Goal: Task Accomplishment & Management: Manage account settings

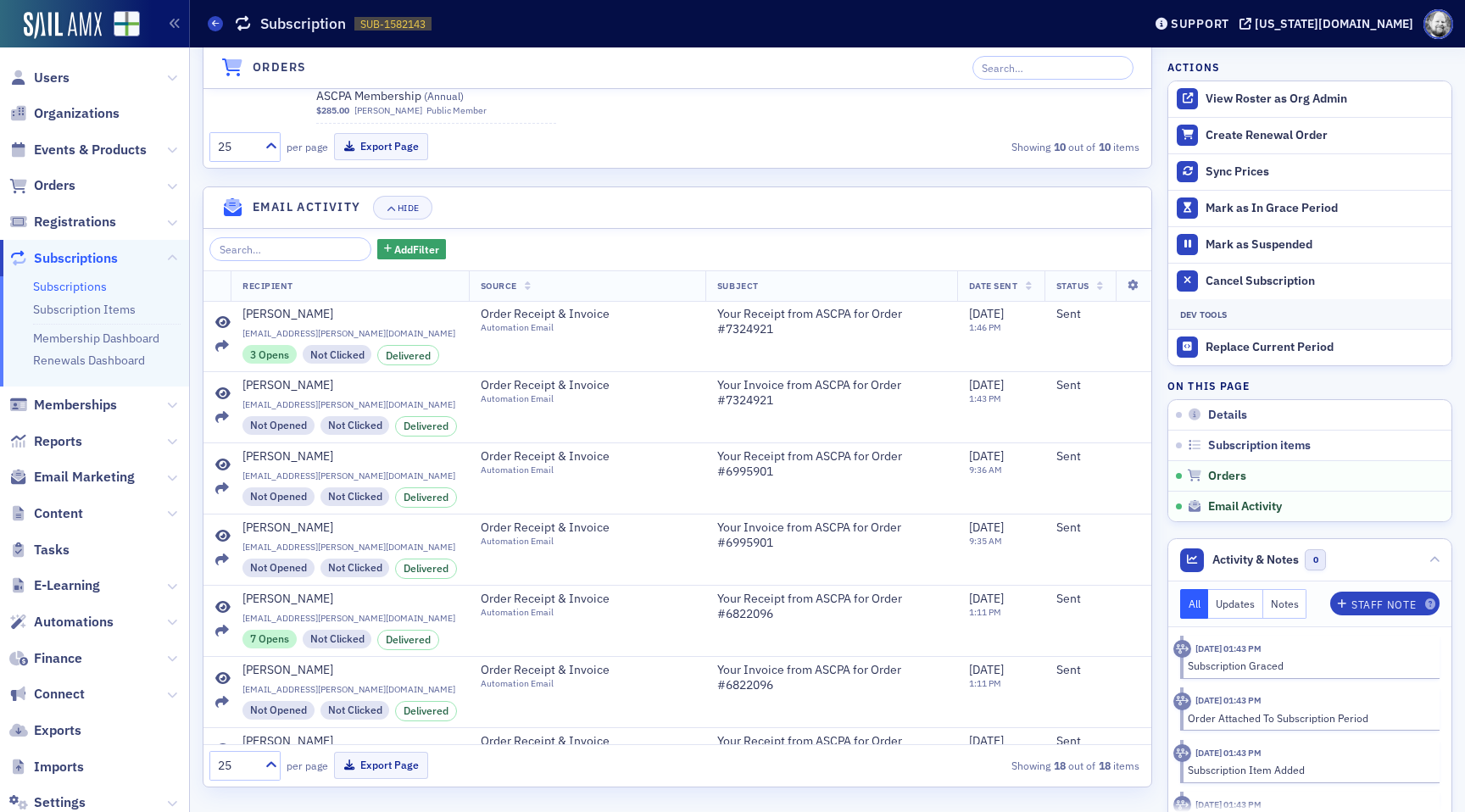
scroll to position [3434, 0]
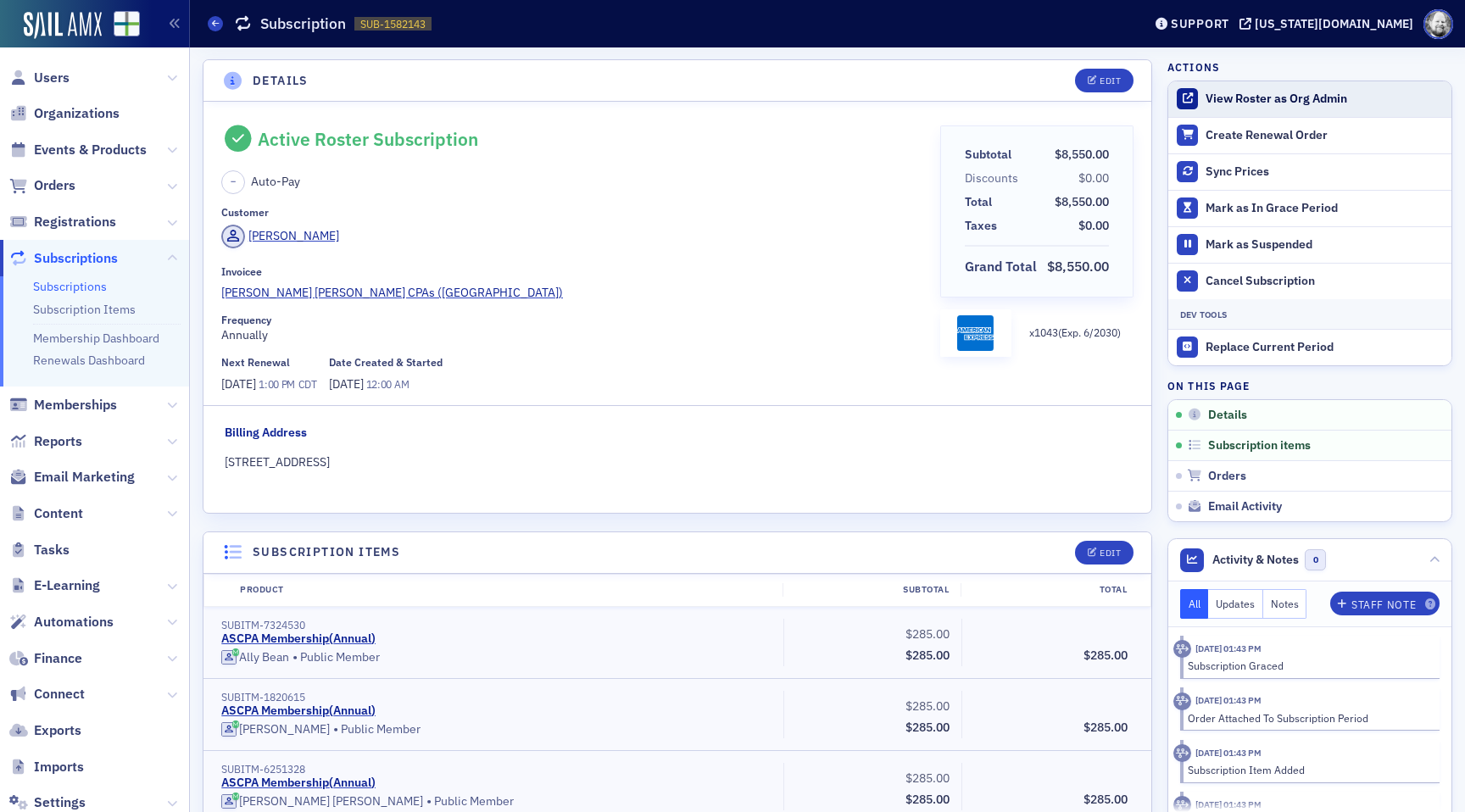
click at [1294, 100] on button "View Roster as Org Admin" at bounding box center [1276, 99] width 141 height 15
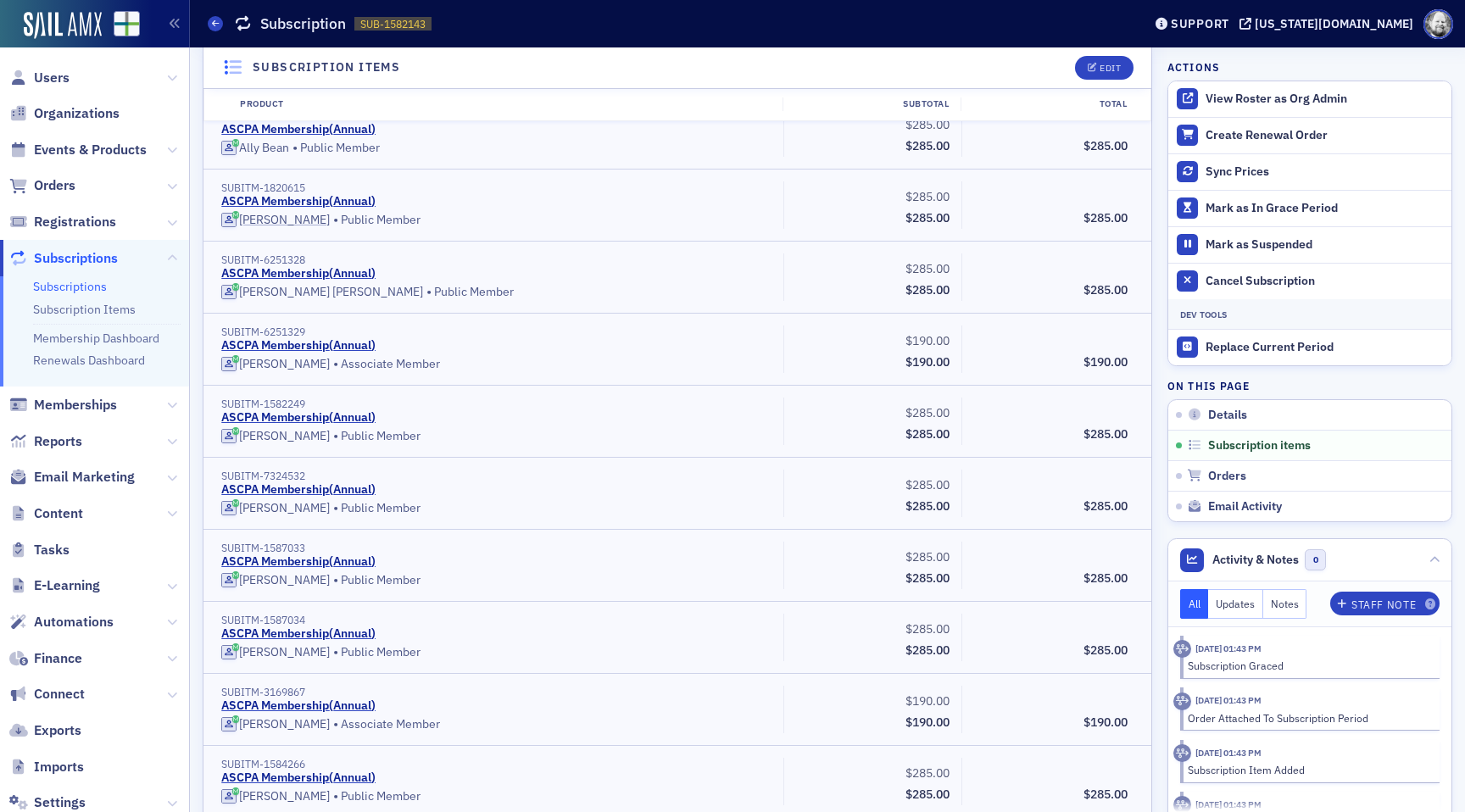
scroll to position [510, 0]
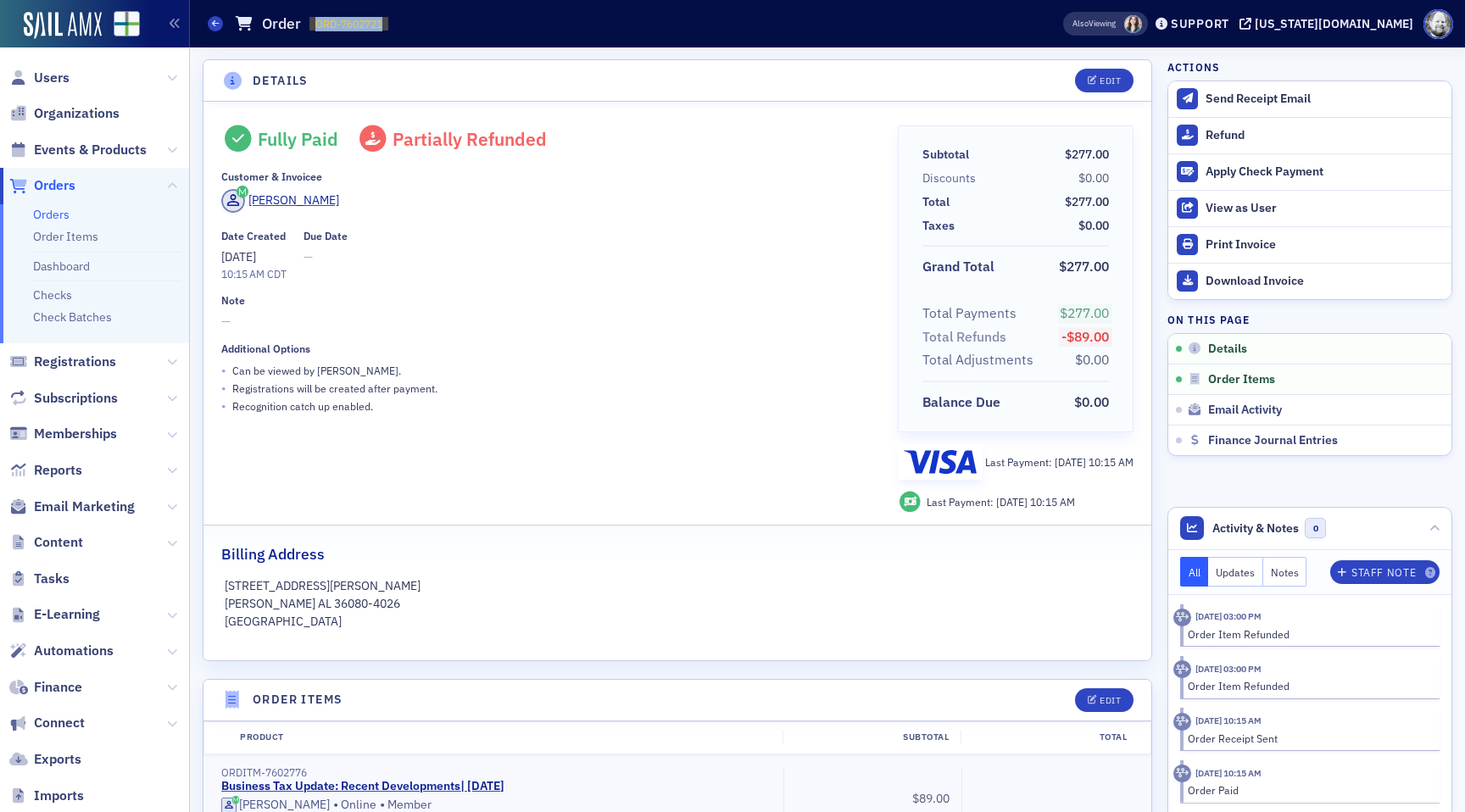
drag, startPoint x: 311, startPoint y: 22, endPoint x: 404, endPoint y: 31, distance: 93.4
click at [404, 31] on div "Orders Order ORD-7602721 7602721" at bounding box center [608, 24] width 802 height 33
copy span "ORD-7602721"
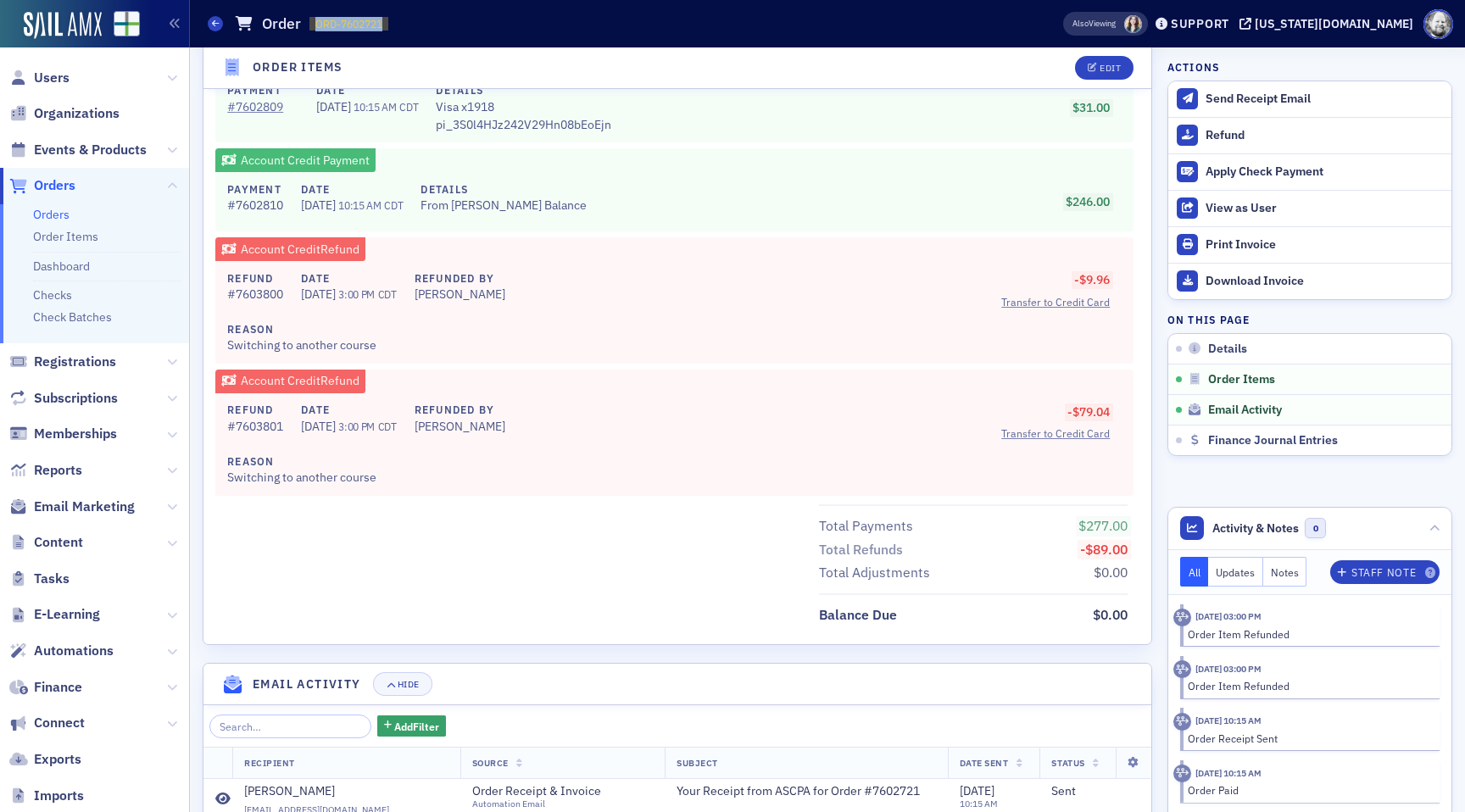
scroll to position [1124, 0]
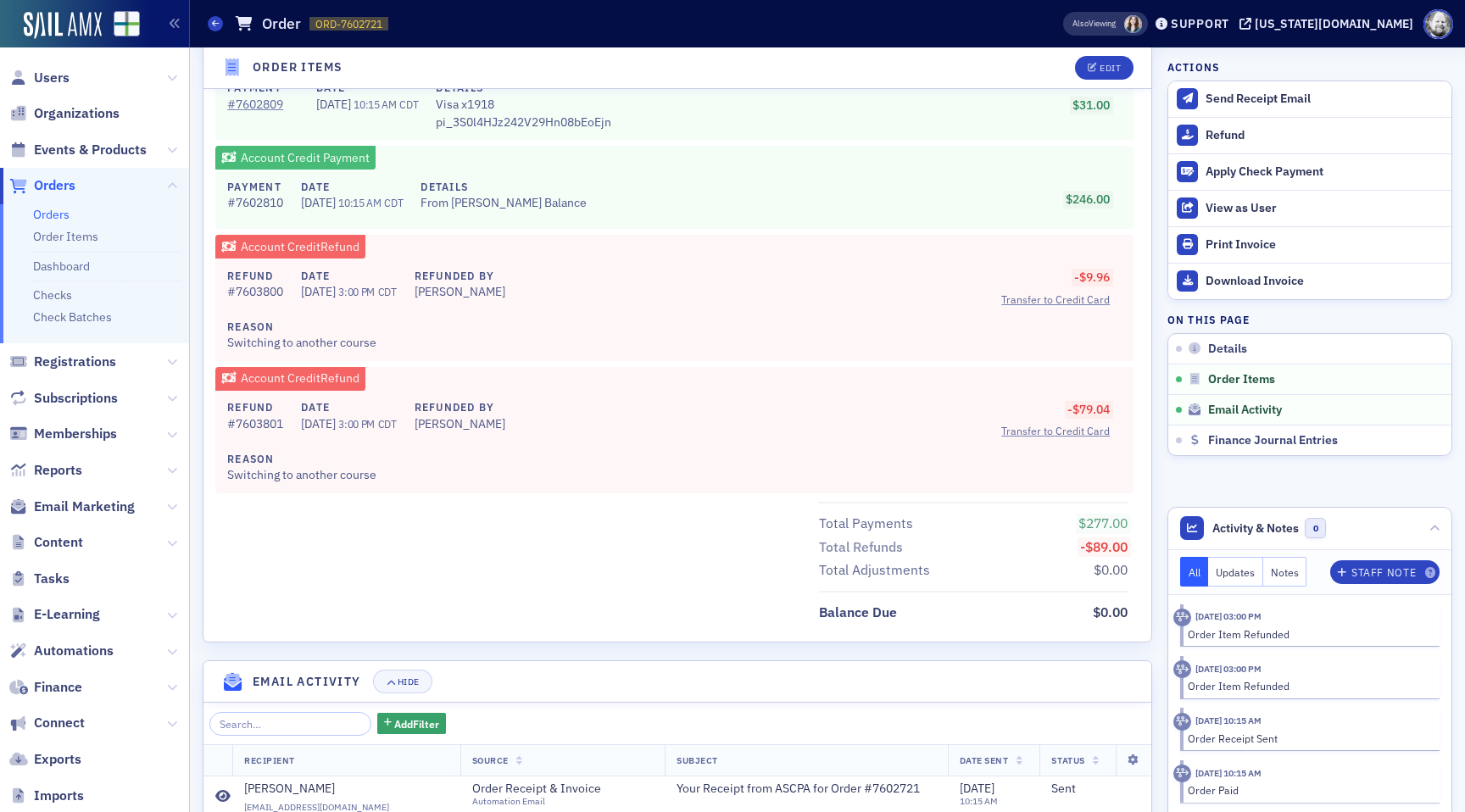
click at [253, 204] on div "# 7602810" at bounding box center [256, 203] width 56 height 18
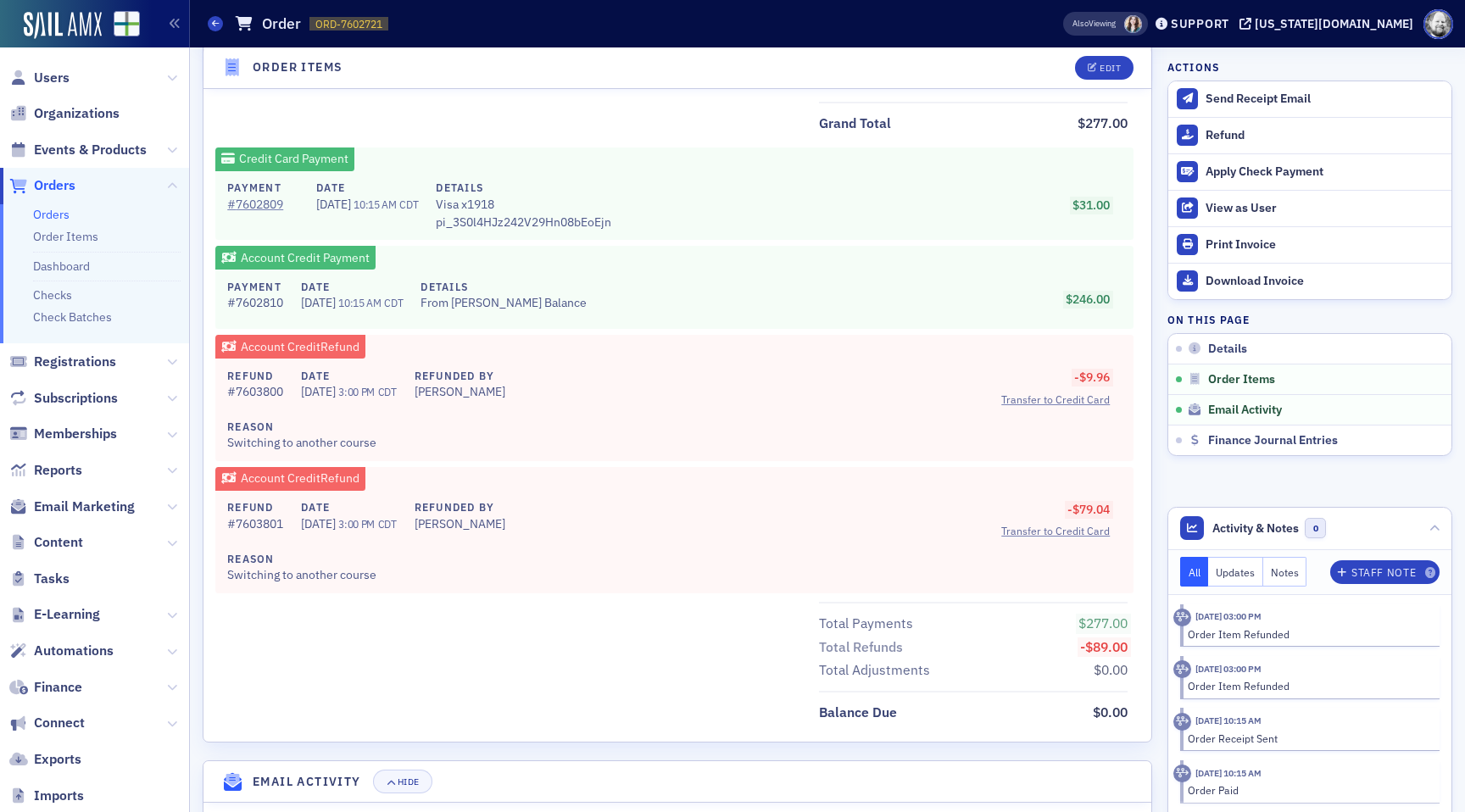
scroll to position [1015, 0]
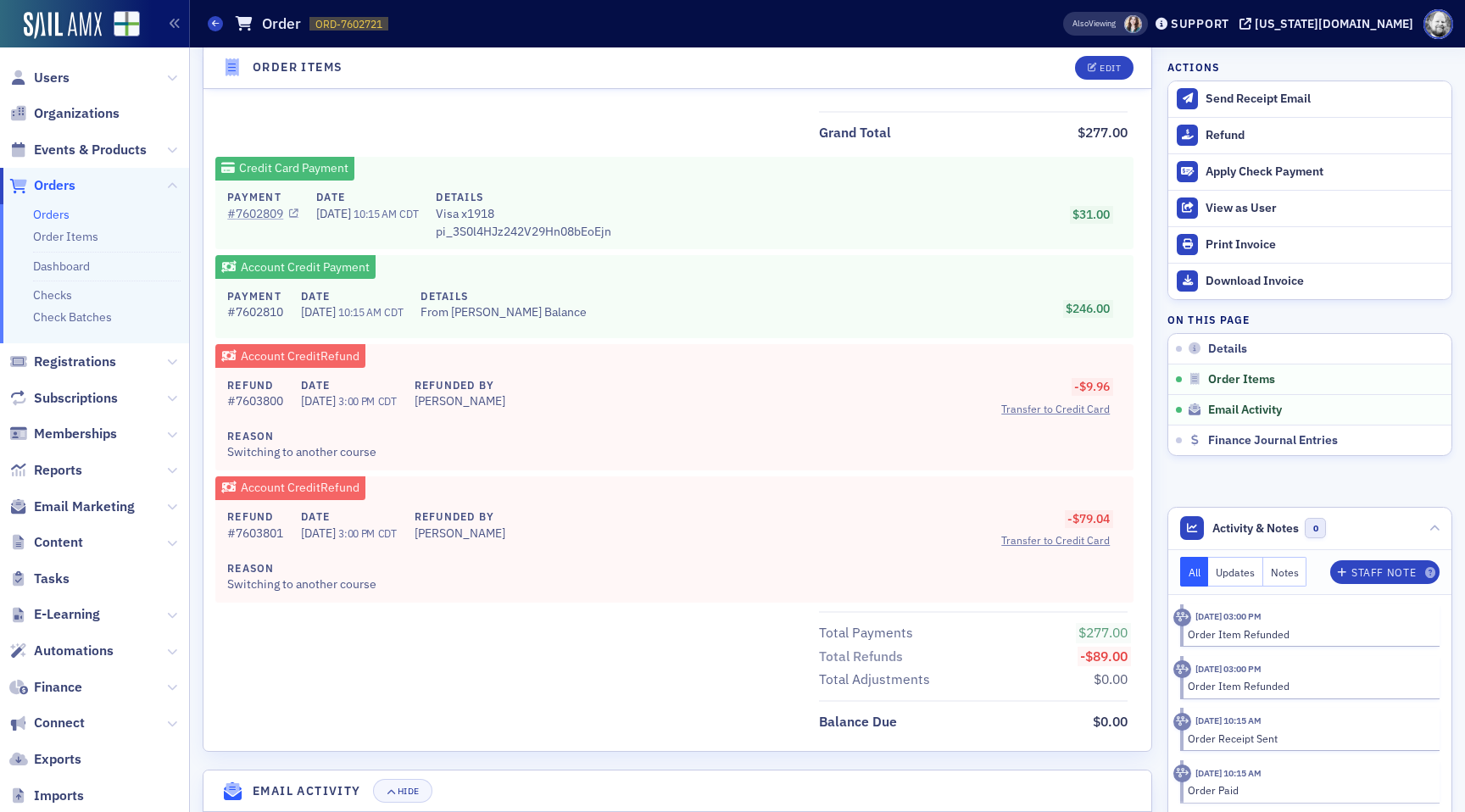
click at [257, 215] on link "# 7602809" at bounding box center [263, 214] width 72 height 18
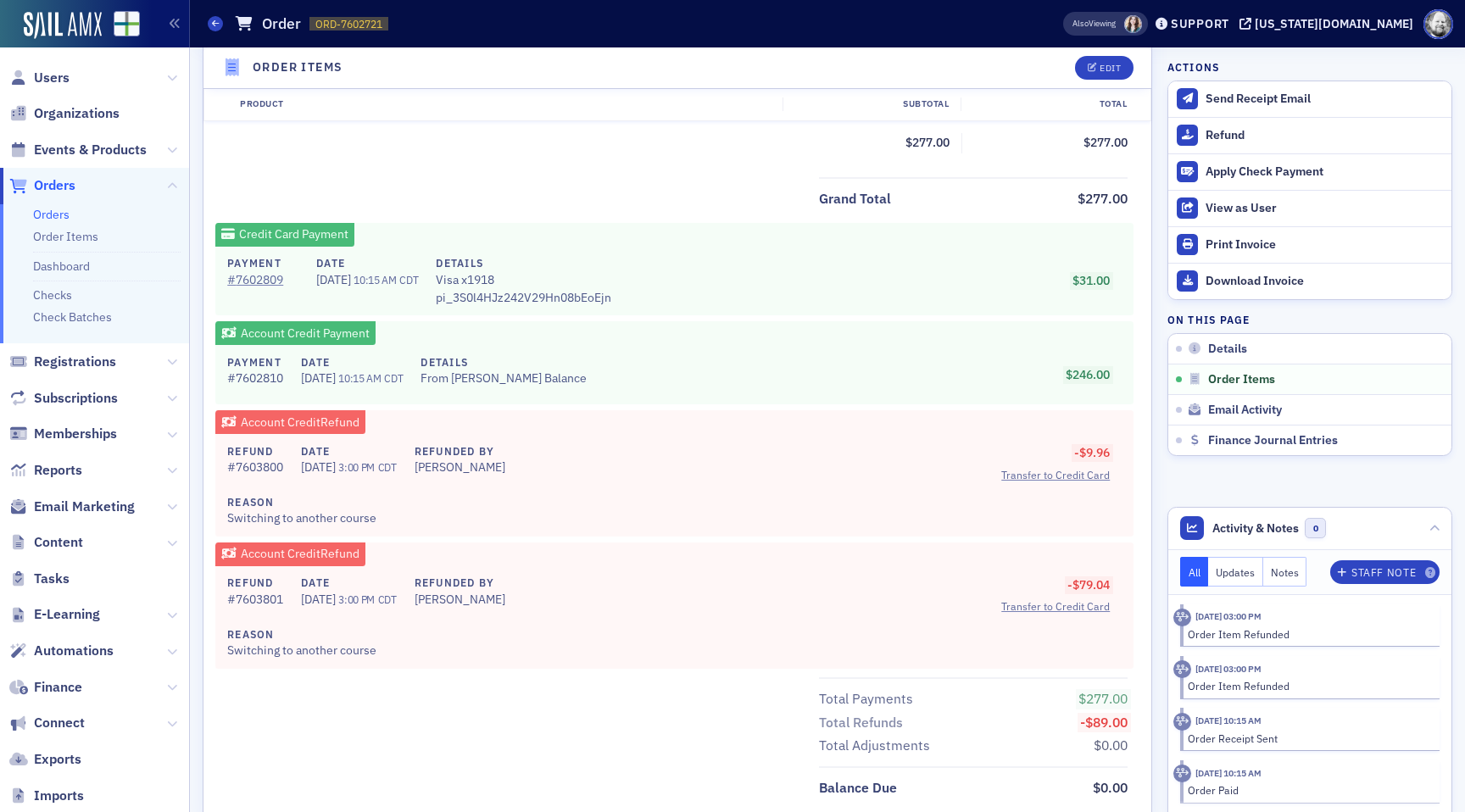
scroll to position [937, 0]
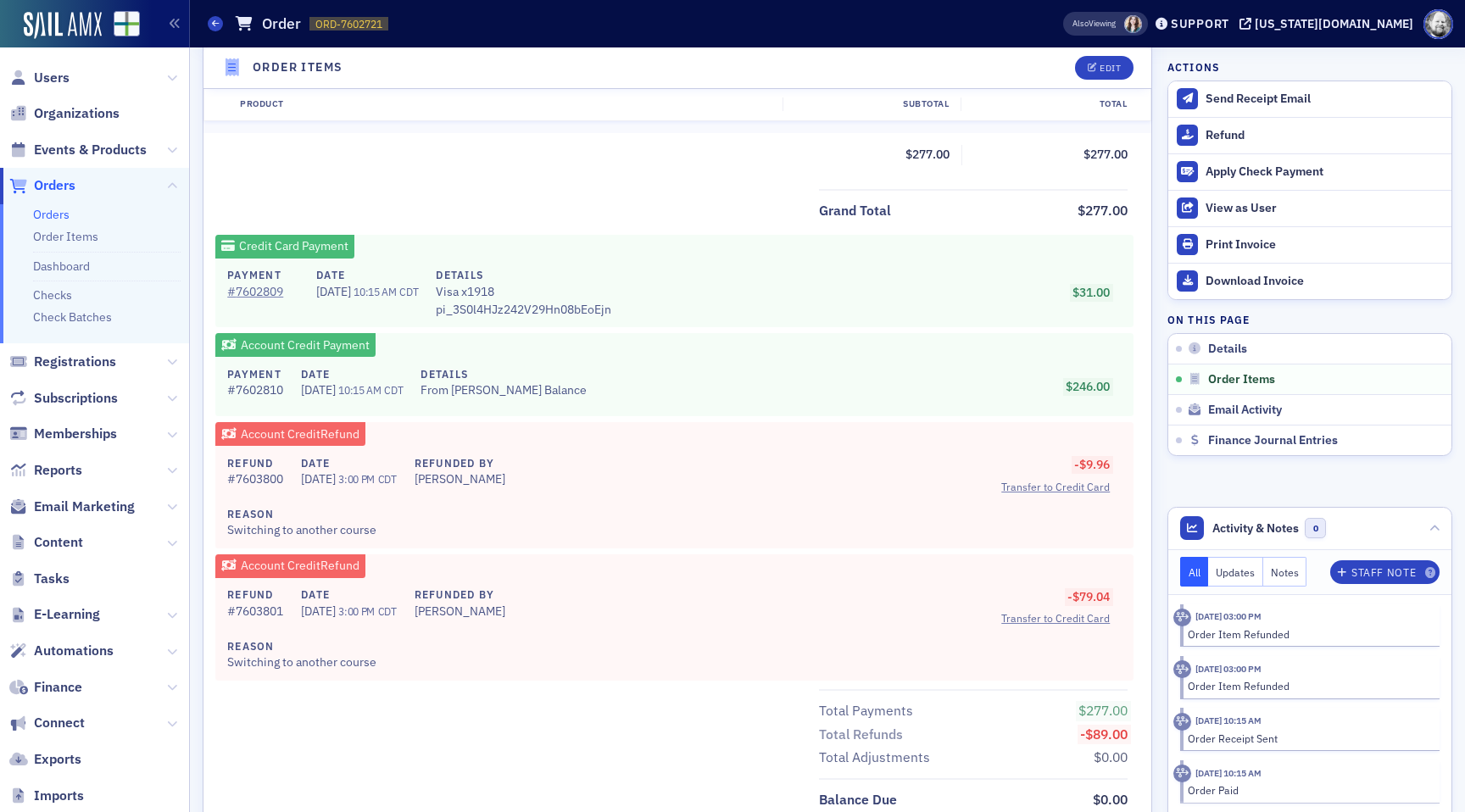
click at [645, 226] on div "Grand Total $277.00 Credit Card Payment Payment # 7602809 Date [DATE] 10:15 AM …" at bounding box center [678, 500] width 948 height 623
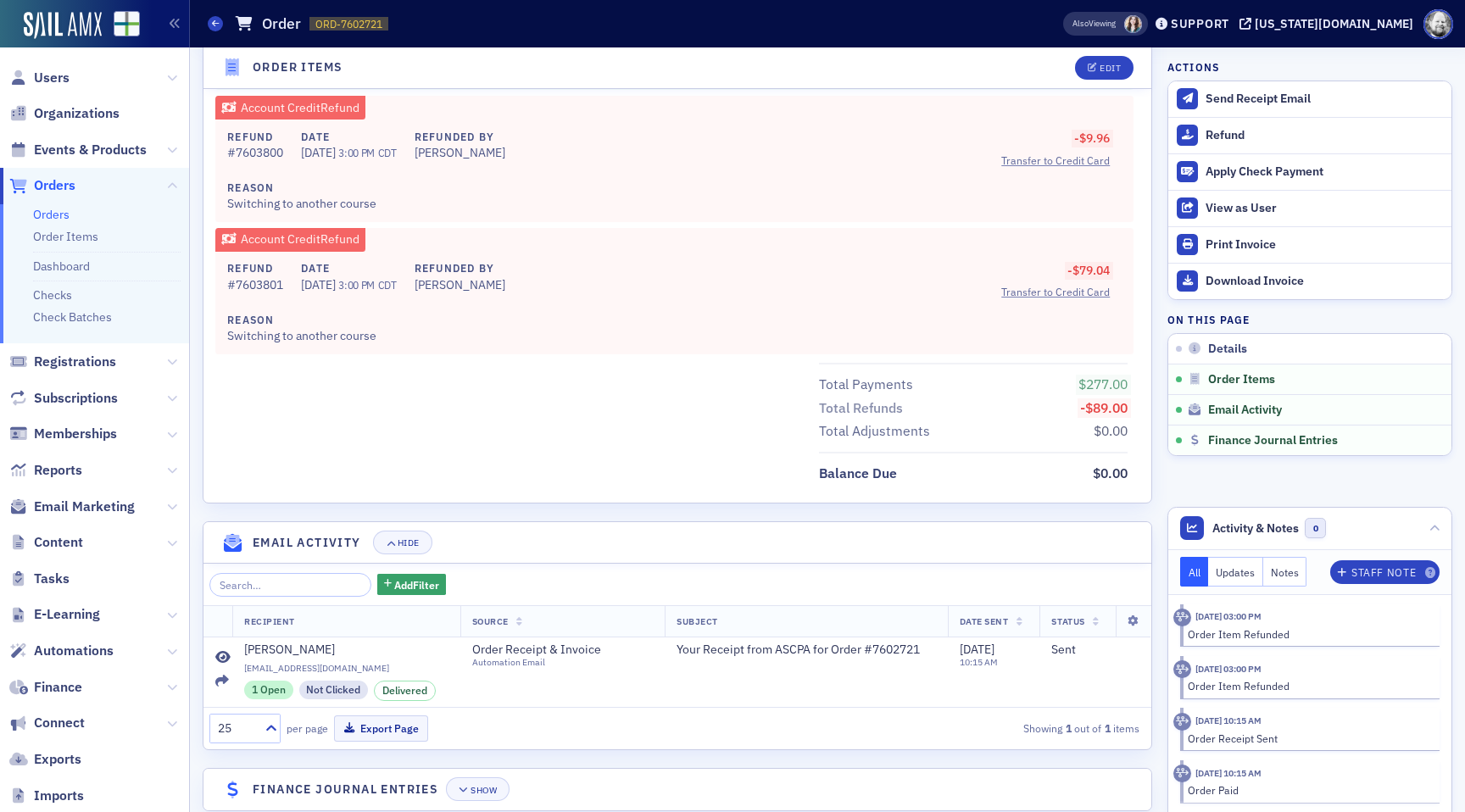
scroll to position [1292, 0]
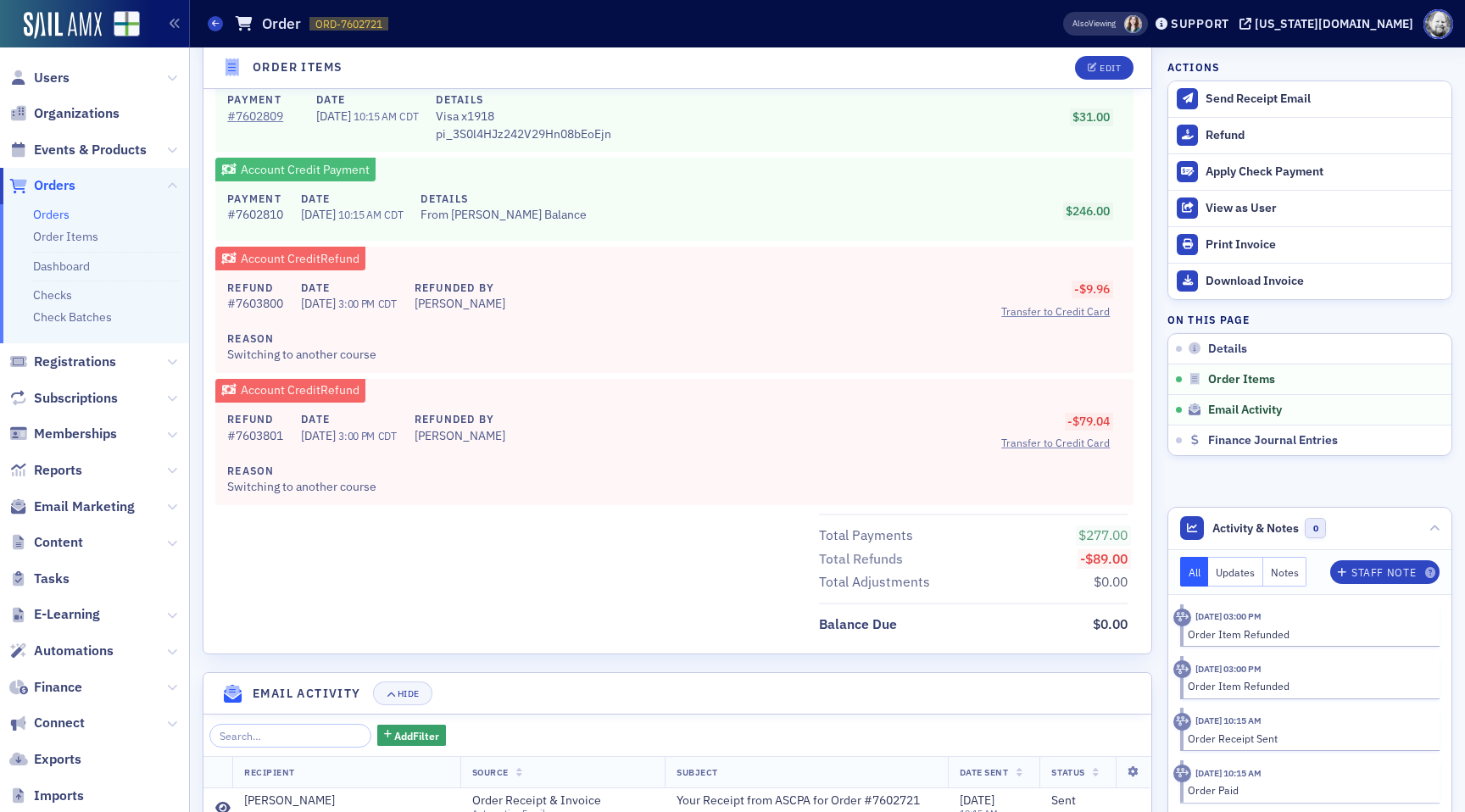
scroll to position [1114, 0]
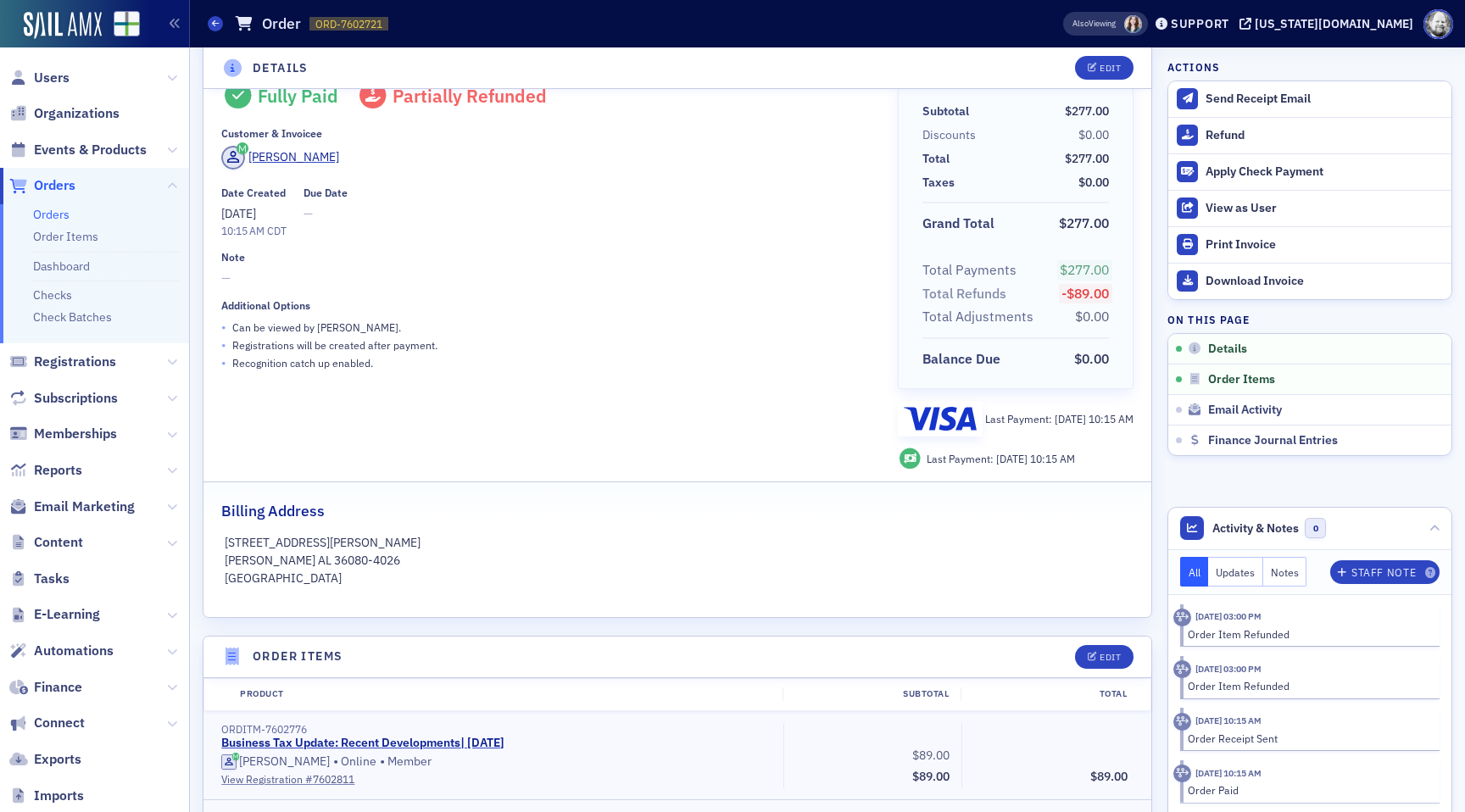
scroll to position [45, 0]
click at [593, 291] on div "Fully Paid Partially Refunded Customer & Invoicee [PERSON_NAME] Date Created [D…" at bounding box center [547, 274] width 652 height 387
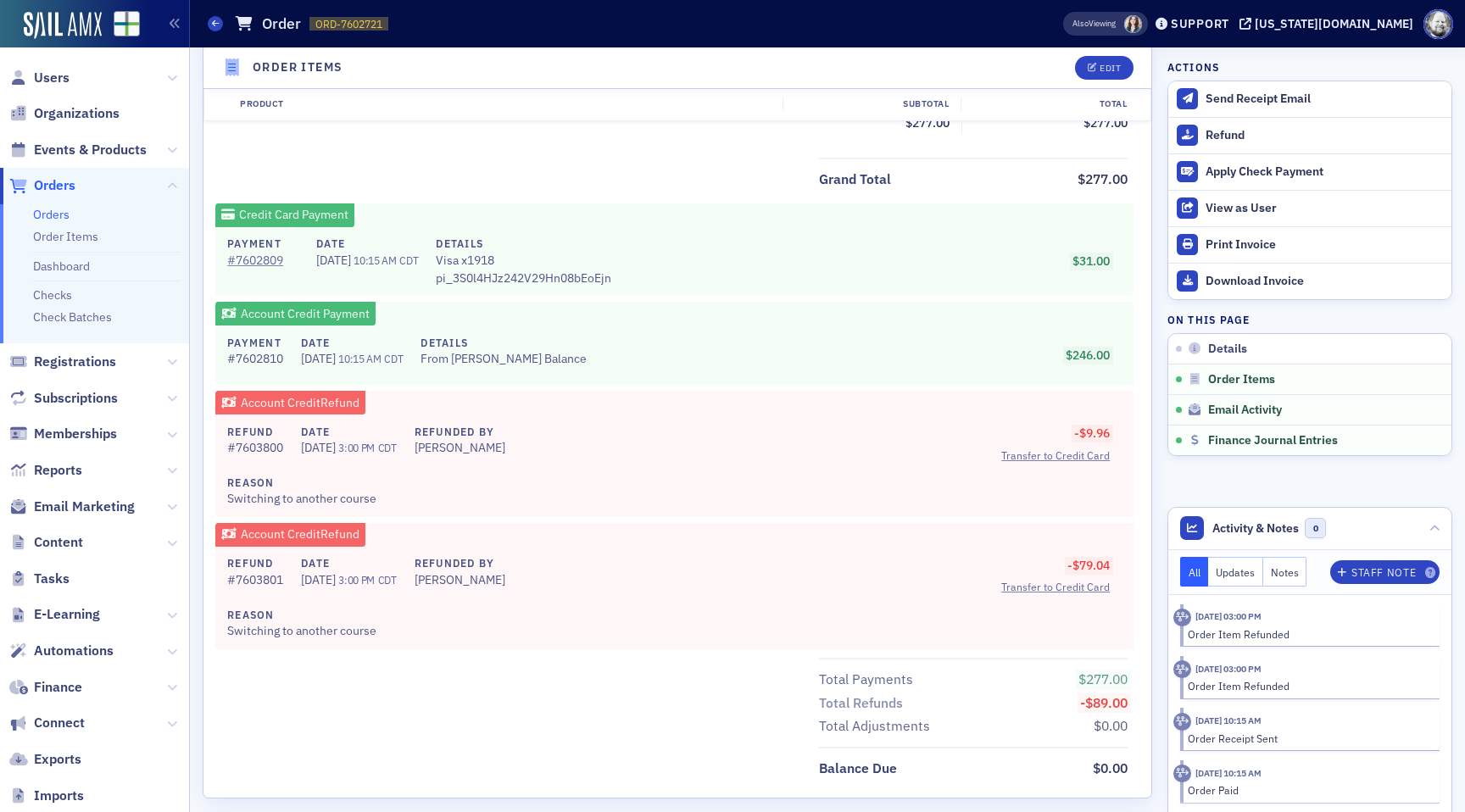
scroll to position [854, 0]
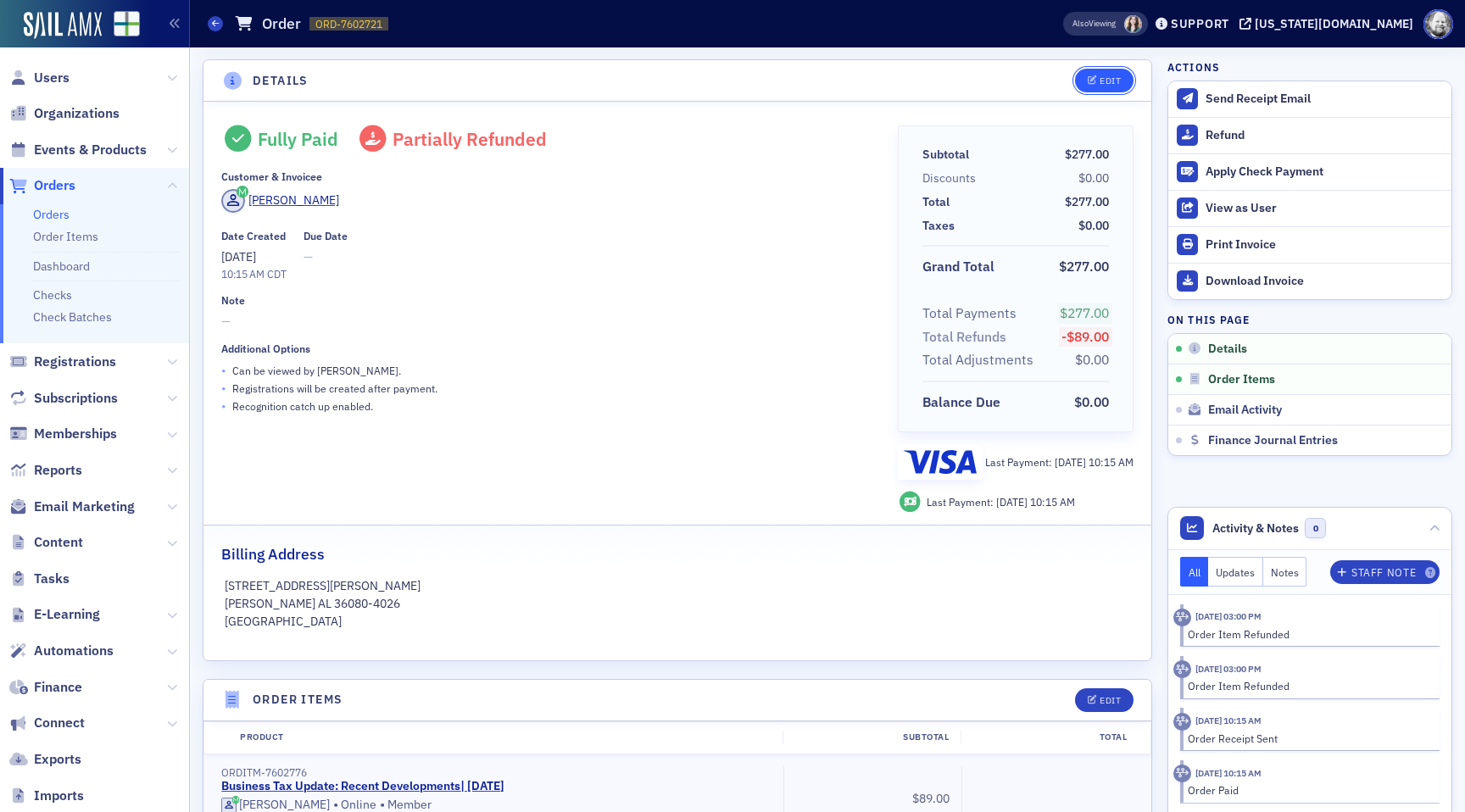
click at [1100, 76] on div "Edit" at bounding box center [1110, 81] width 21 height 9
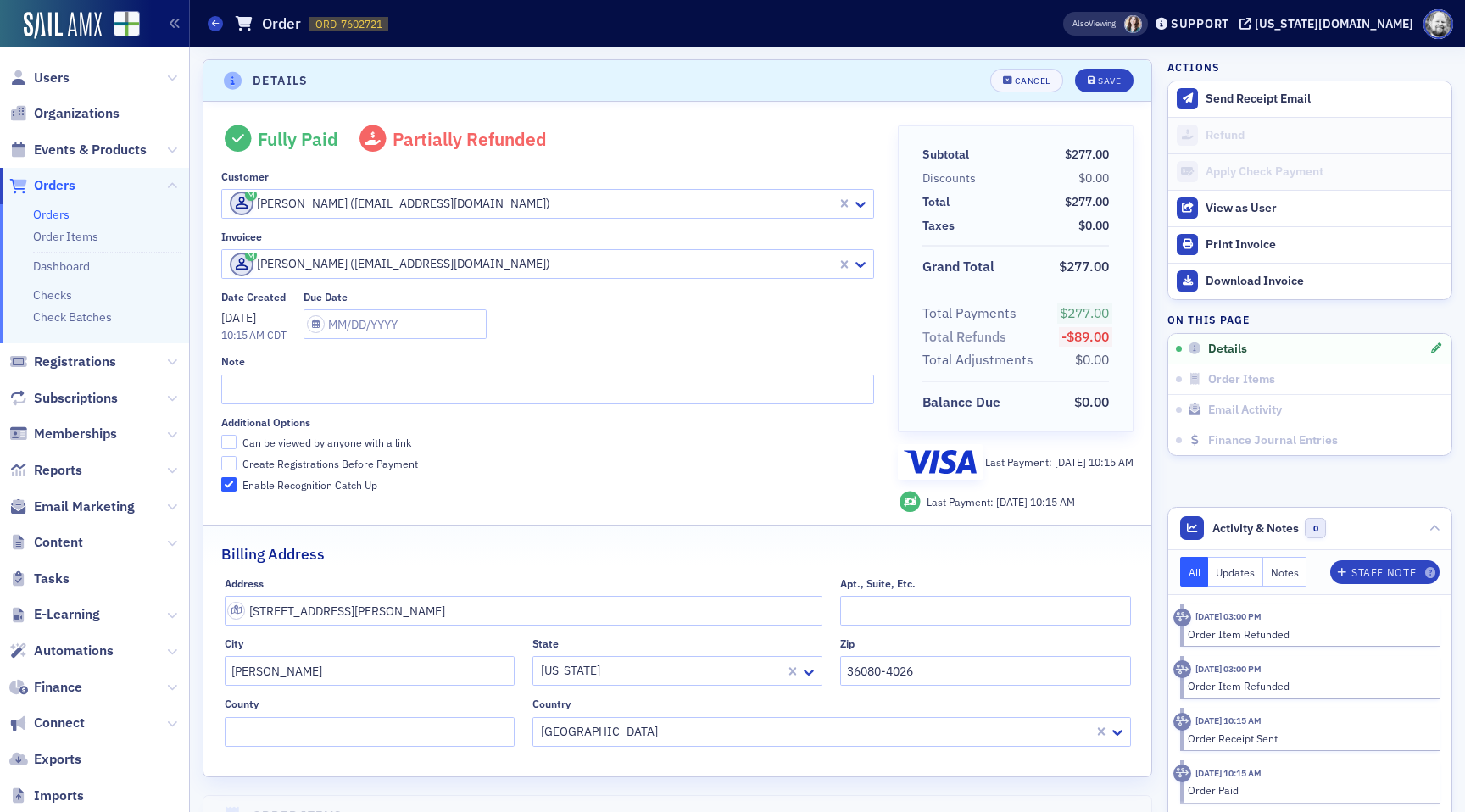
scroll to position [4, 0]
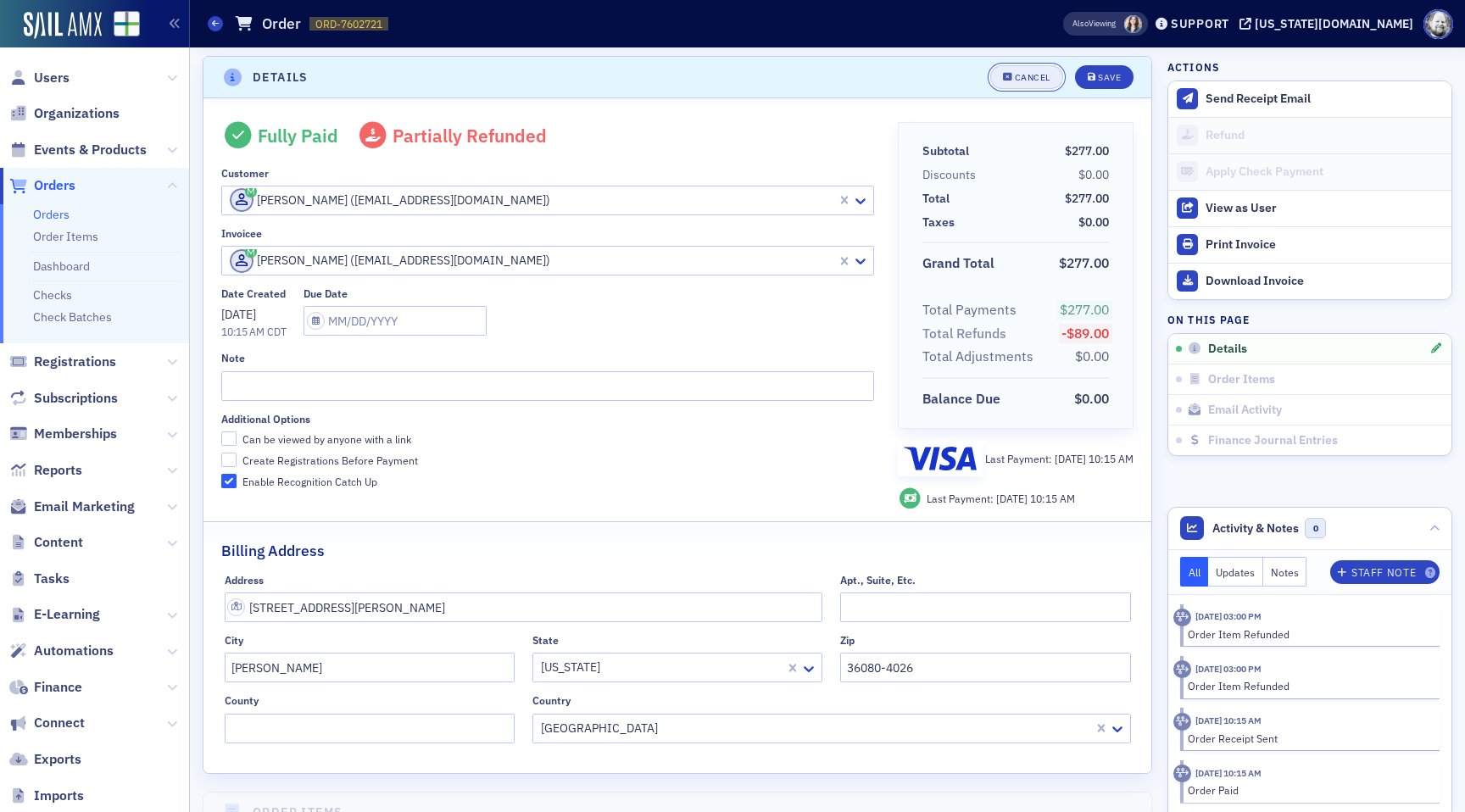
click at [1036, 75] on div "Cancel" at bounding box center [1033, 77] width 35 height 9
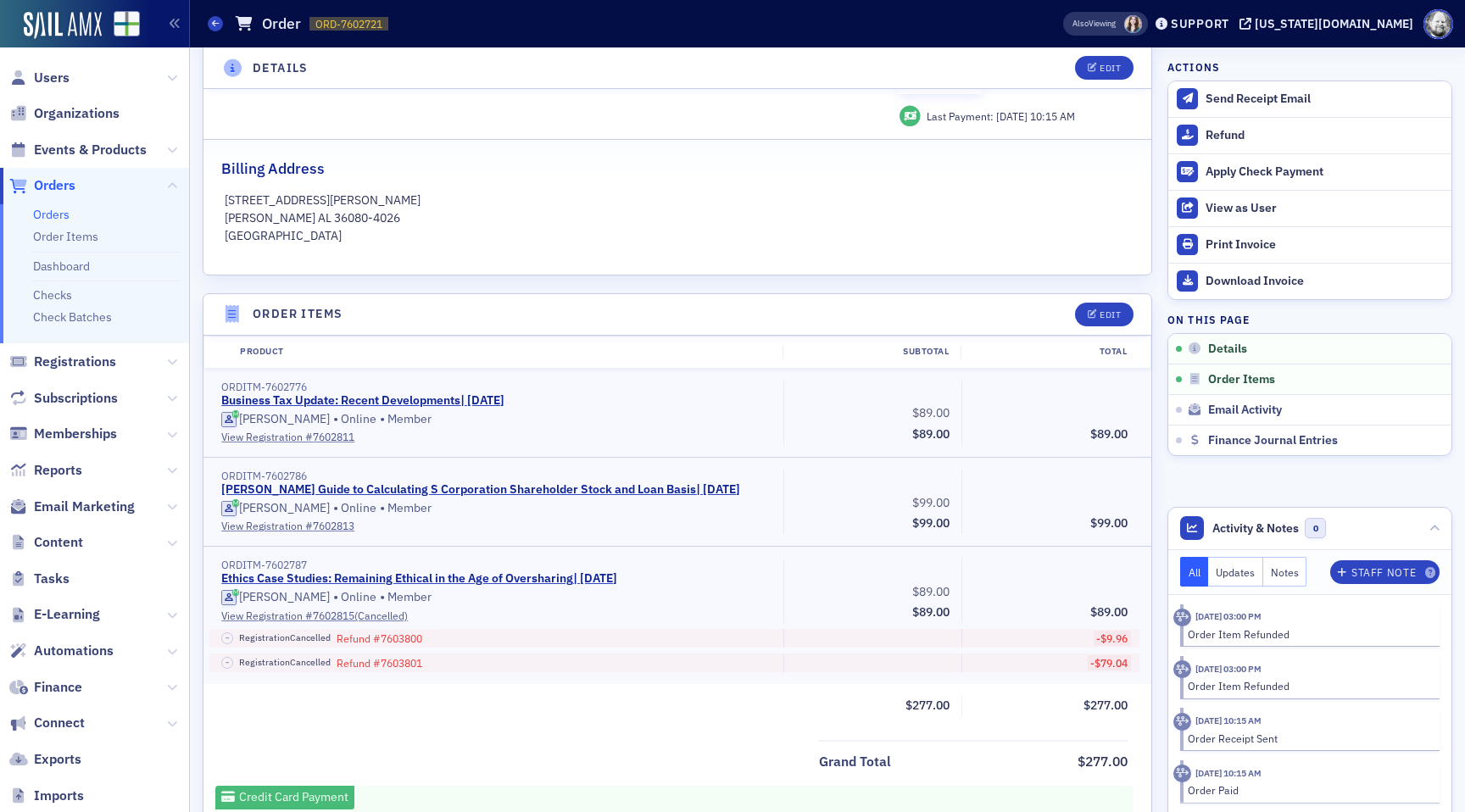
scroll to position [404, 0]
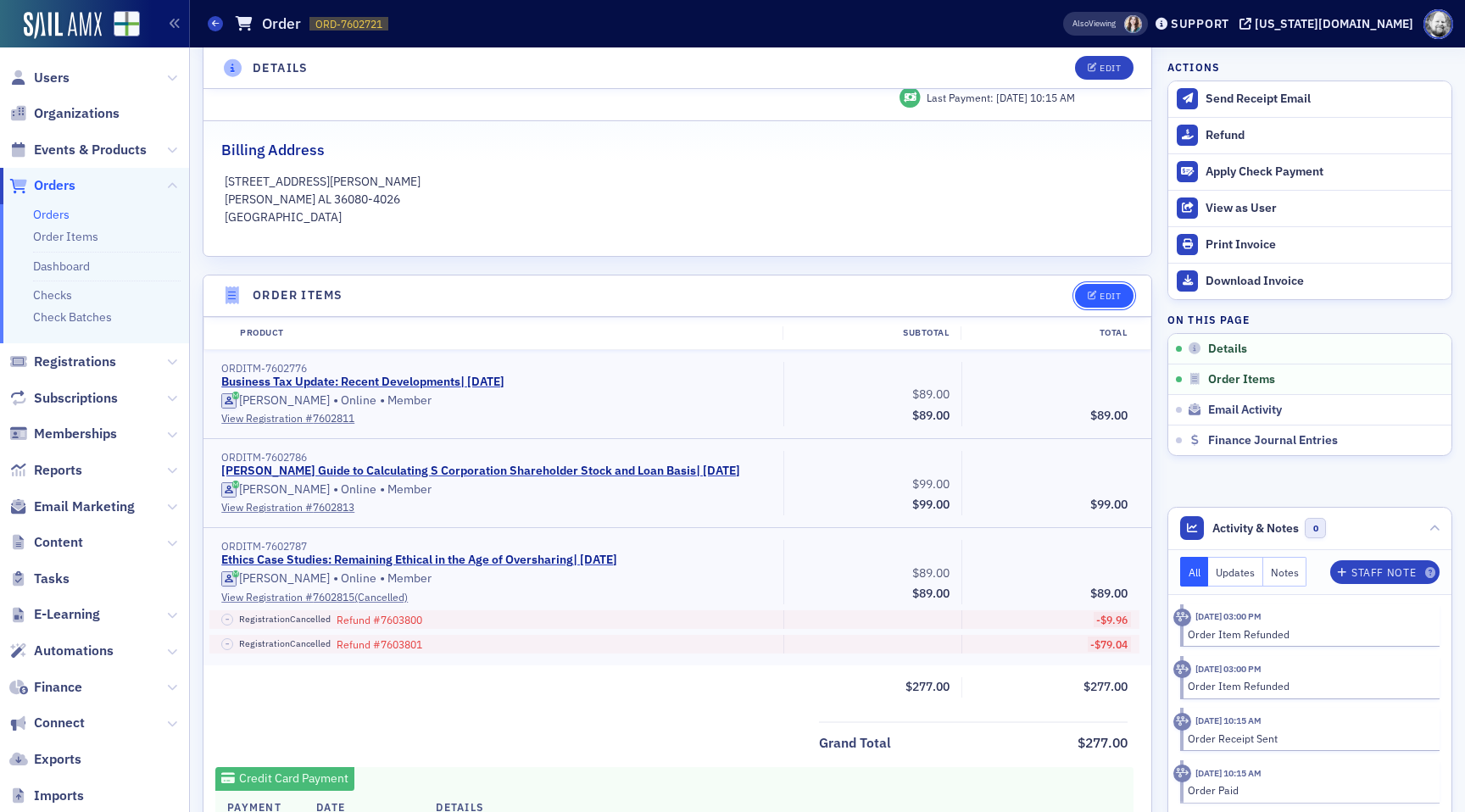
click at [1105, 297] on div "Edit" at bounding box center [1110, 296] width 21 height 9
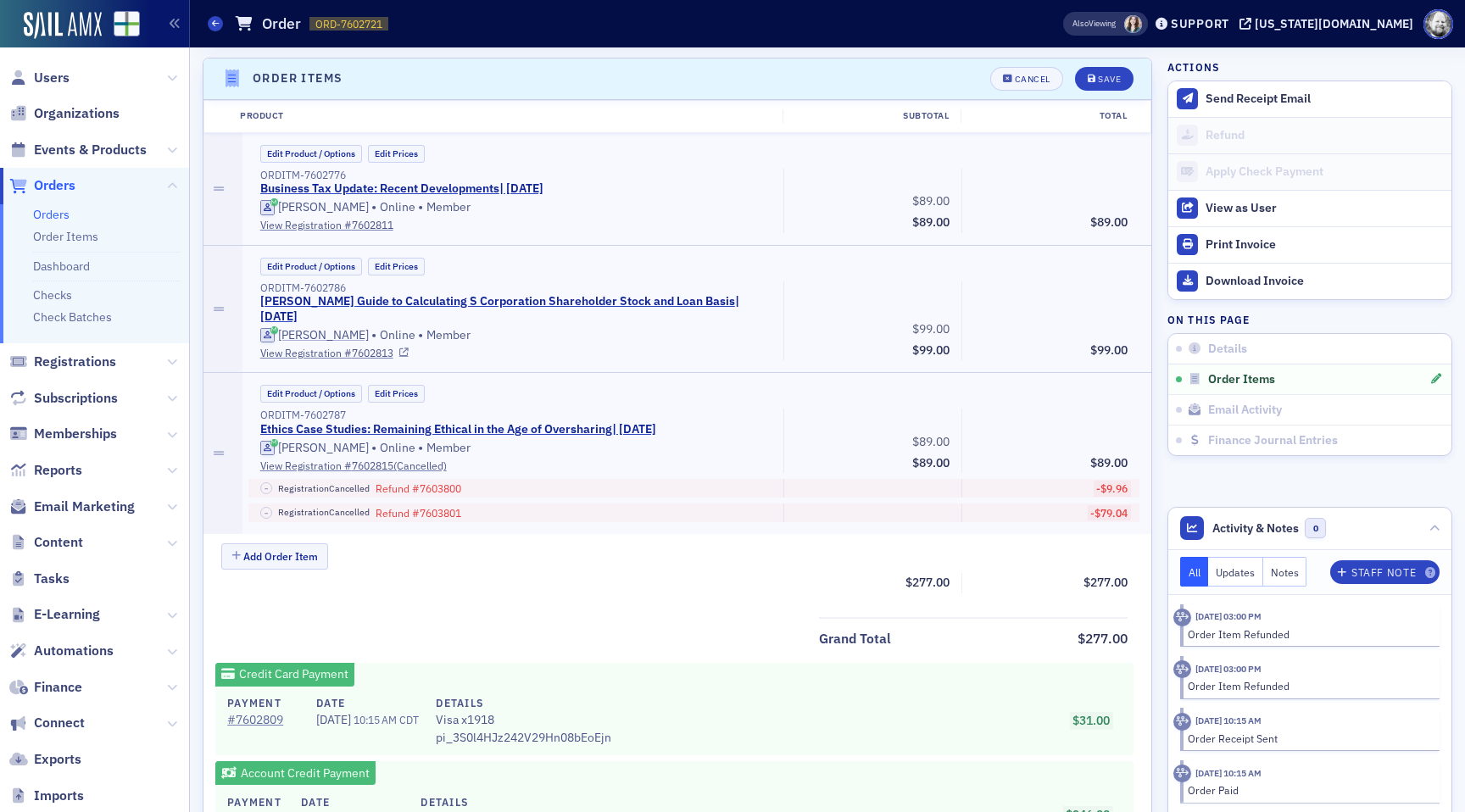
scroll to position [624, 0]
click at [1031, 78] on div "Cancel" at bounding box center [1033, 77] width 35 height 9
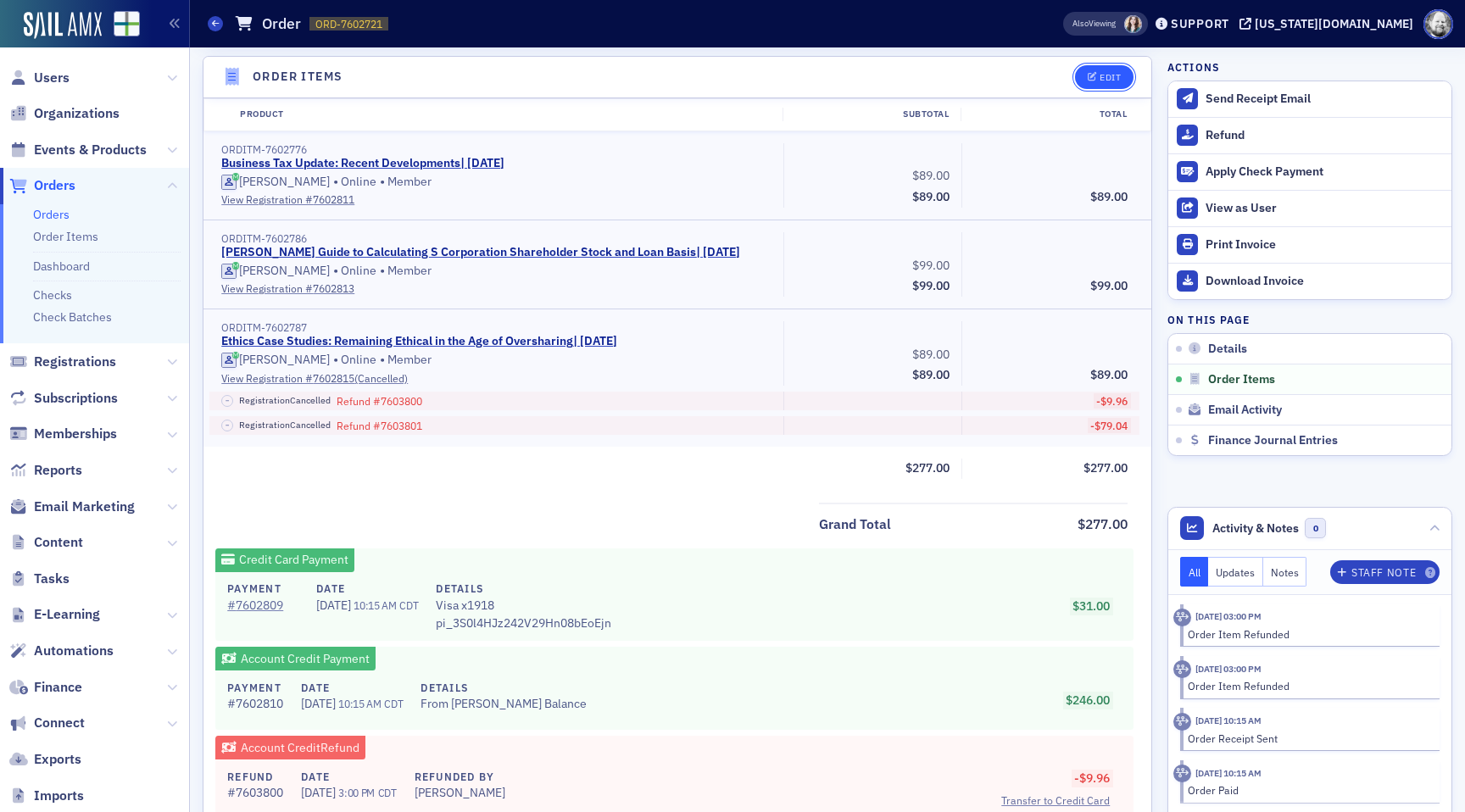
click at [1094, 85] on button "Edit" at bounding box center [1104, 77] width 59 height 24
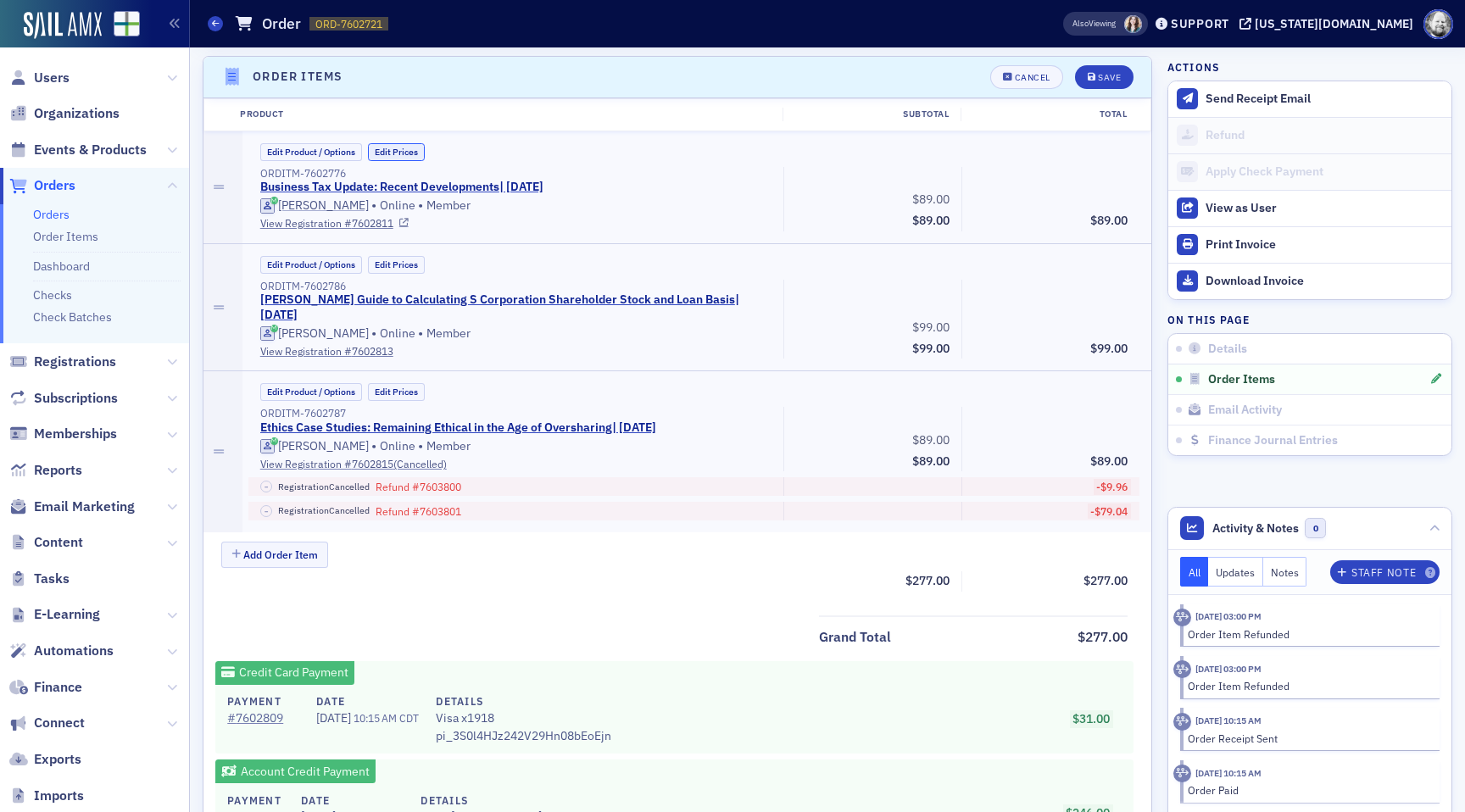
click at [403, 143] on div "Edit Prices" at bounding box center [396, 152] width 57 height 18
click at [403, 148] on button "Edit Prices" at bounding box center [396, 152] width 57 height 18
drag, startPoint x: 910, startPoint y: 192, endPoint x: 1048, endPoint y: 196, distance: 138.1
click at [1051, 196] on div "ORDITM-7602776 Business Tax Update: Recent Developments | 8/28/2025 (Custom Pri…" at bounding box center [694, 198] width 892 height 64
type input "120.00"
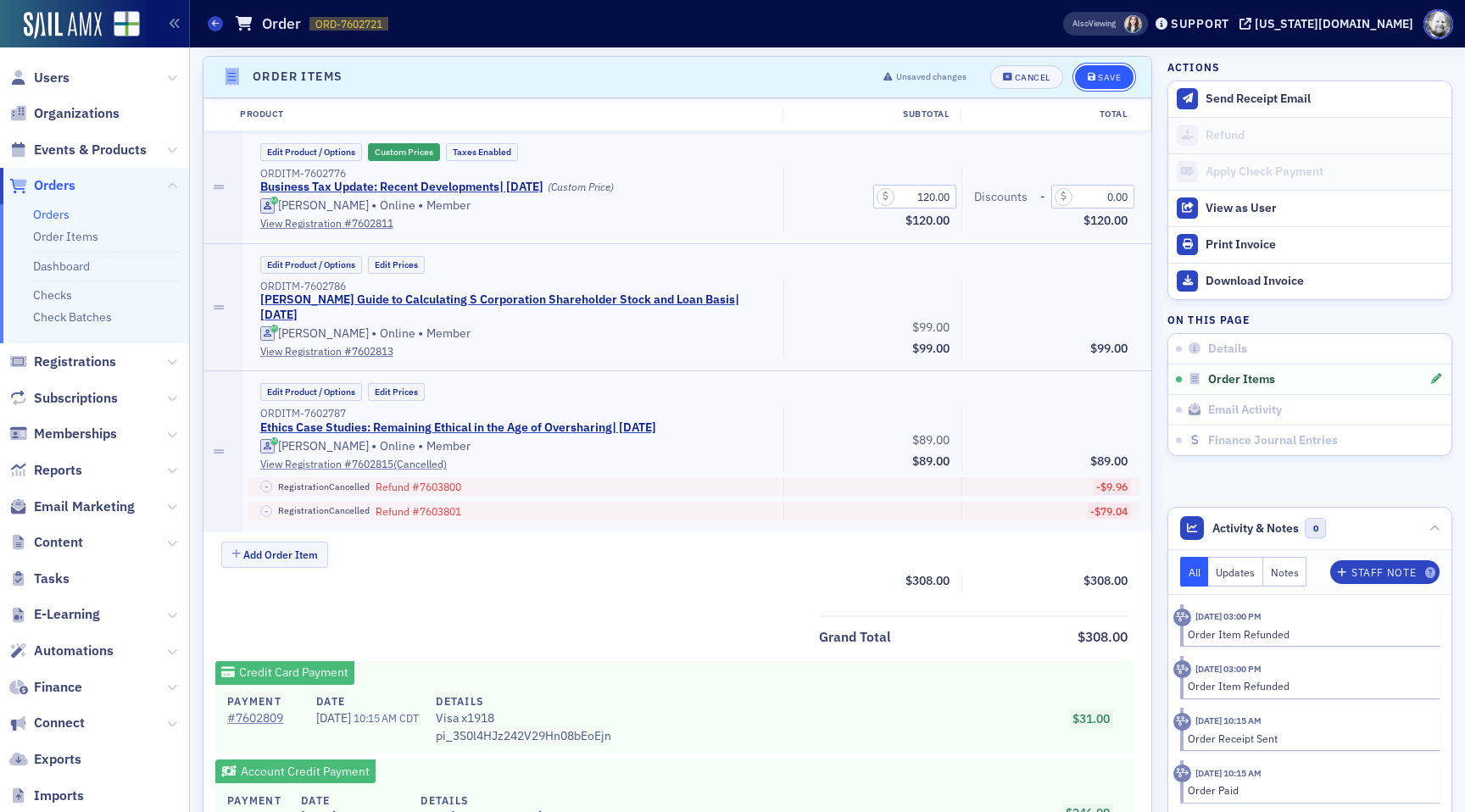
click at [1111, 81] on div "Save" at bounding box center [1109, 77] width 23 height 9
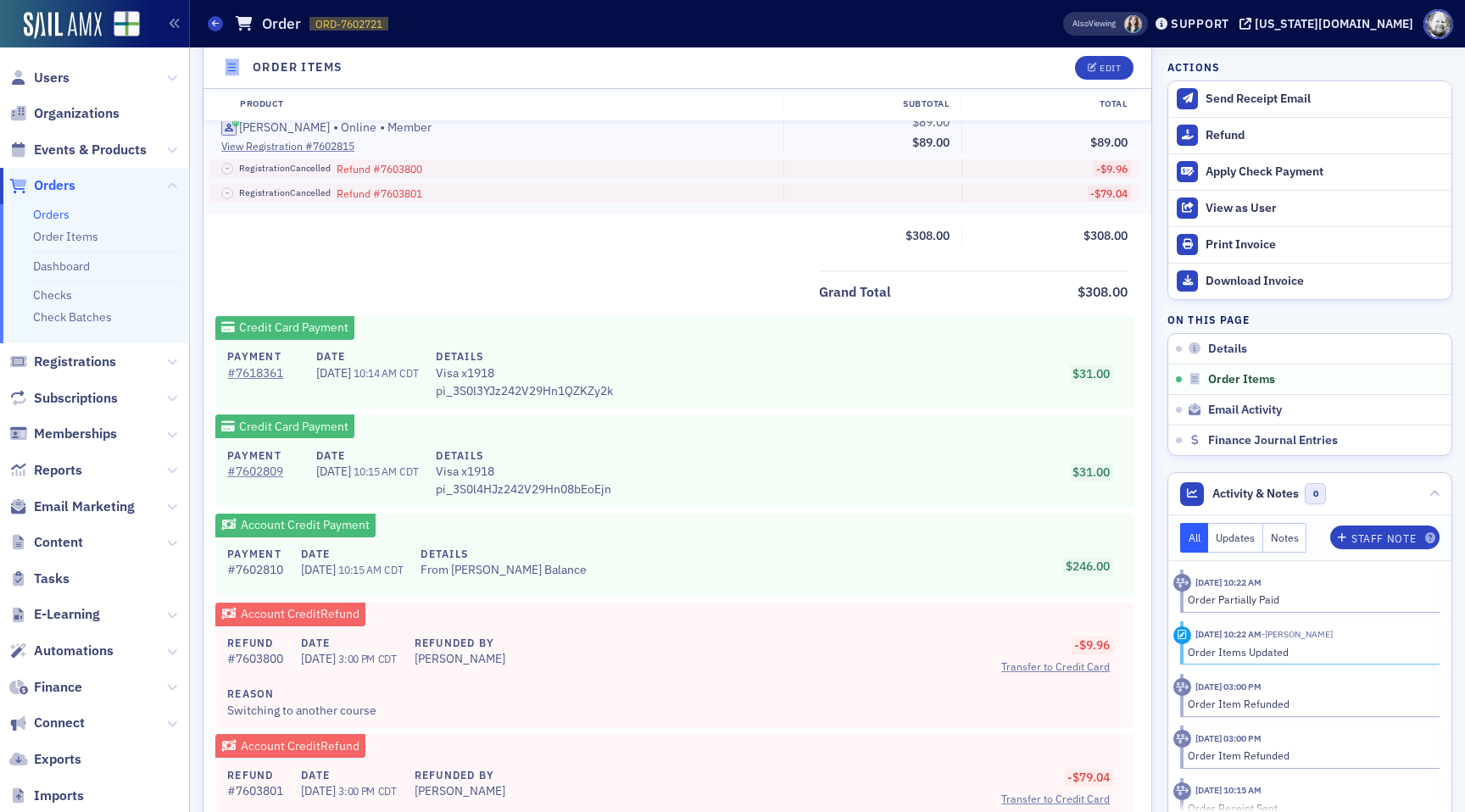
scroll to position [904, 0]
click at [1218, 131] on div "Refund" at bounding box center [1324, 135] width 238 height 15
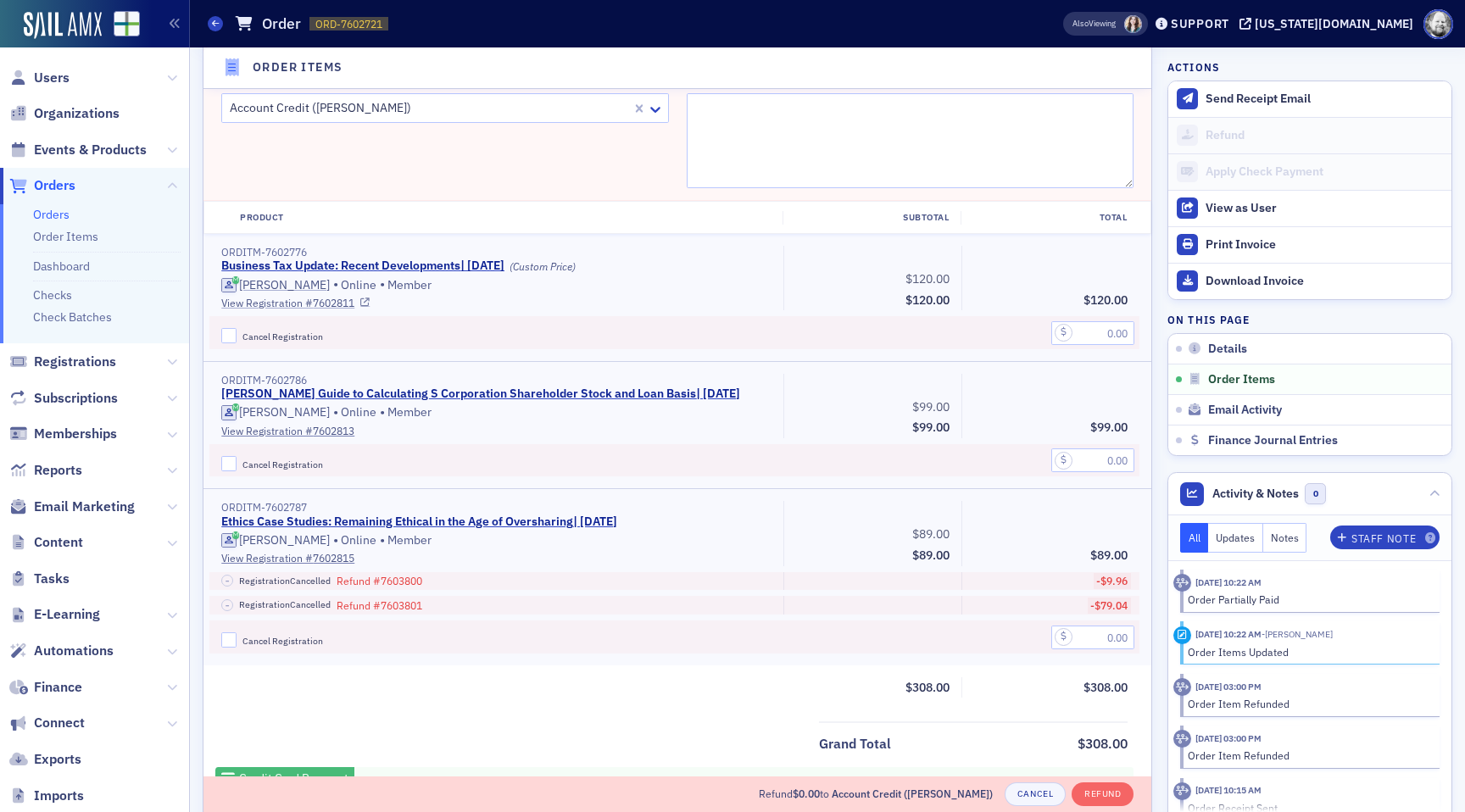
scroll to position [740, 0]
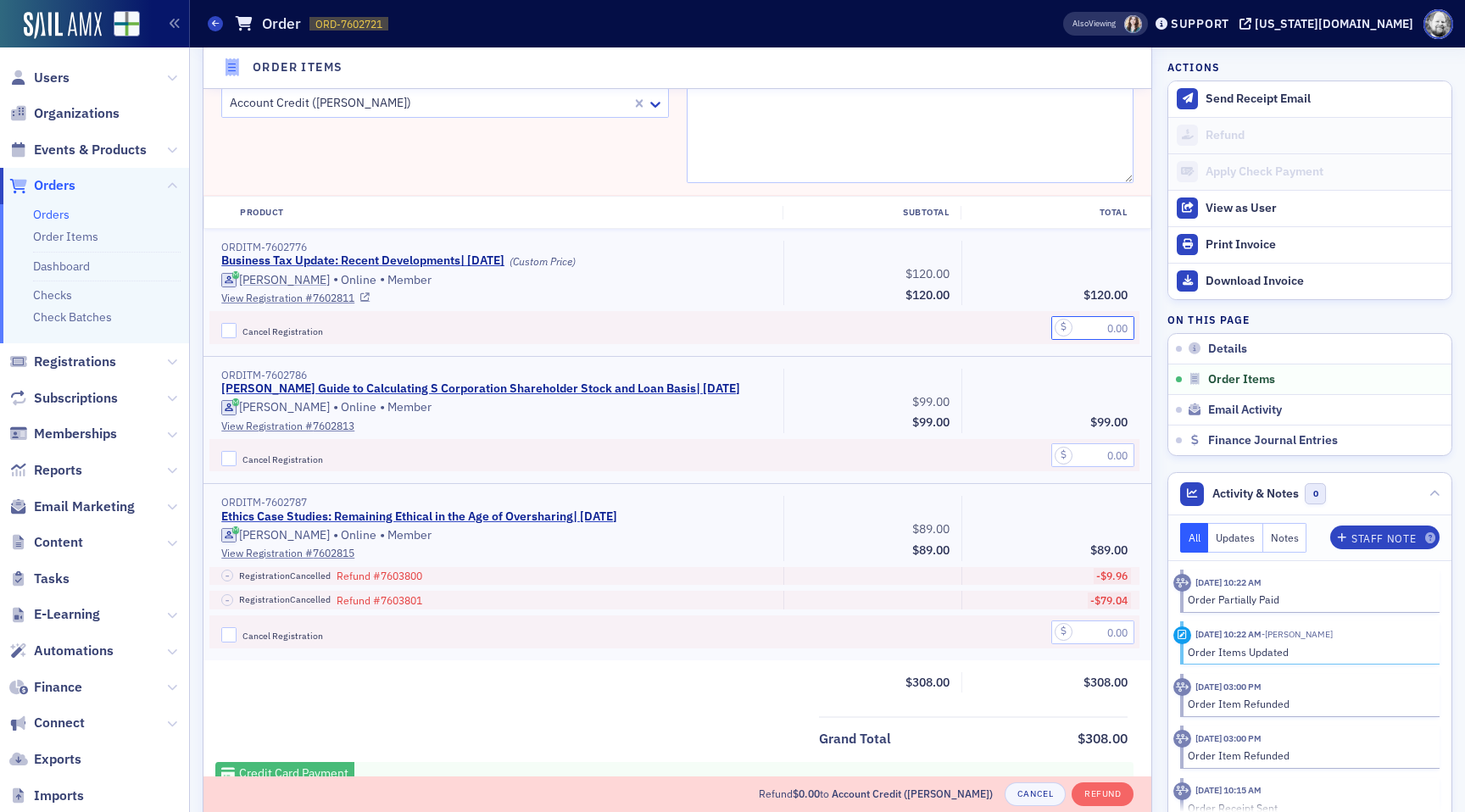
click at [1098, 327] on input "text" at bounding box center [1093, 328] width 83 height 24
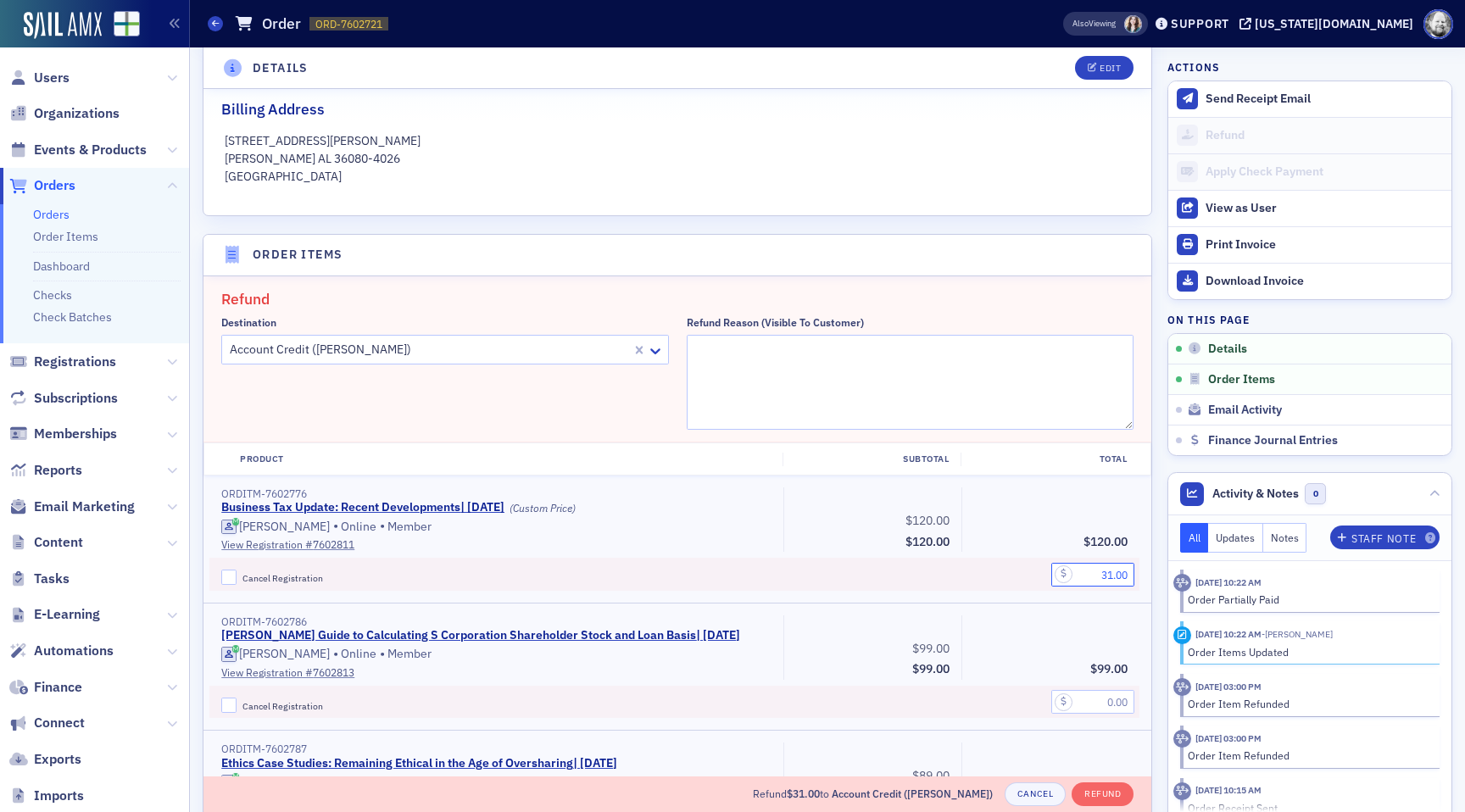
scroll to position [491, 0]
type input "31.00"
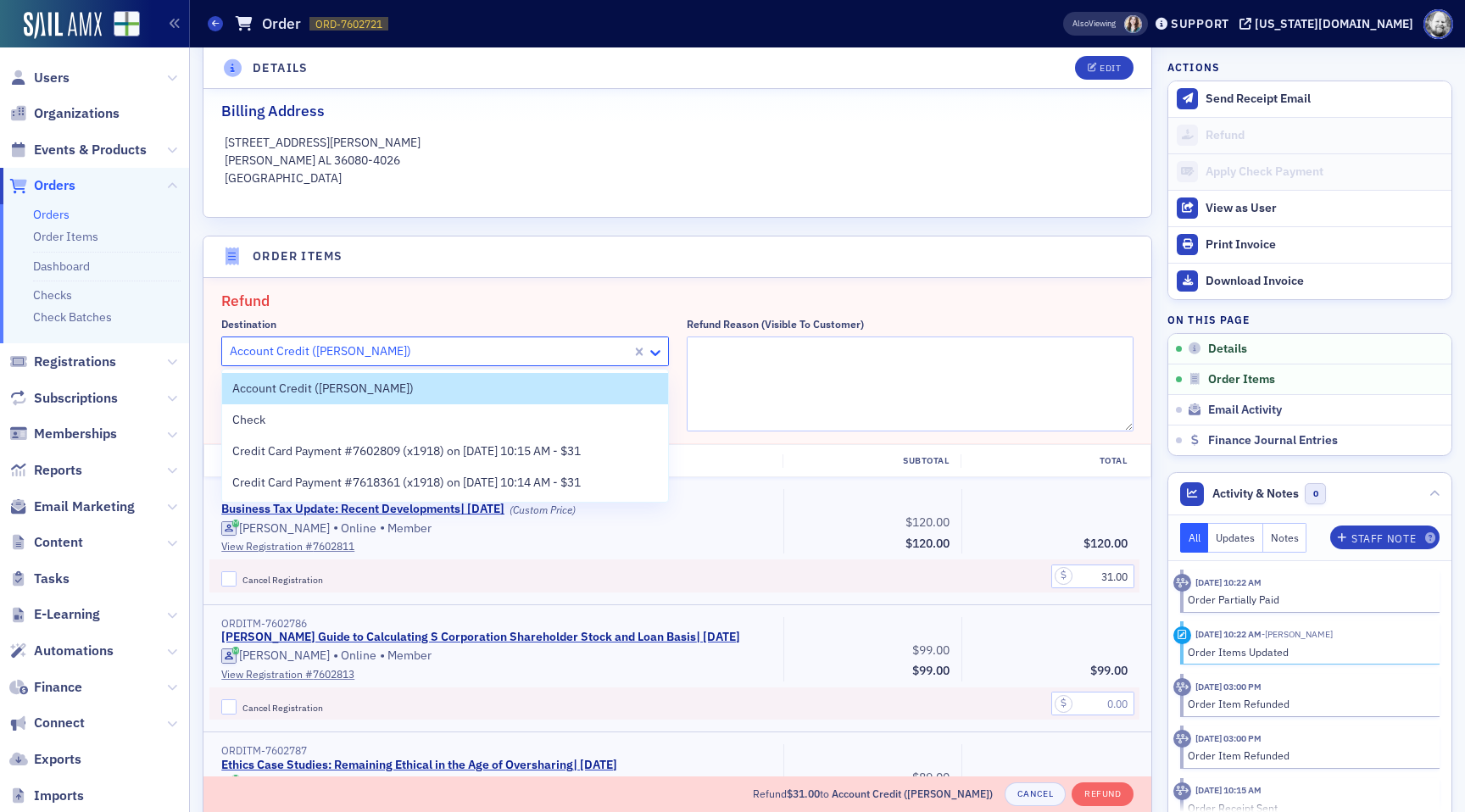
click at [654, 345] on icon at bounding box center [655, 353] width 17 height 17
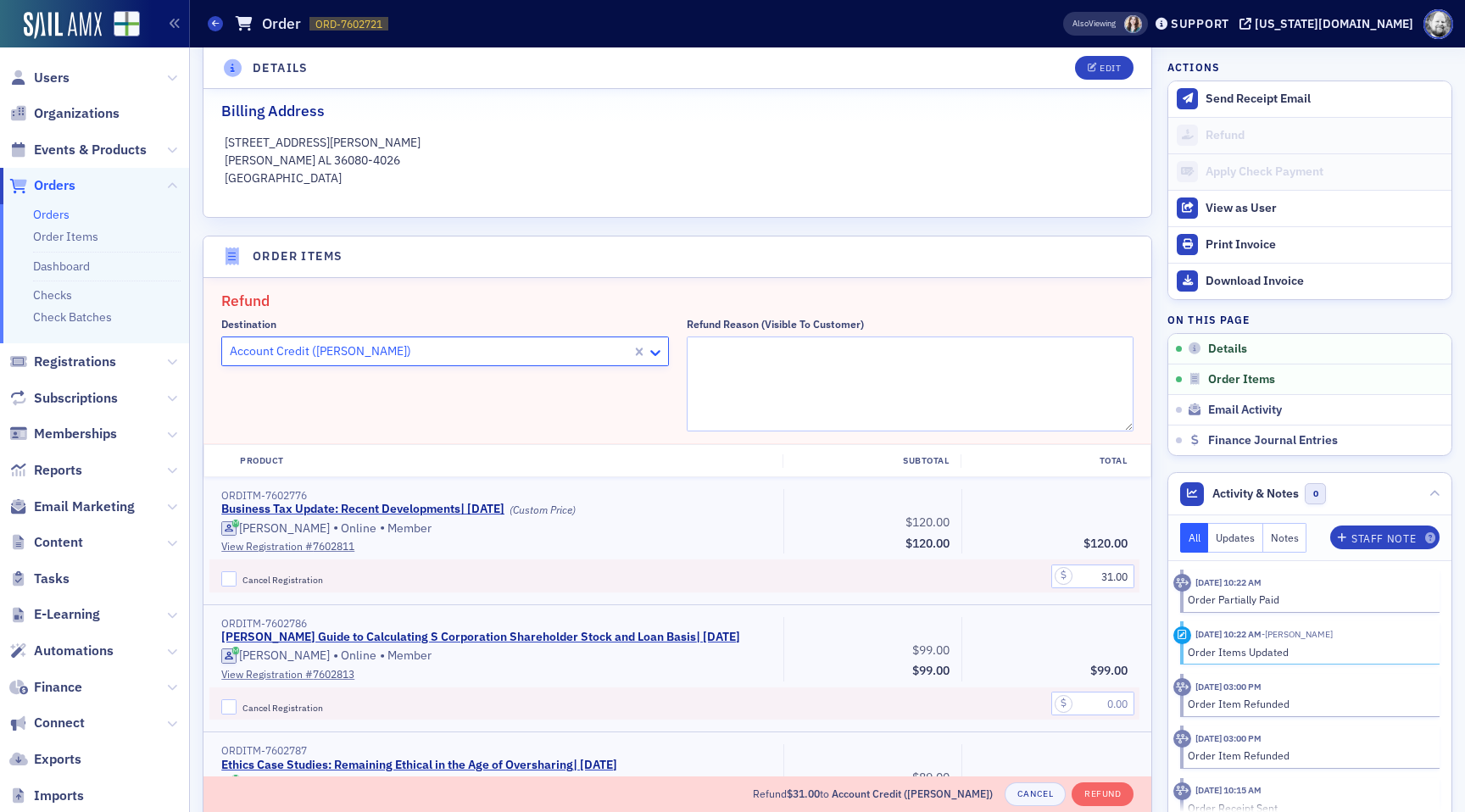
click at [656, 346] on icon at bounding box center [655, 353] width 17 height 17
click at [654, 353] on icon at bounding box center [655, 353] width 10 height 6
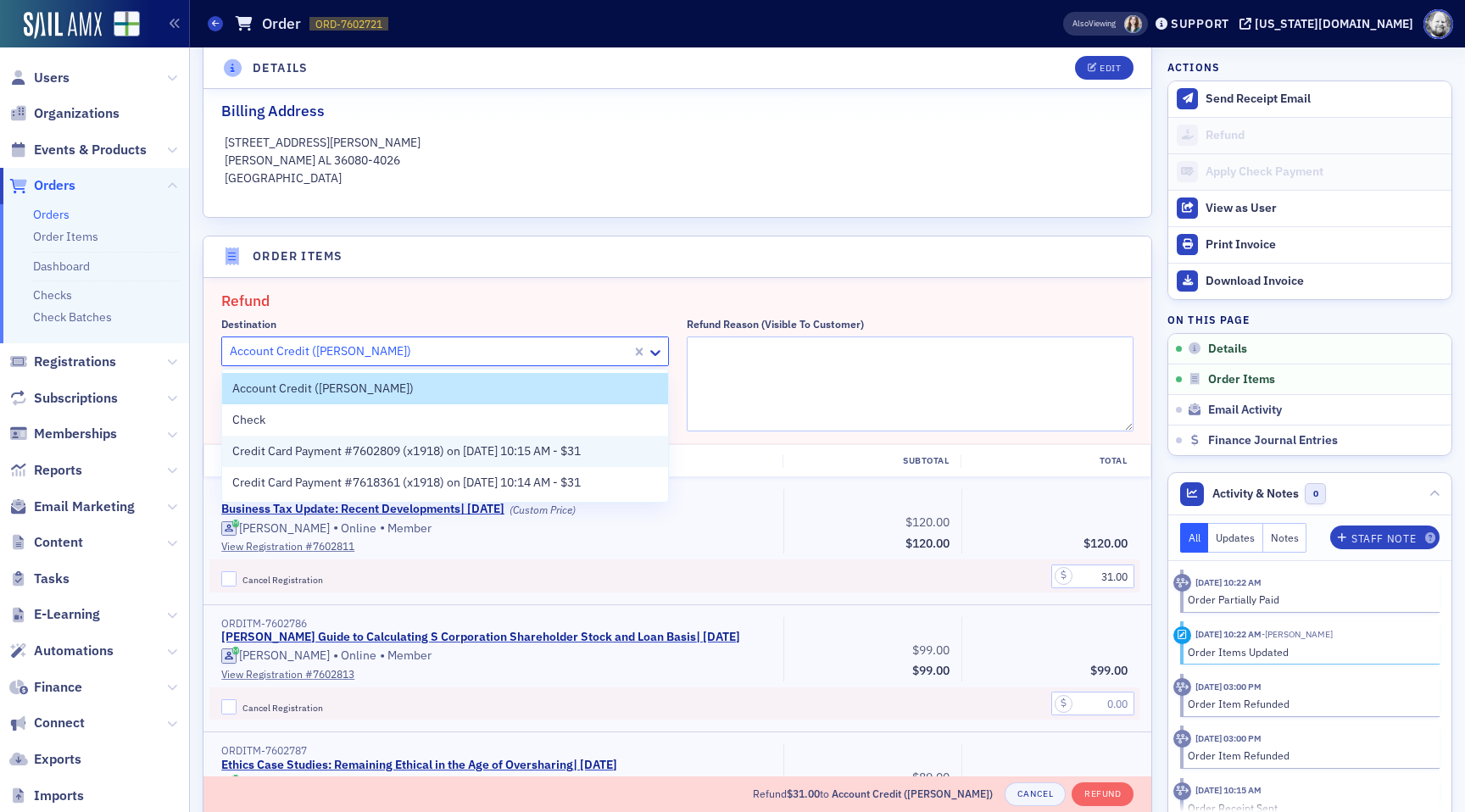
click at [581, 457] on span "Credit Card Payment #7602809 (x1918) on 8/27/2025 10:15 AM - $31" at bounding box center [406, 451] width 348 height 18
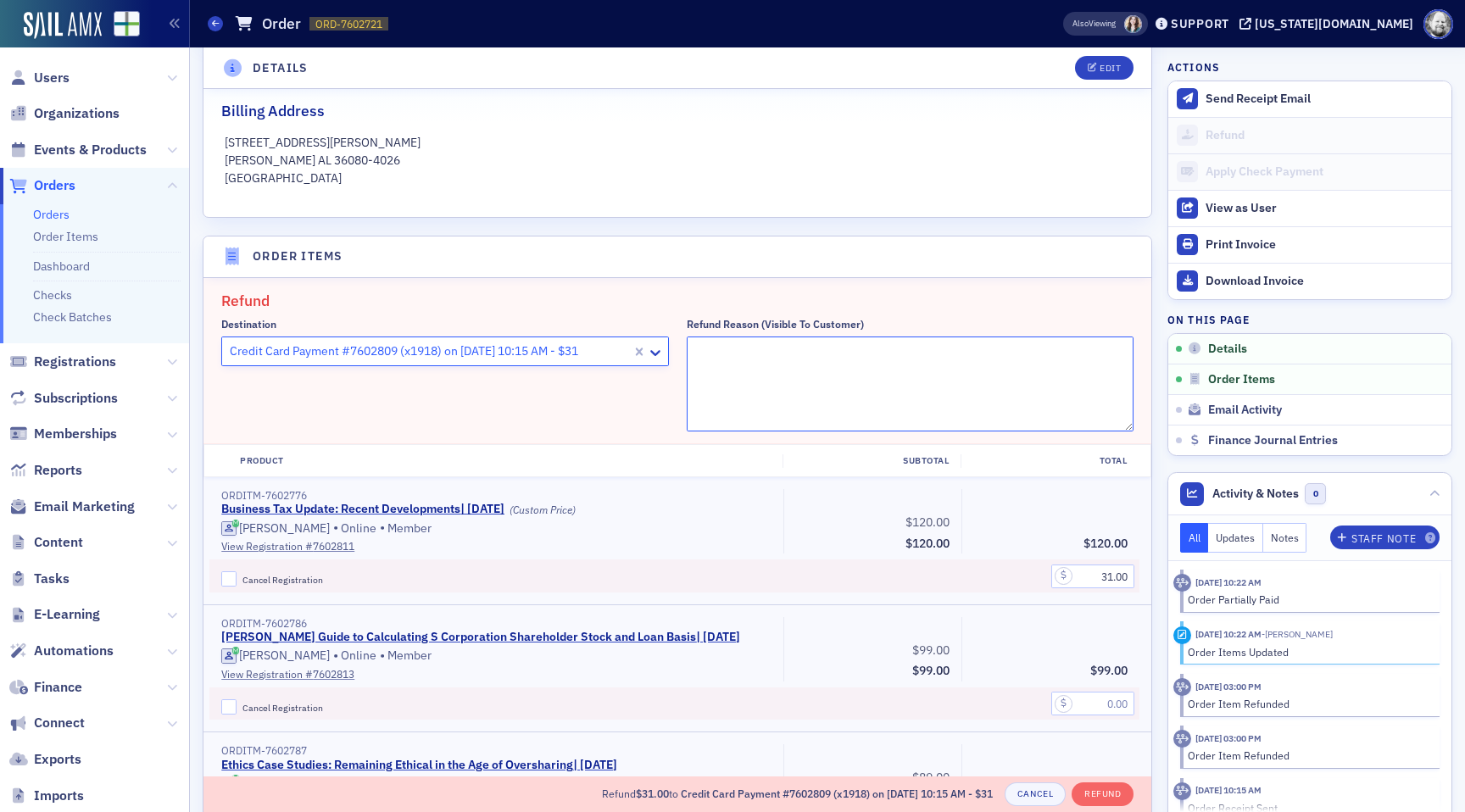
click at [764, 392] on textarea "Refund Reason (Visible to Customer)" at bounding box center [911, 383] width 448 height 95
type textarea "Duplicate charge."
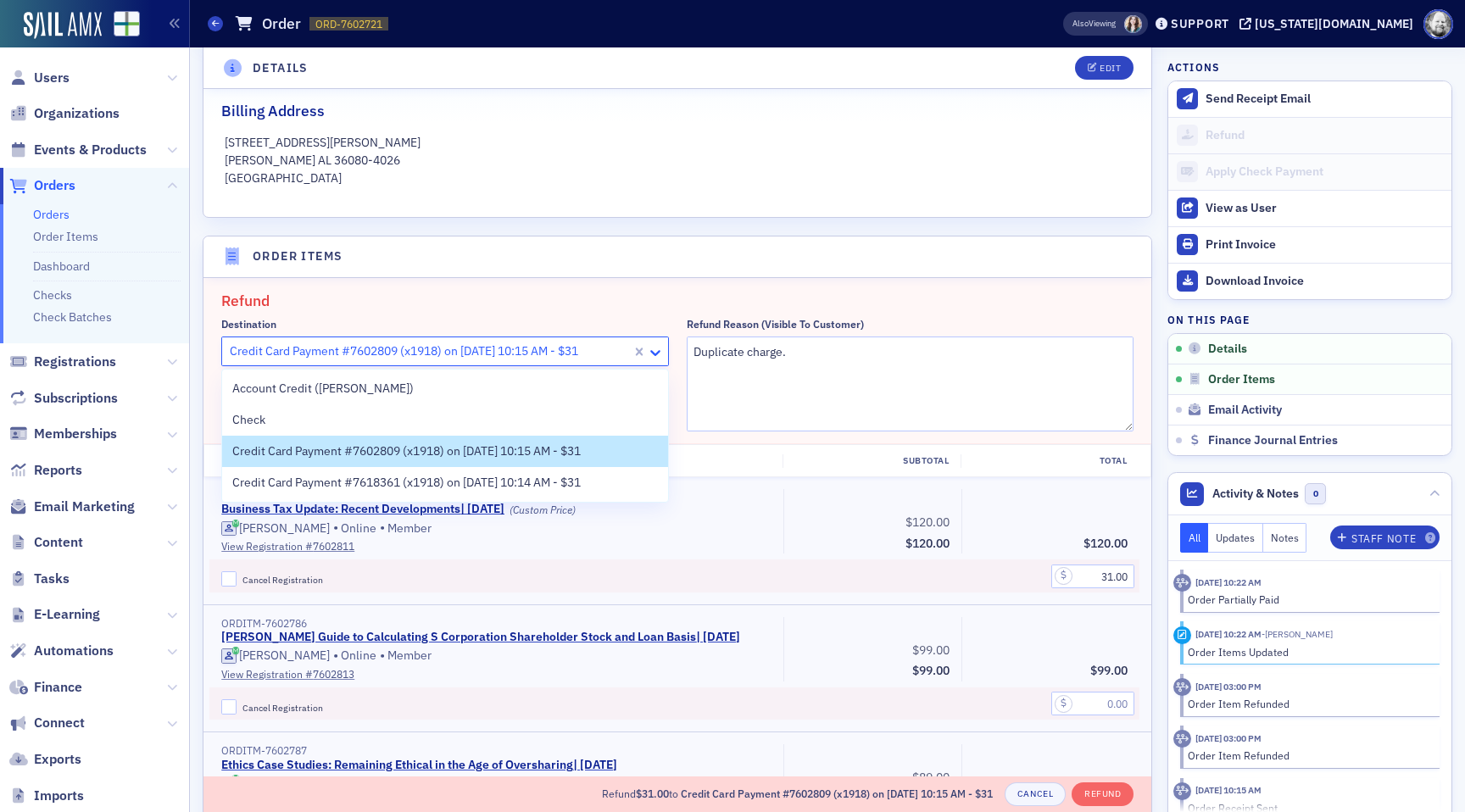
click at [655, 348] on icon at bounding box center [655, 353] width 17 height 17
click at [801, 390] on textarea "Duplicate charge." at bounding box center [911, 383] width 448 height 95
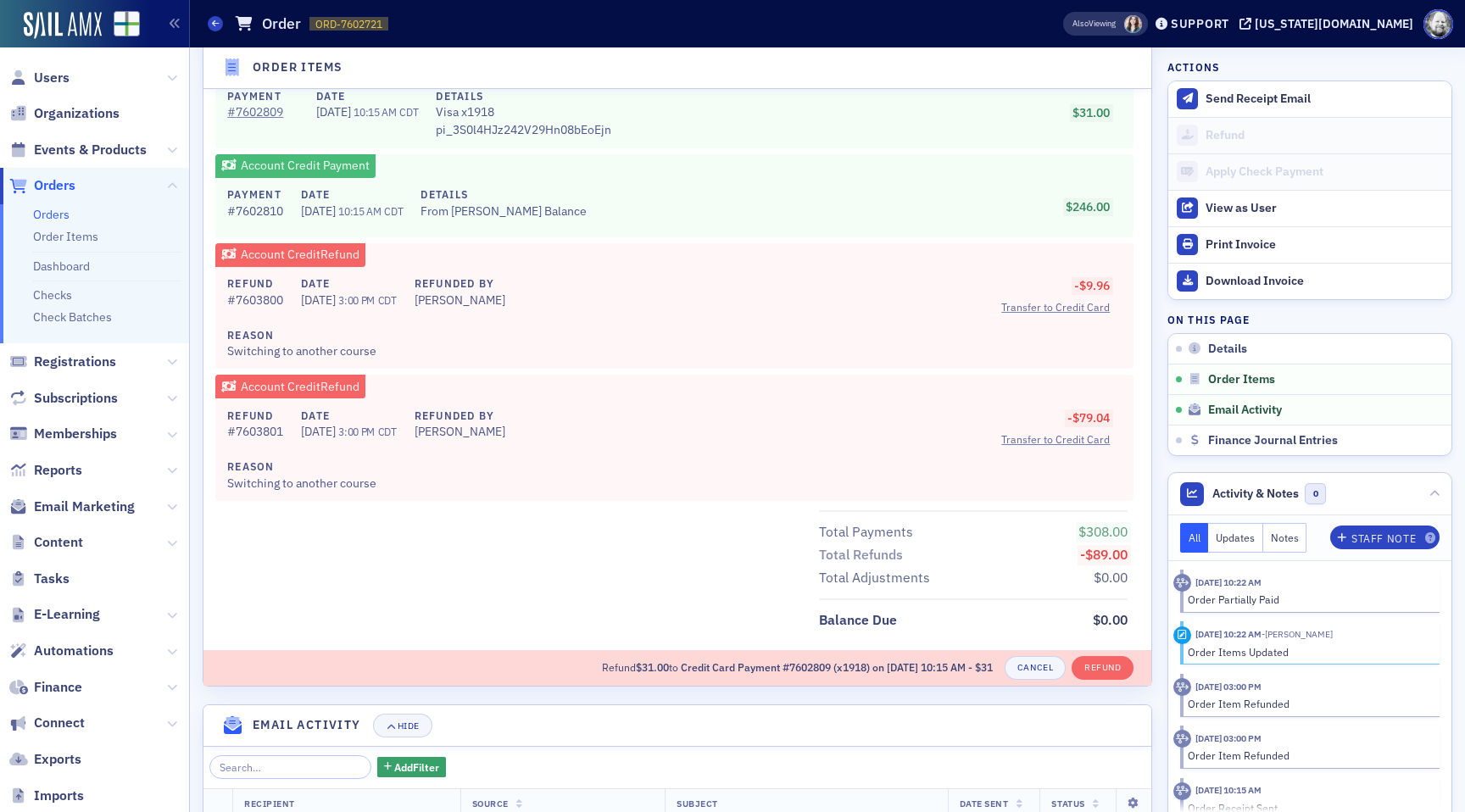
scroll to position [1545, 0]
click at [1111, 667] on button "Refund" at bounding box center [1102, 667] width 62 height 24
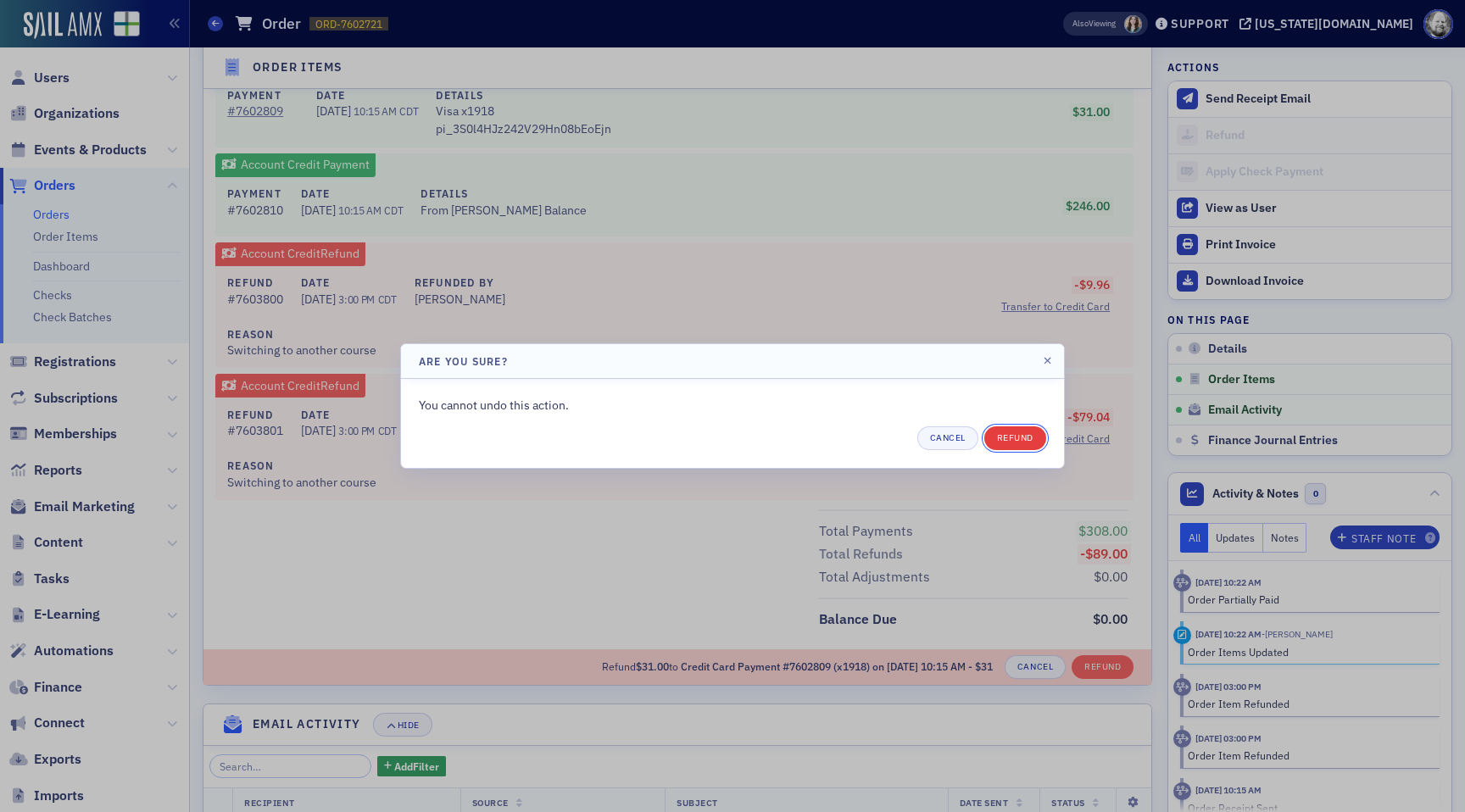
click at [1018, 436] on button "Refund" at bounding box center [1015, 439] width 62 height 24
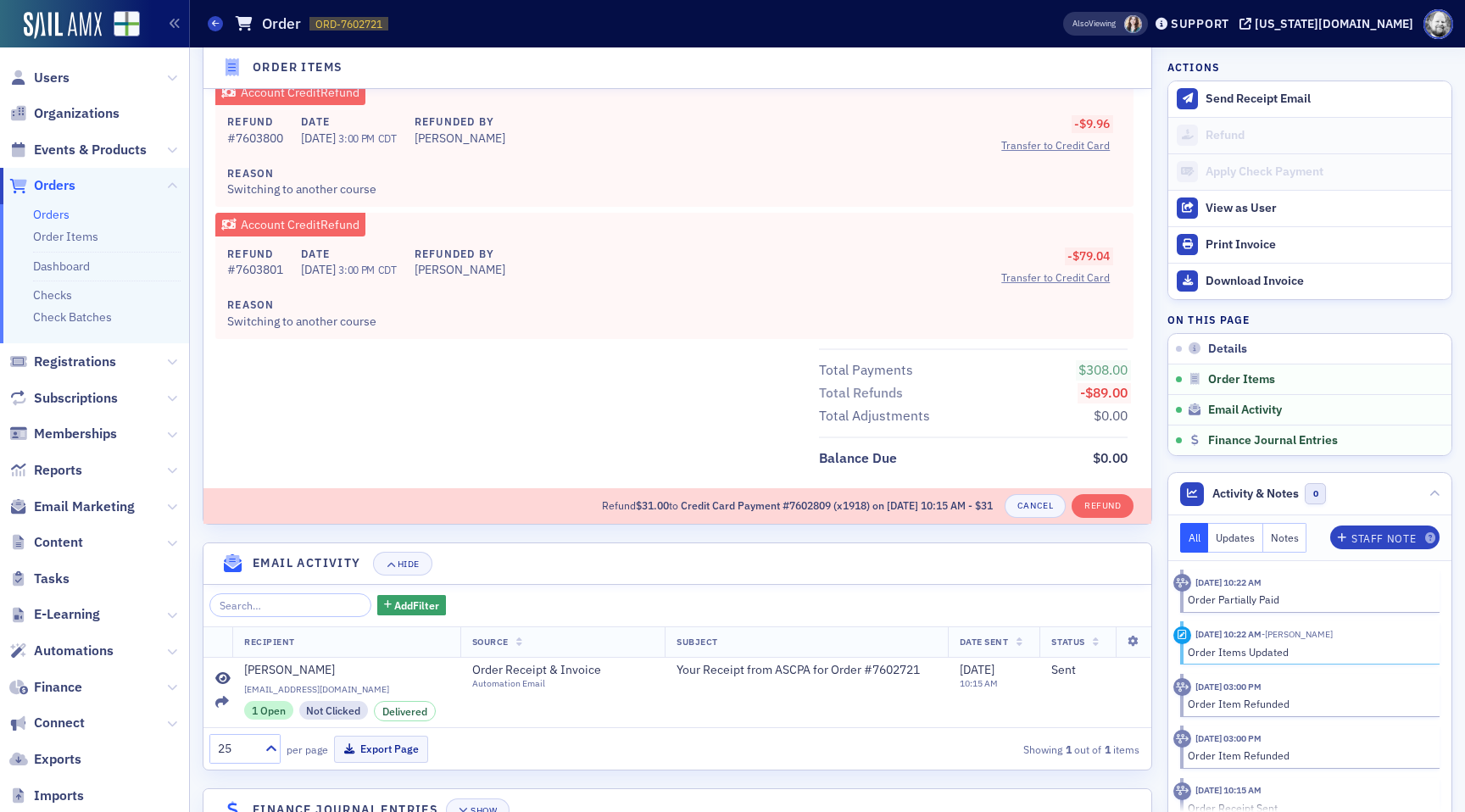
scroll to position [1710, 0]
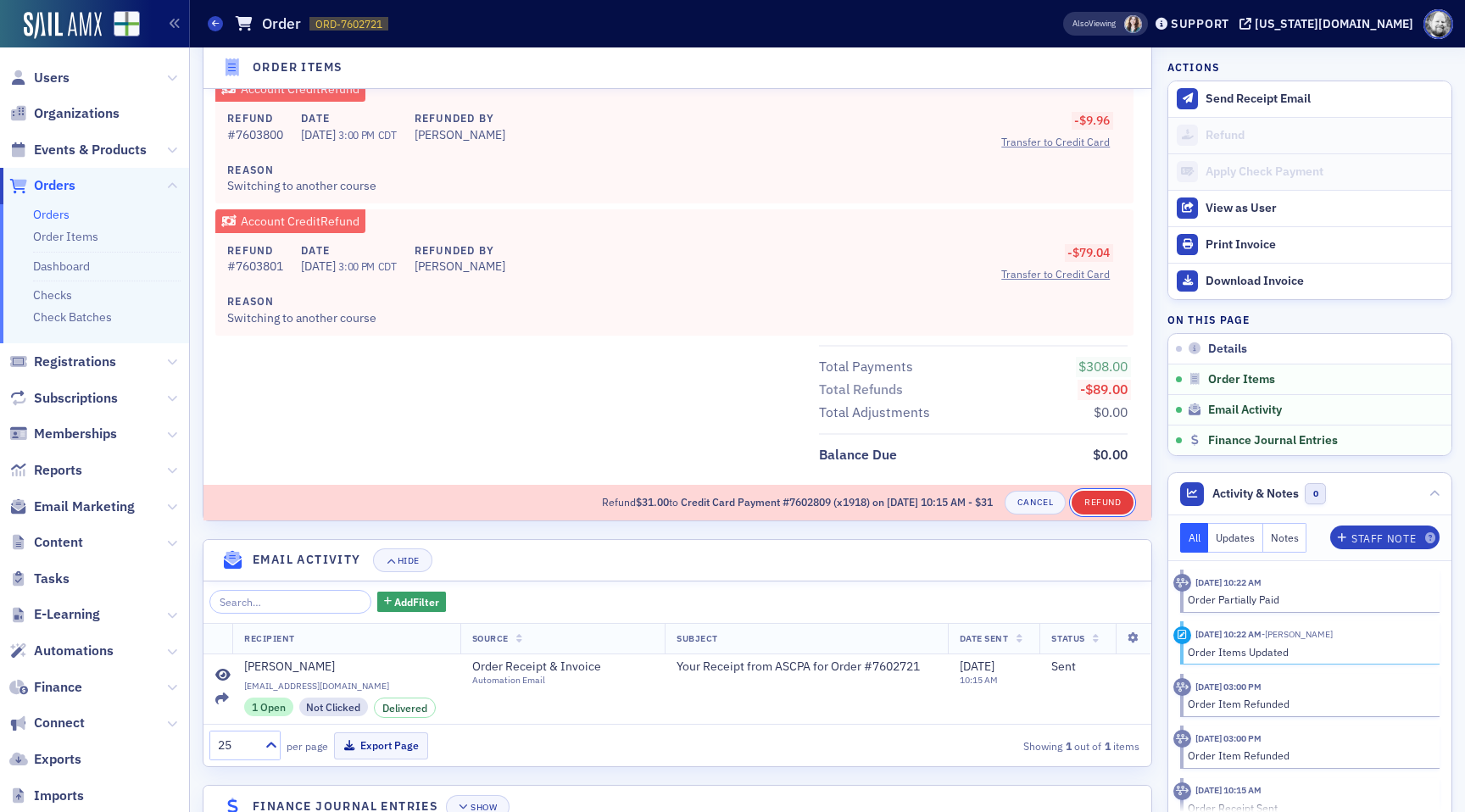
click at [1119, 501] on button "Refund" at bounding box center [1102, 503] width 62 height 24
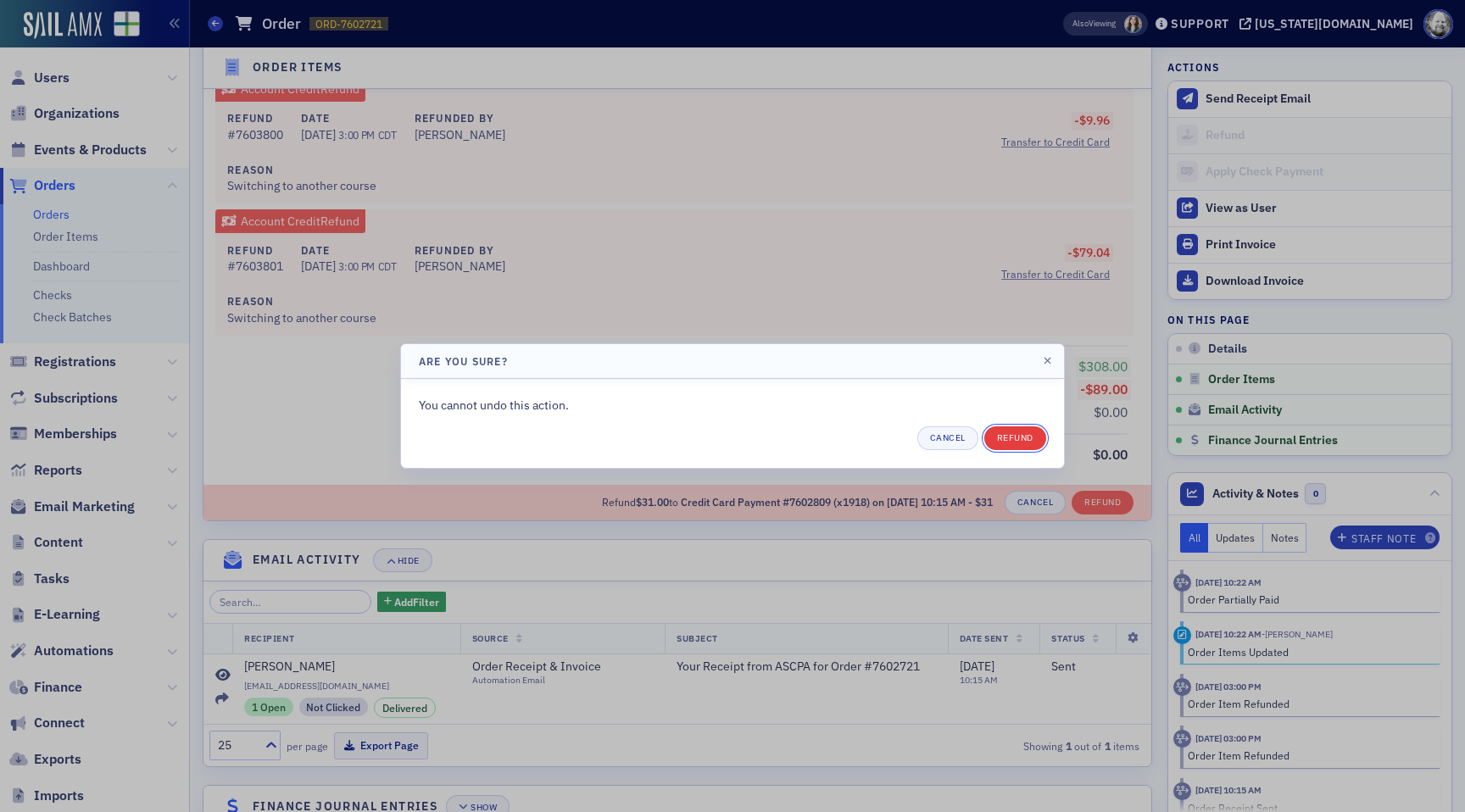
click at [1038, 439] on button "Refund" at bounding box center [1015, 439] width 62 height 24
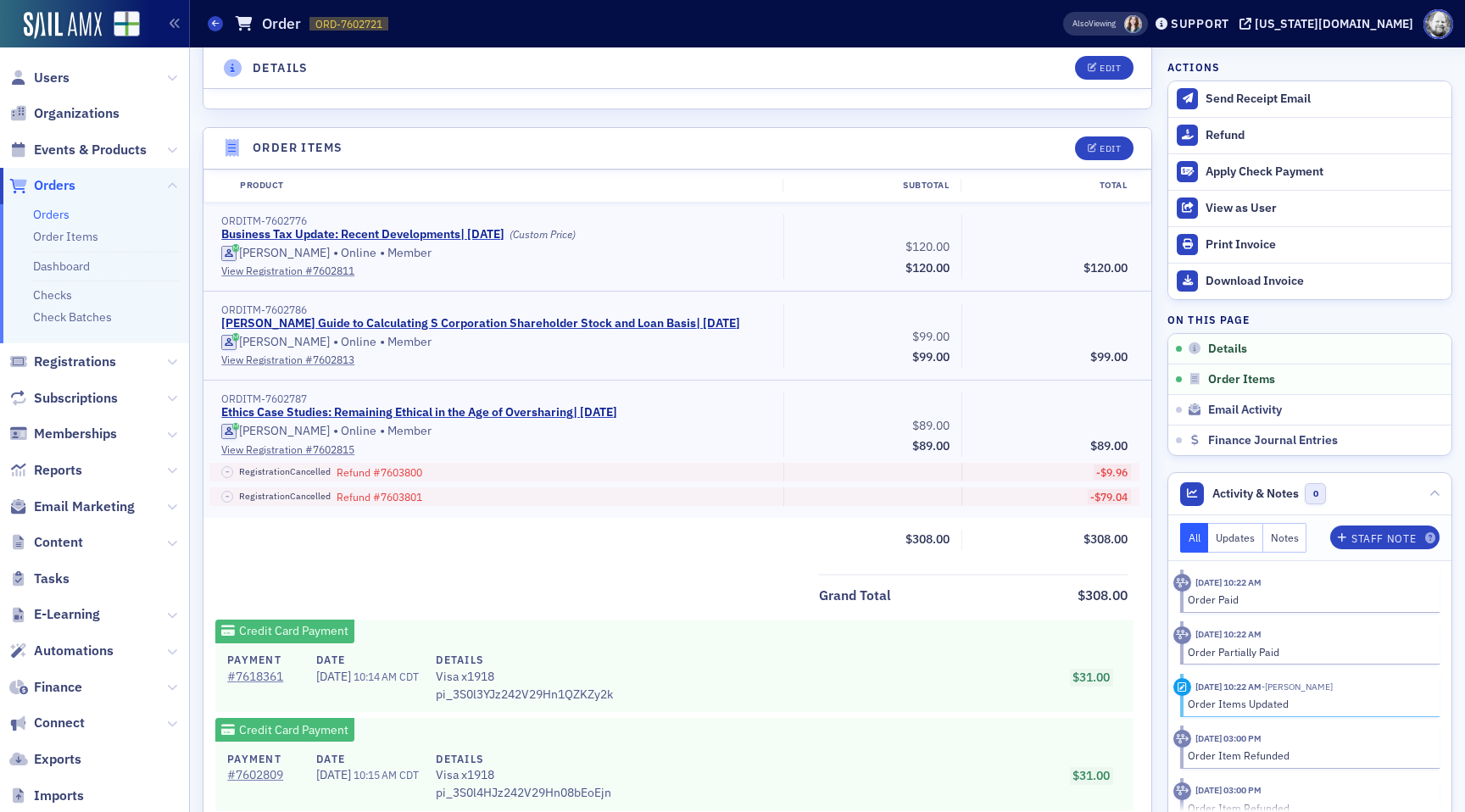
scroll to position [597, 0]
click at [1240, 132] on div "Refund" at bounding box center [1324, 135] width 238 height 15
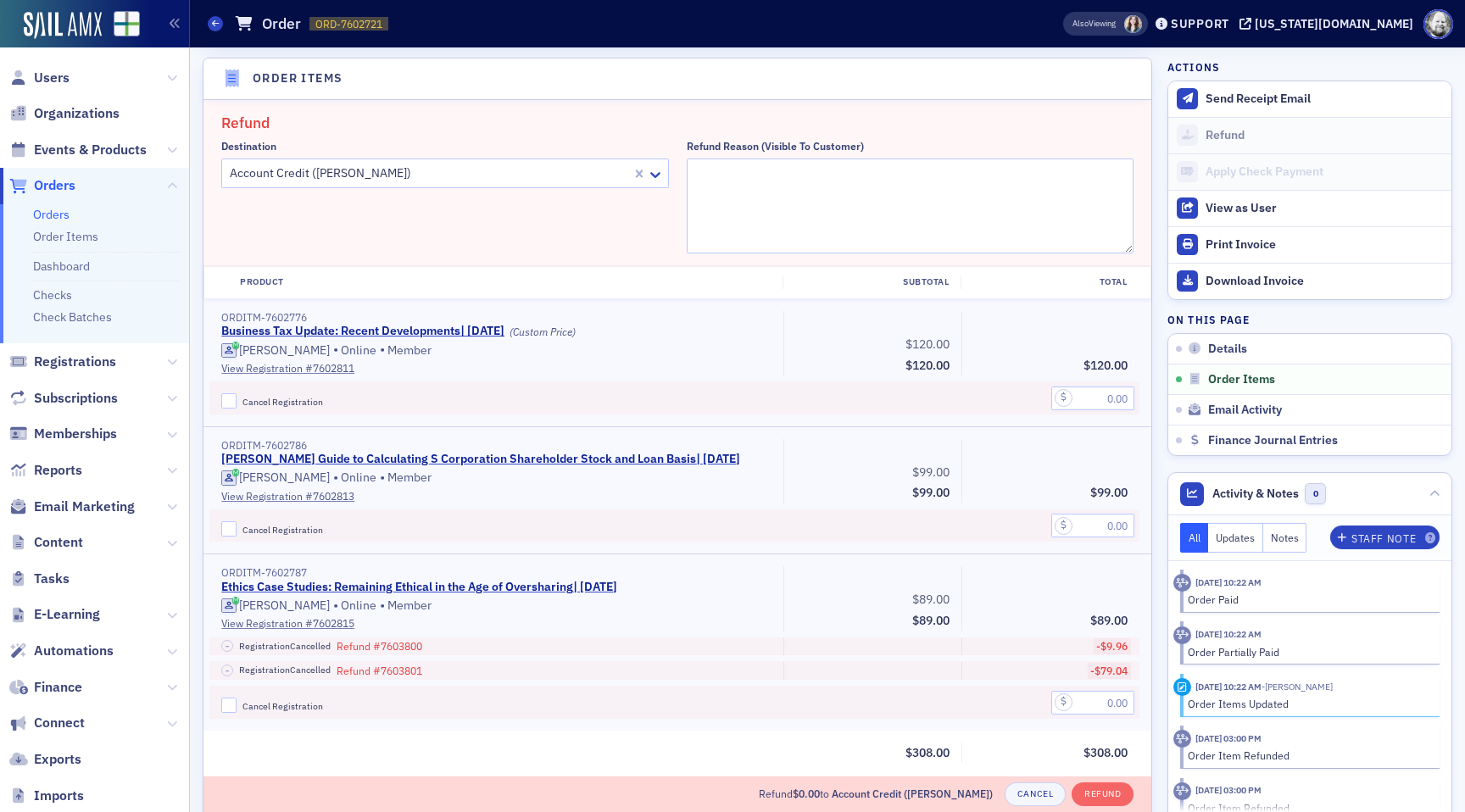
scroll to position [671, 0]
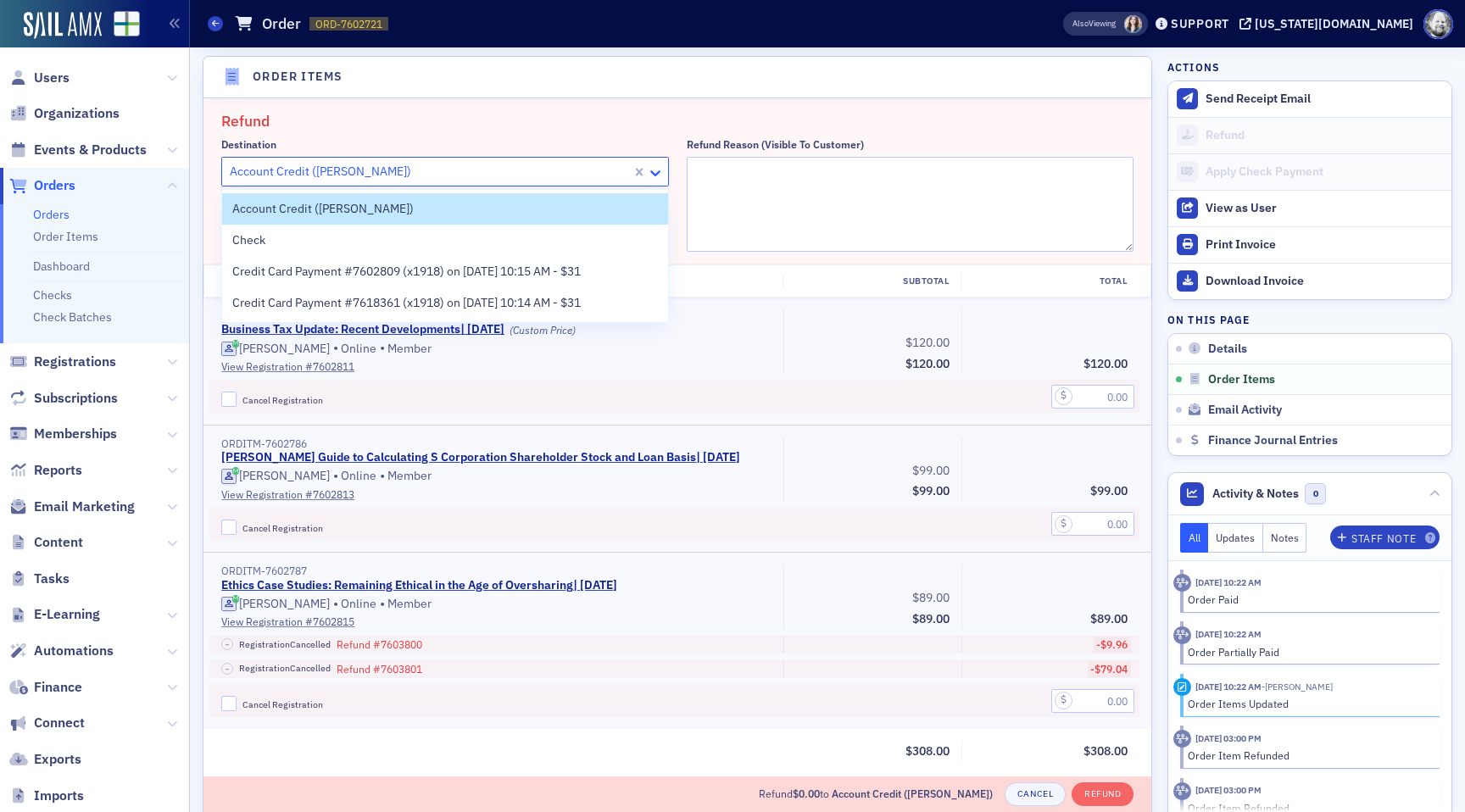
click at [657, 171] on icon at bounding box center [655, 173] width 10 height 6
click at [620, 268] on div "Credit Card Payment #7602809 (x1918) on [DATE] 10:15 AM - $31" at bounding box center [445, 272] width 426 height 18
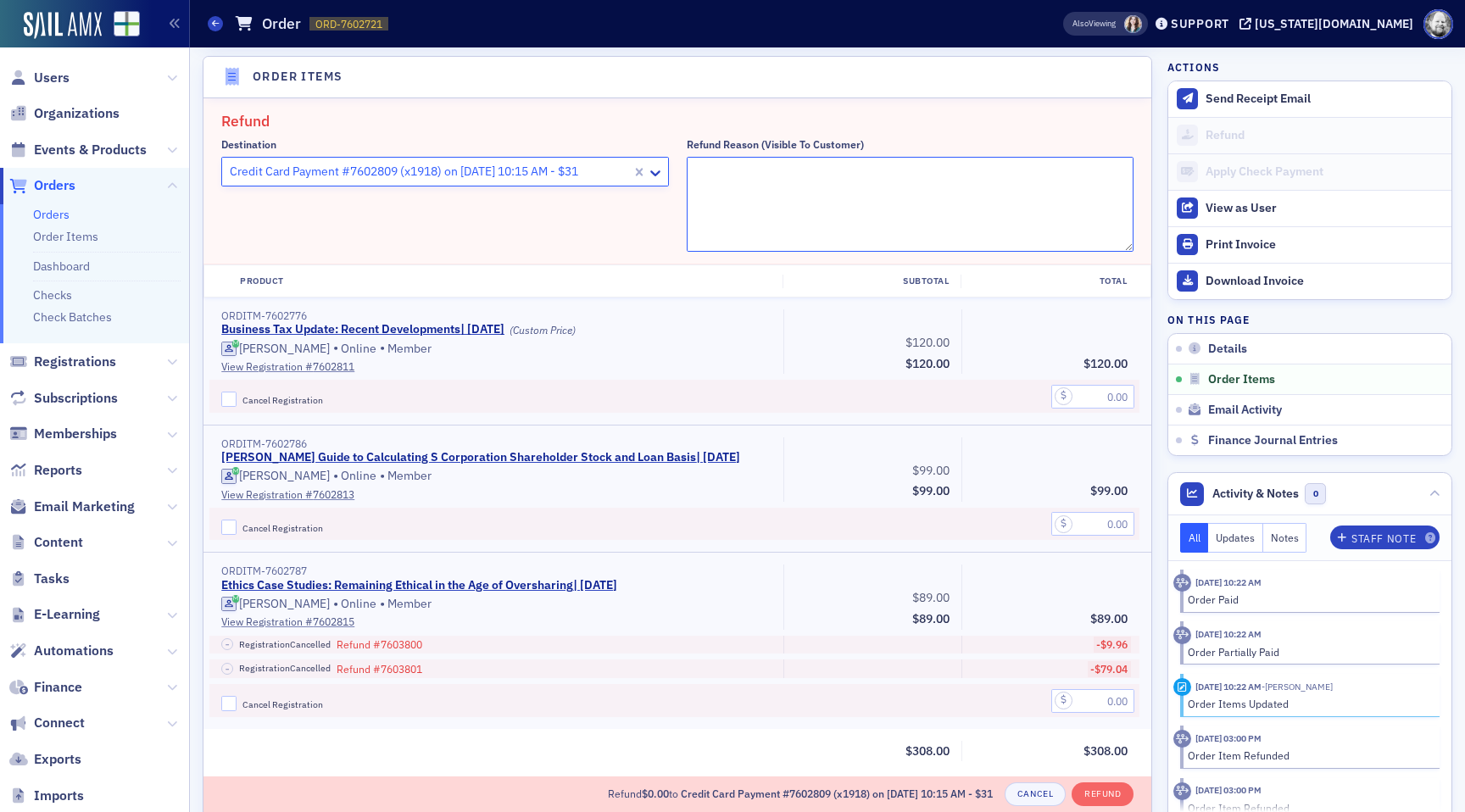
click at [780, 204] on textarea "Refund Reason (Visible to Customer)" at bounding box center [911, 204] width 448 height 95
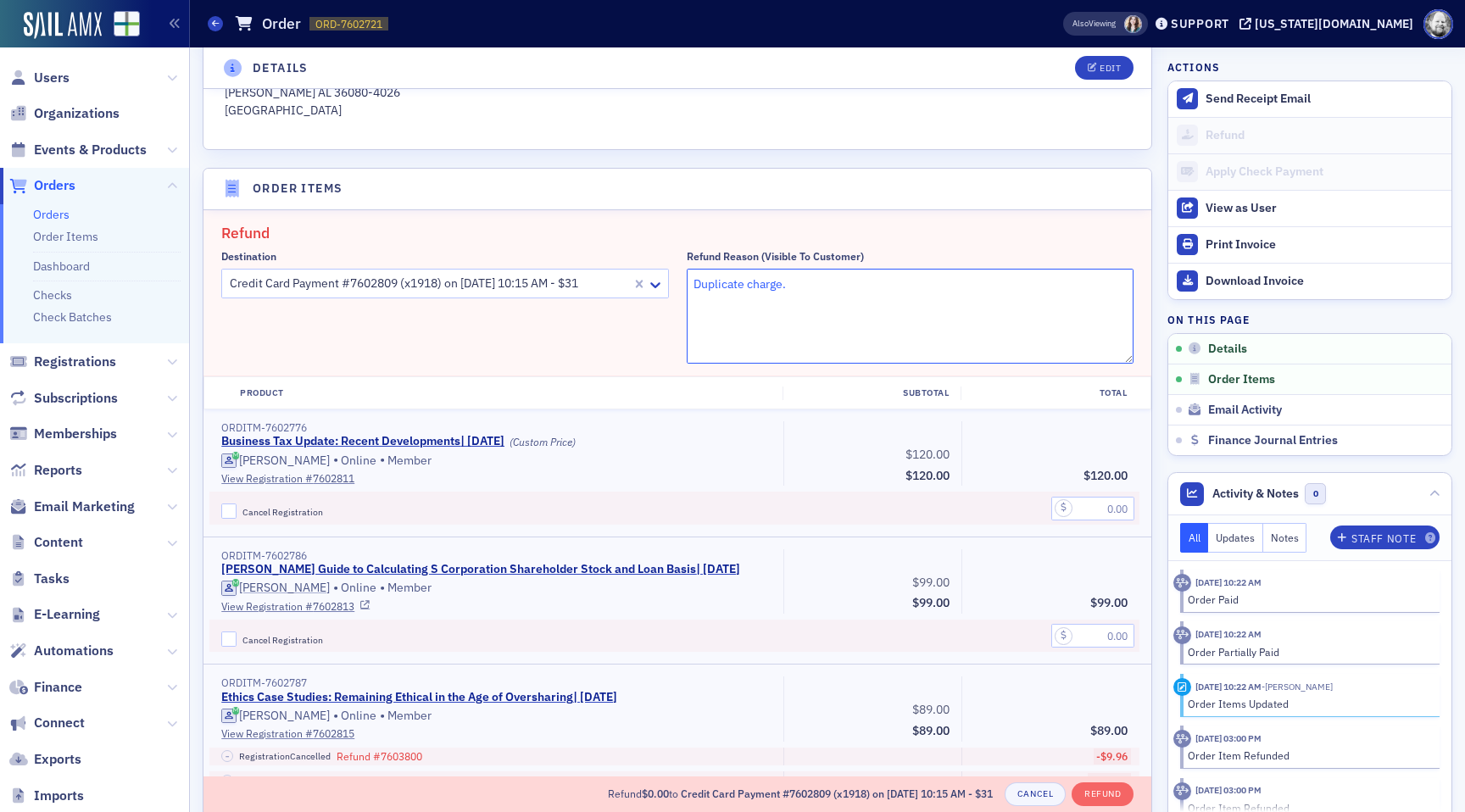
scroll to position [617, 0]
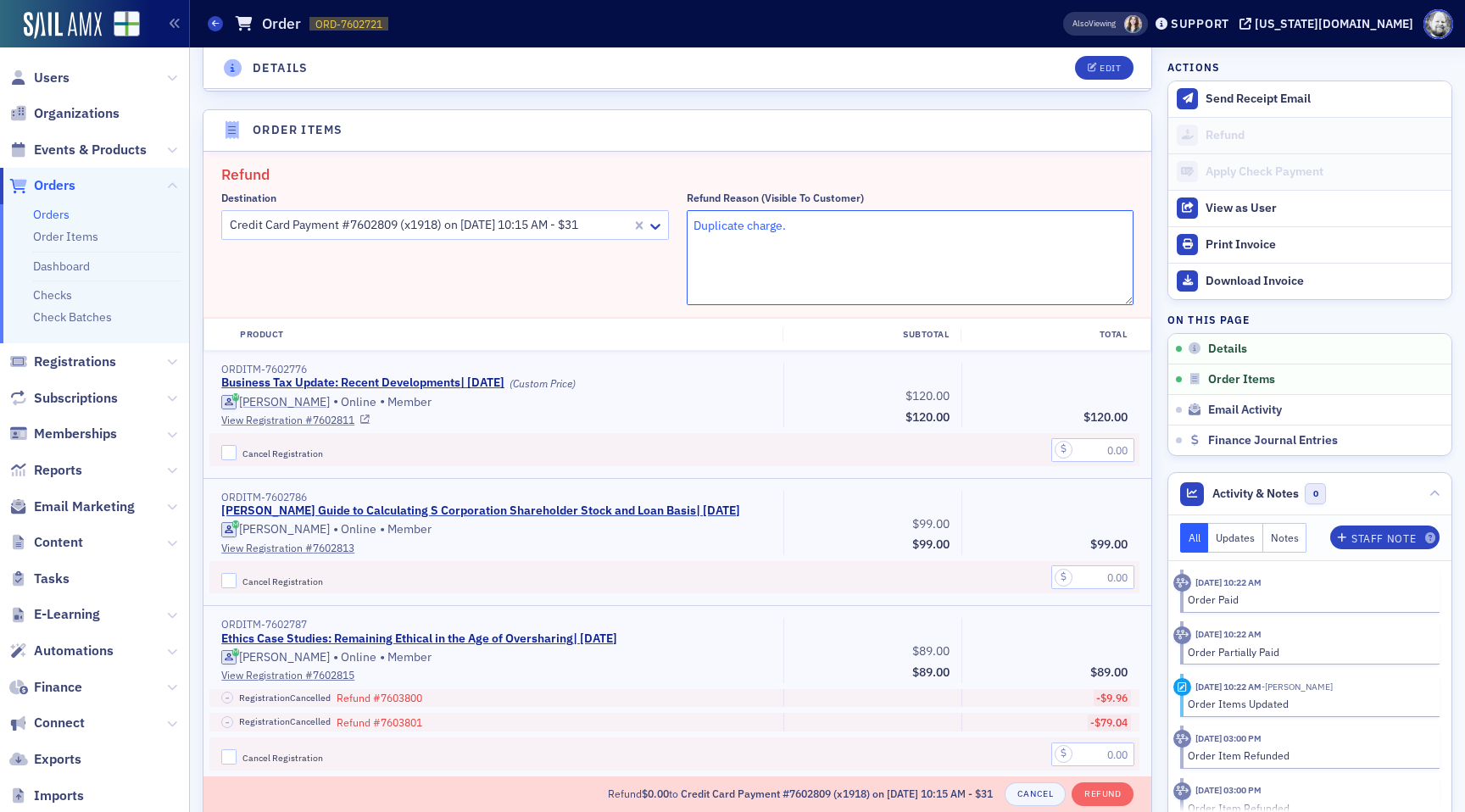
type textarea "Duplicate charge."
click at [1088, 449] on input "text" at bounding box center [1093, 450] width 83 height 24
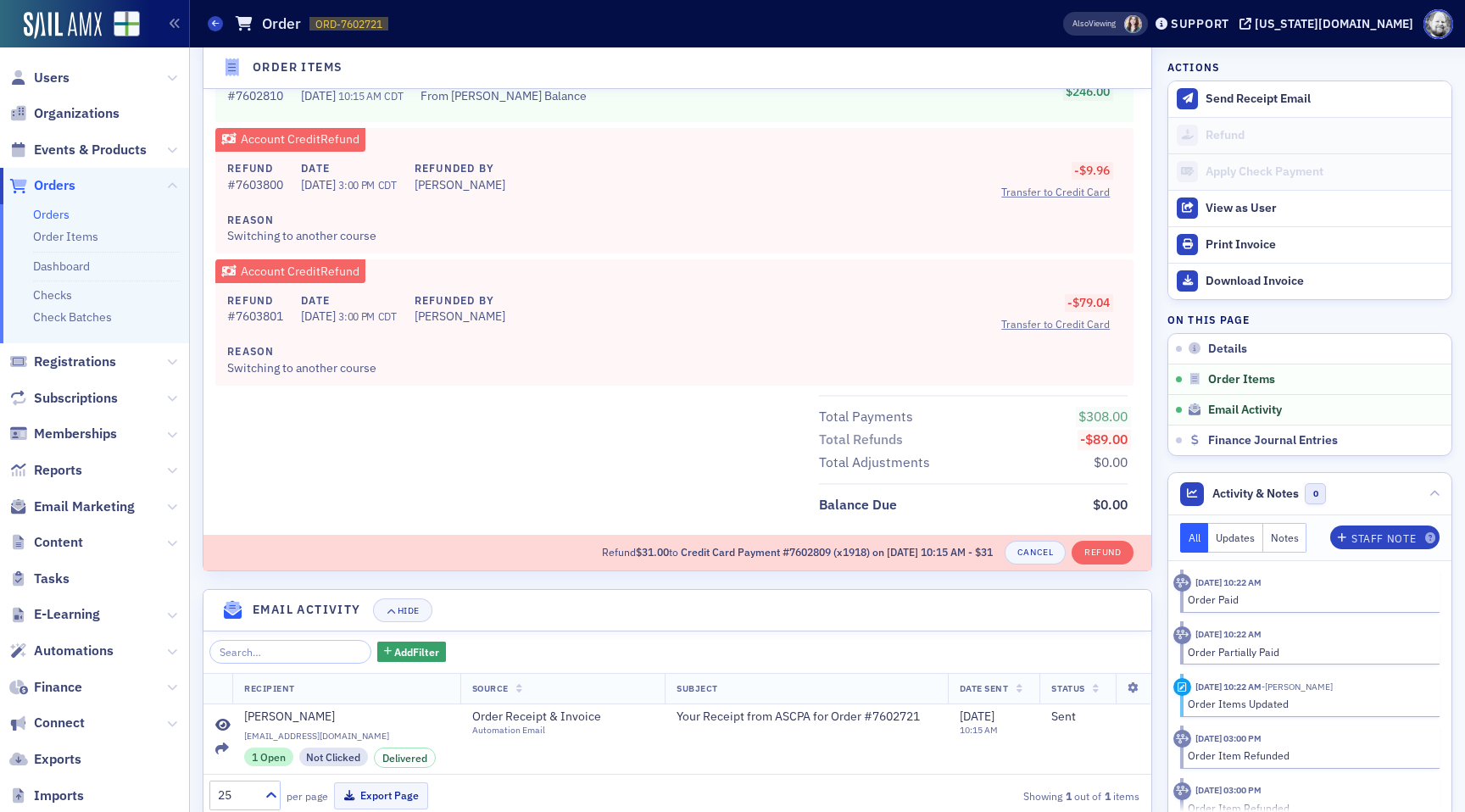
scroll to position [1711, 0]
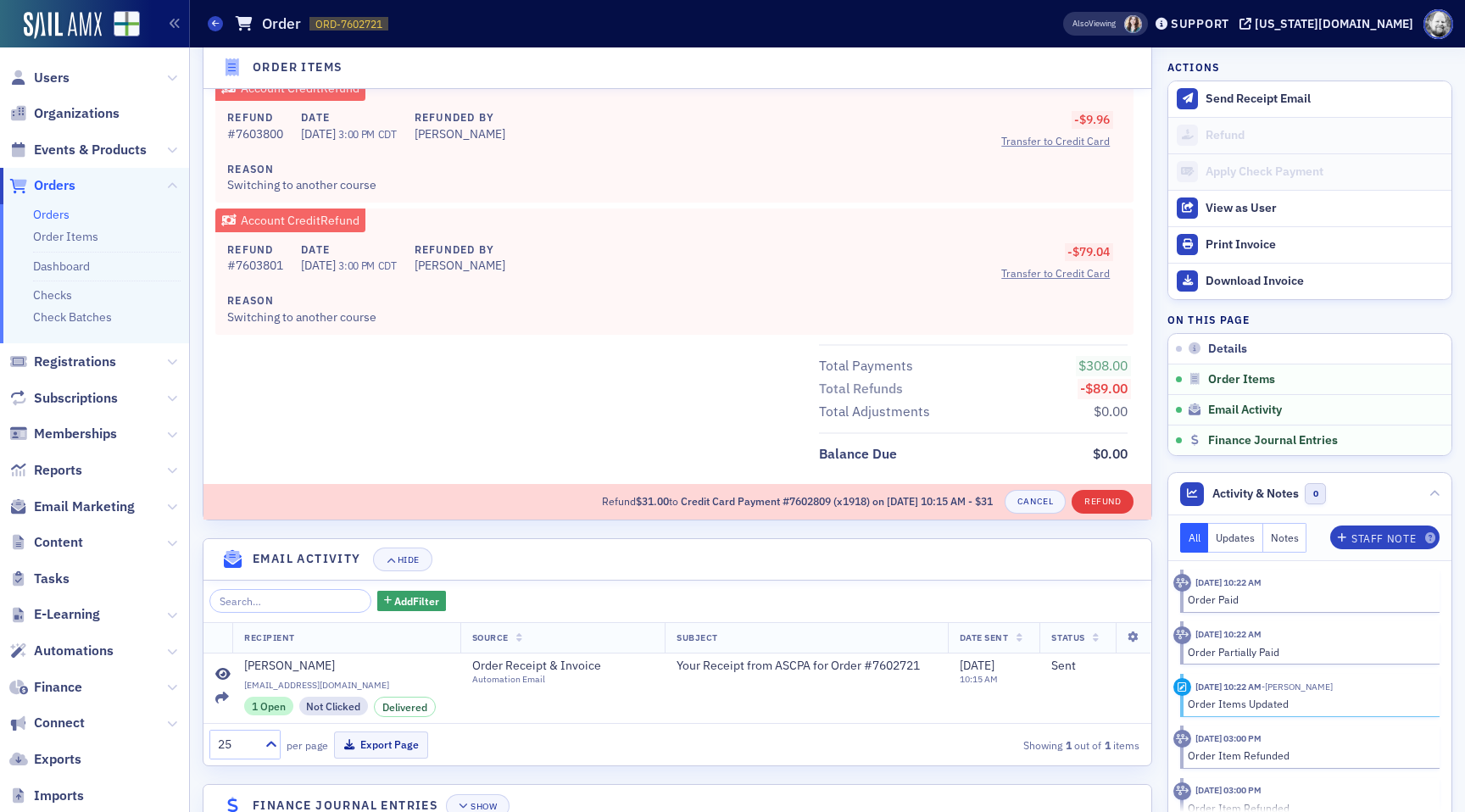
type input "31.00"
click at [1113, 505] on button "Refund" at bounding box center [1102, 502] width 62 height 24
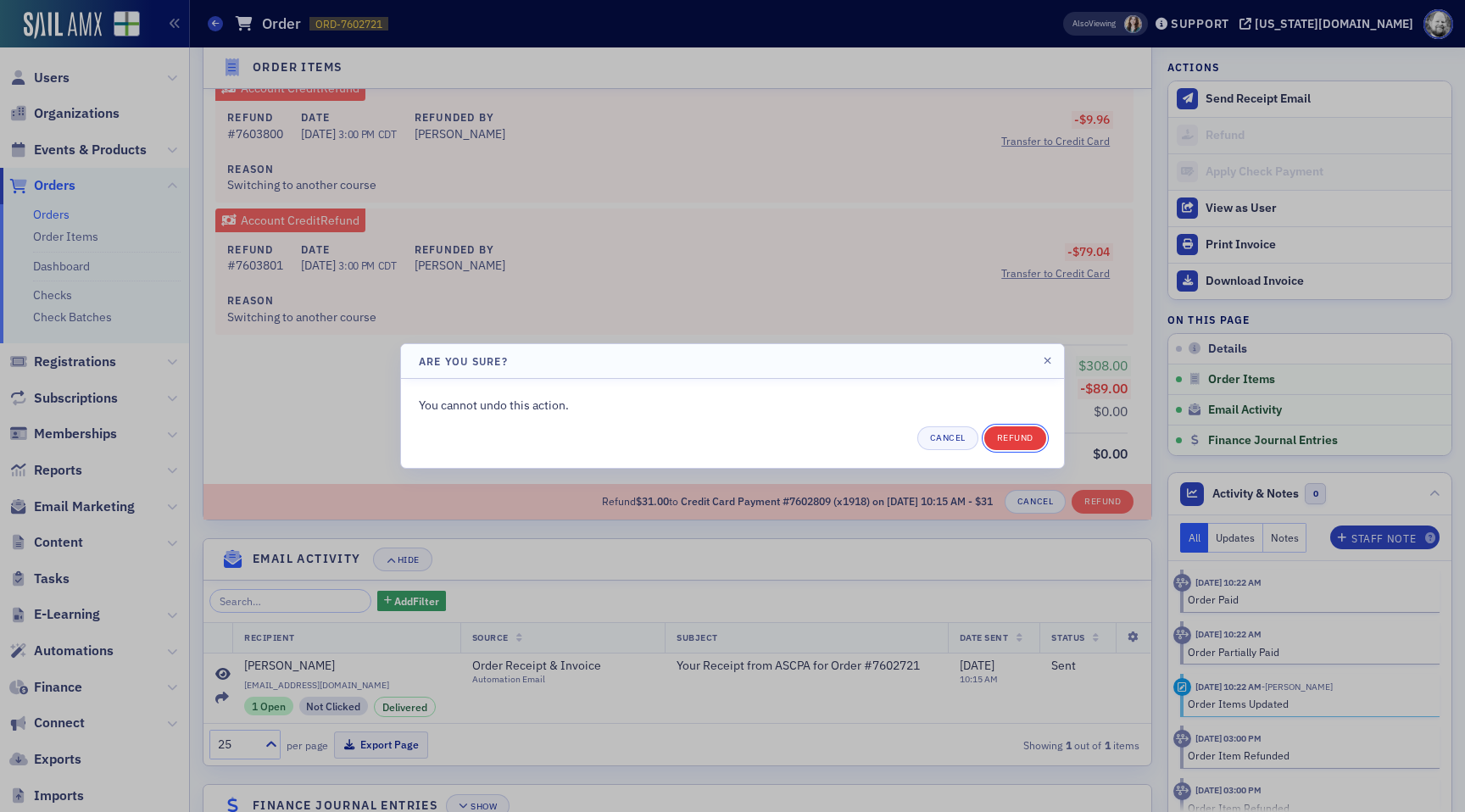
click at [1005, 440] on button "Refund" at bounding box center [1015, 439] width 62 height 24
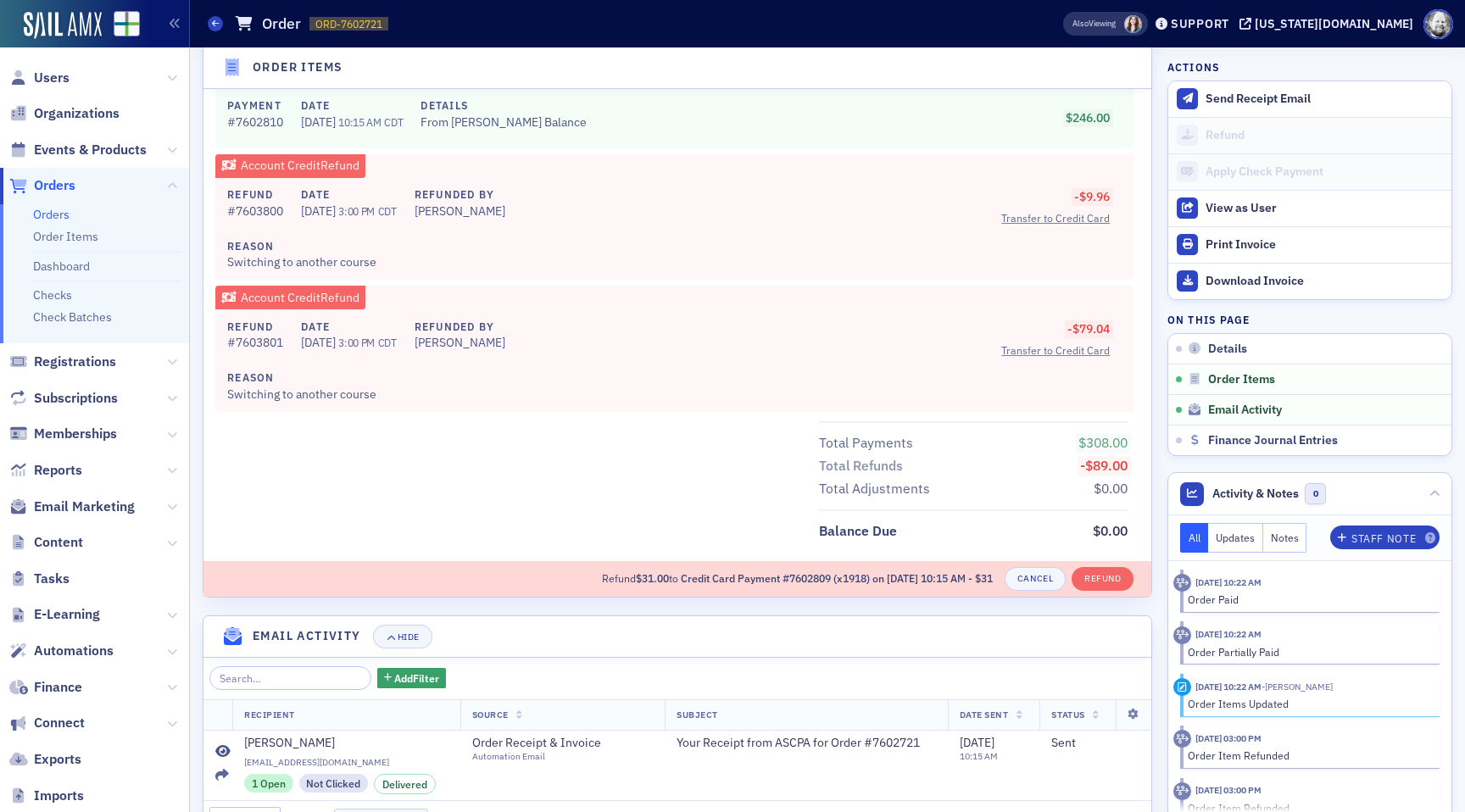
scroll to position [1635, 0]
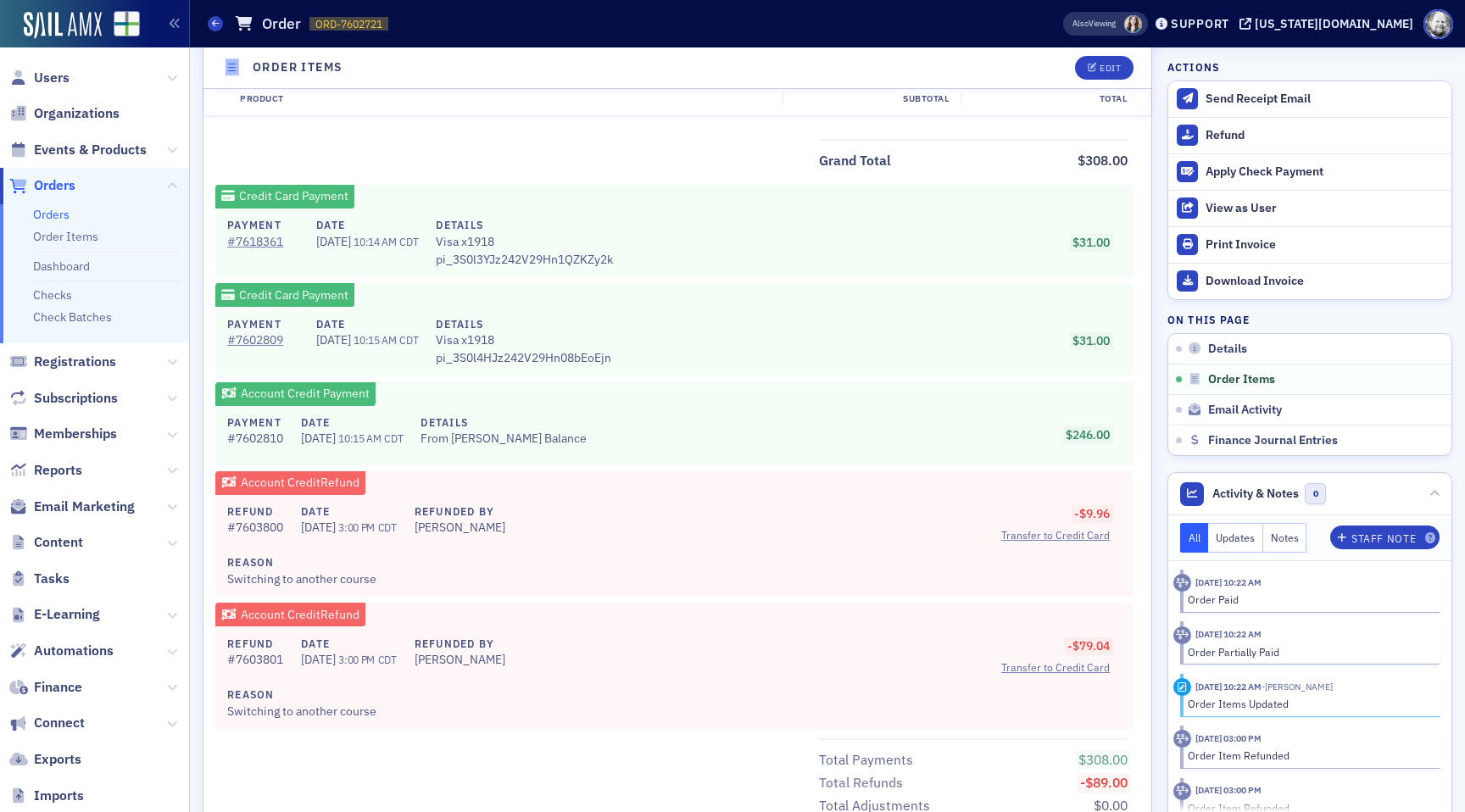
scroll to position [1038, 0]
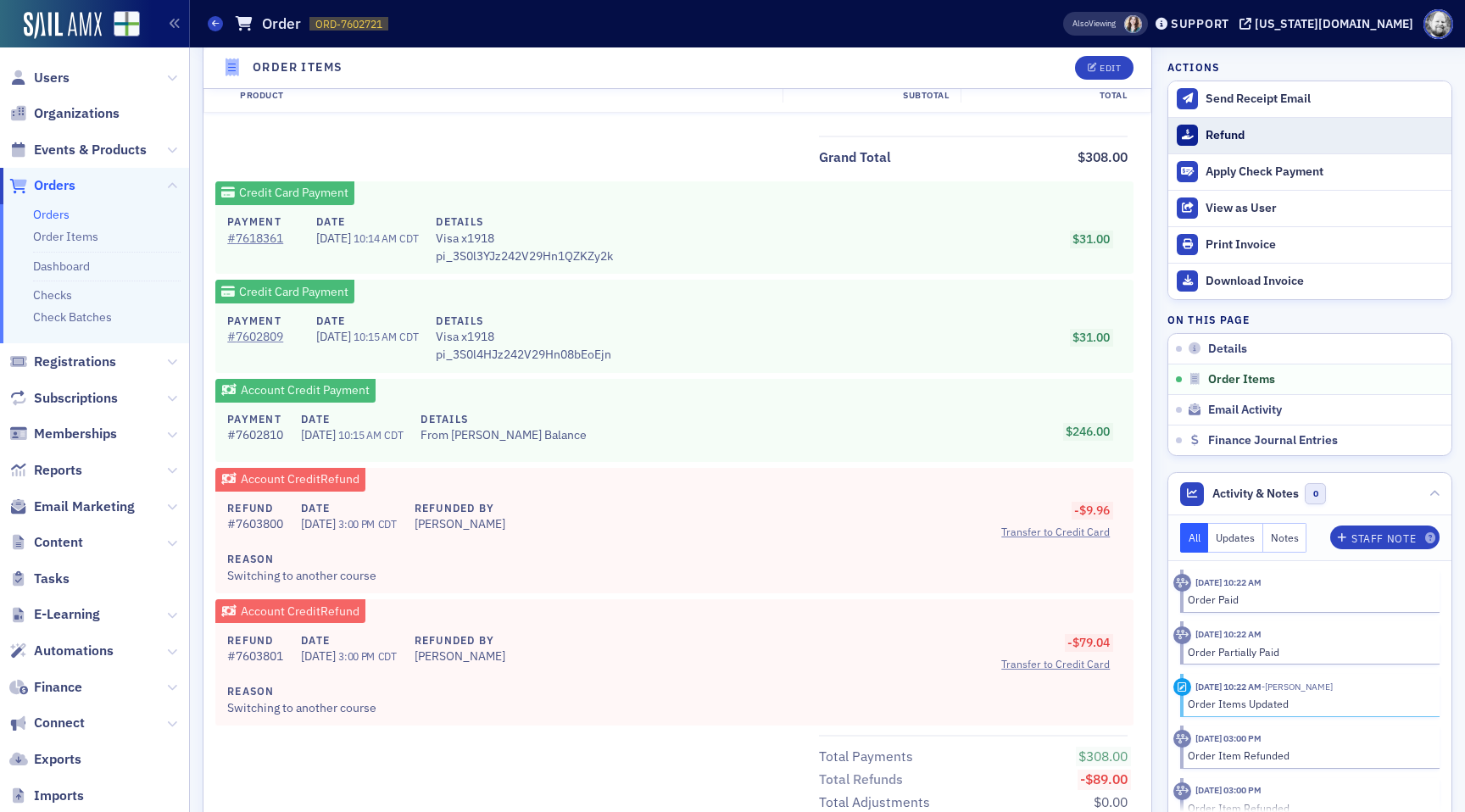
click at [1198, 140] on button "Refund" at bounding box center [1310, 135] width 283 height 36
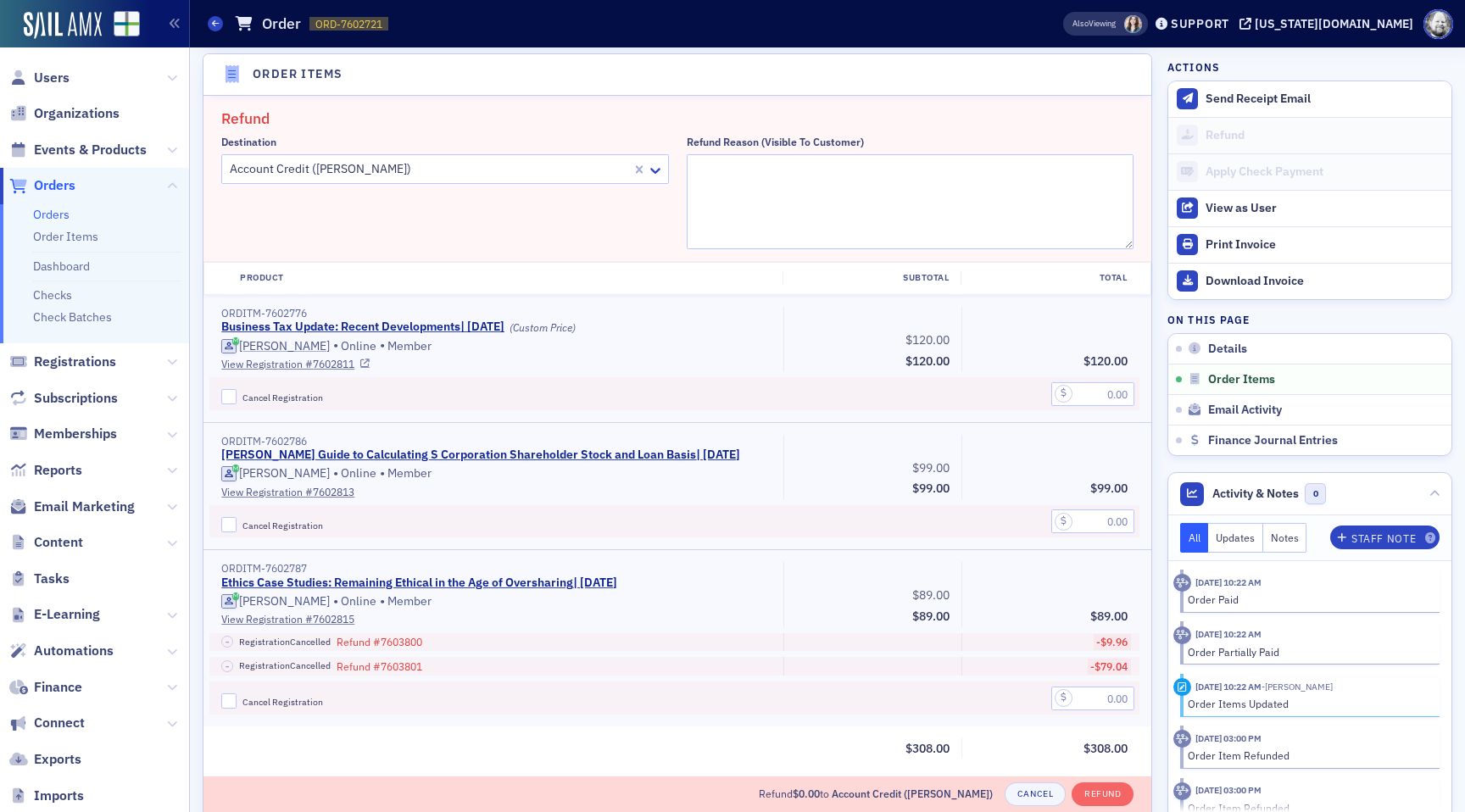
scroll to position [671, 0]
click at [652, 169] on icon at bounding box center [655, 172] width 17 height 17
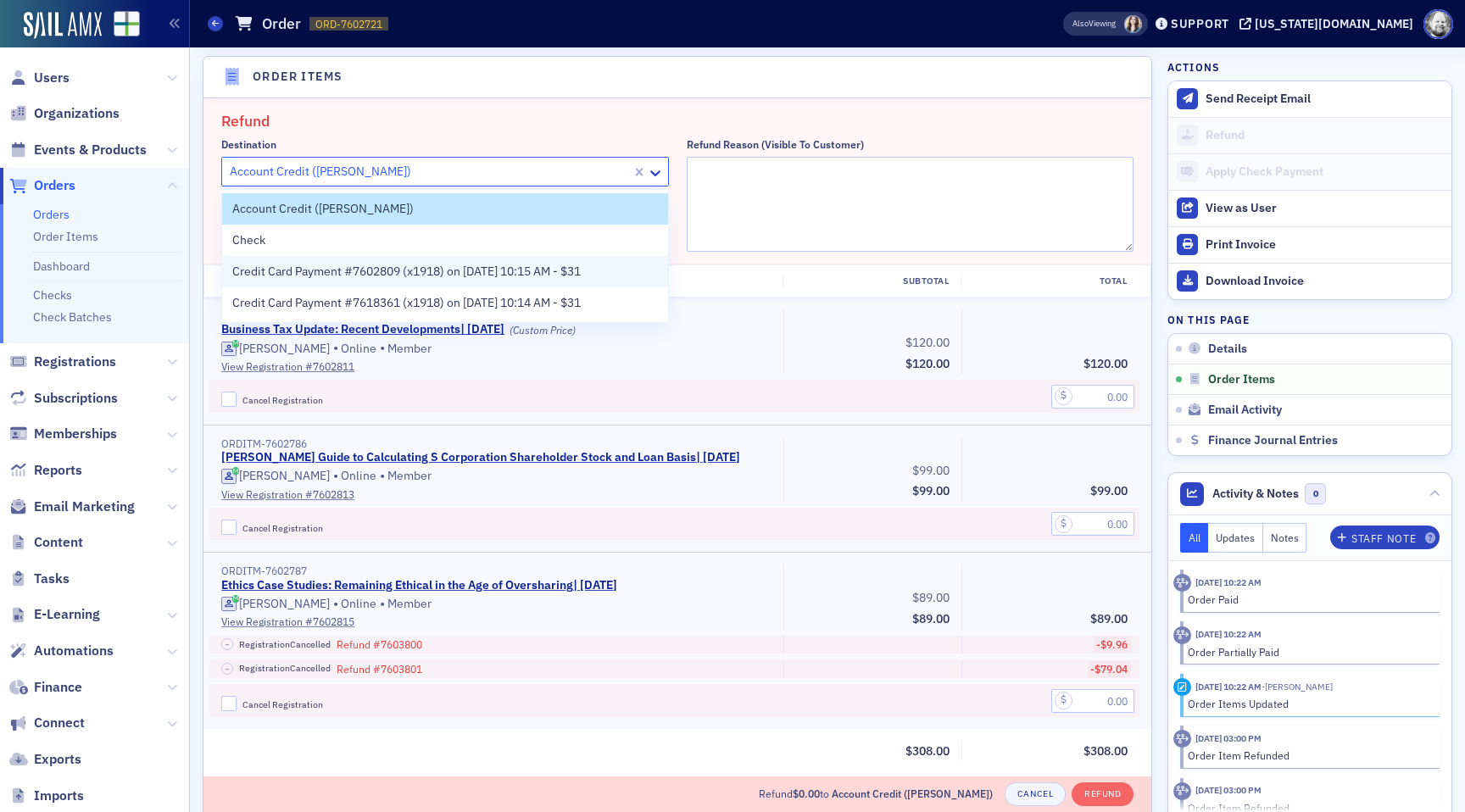
click at [613, 270] on div "Credit Card Payment #7602809 (x1918) on 8/27/2025 10:15 AM - $31" at bounding box center [445, 272] width 426 height 18
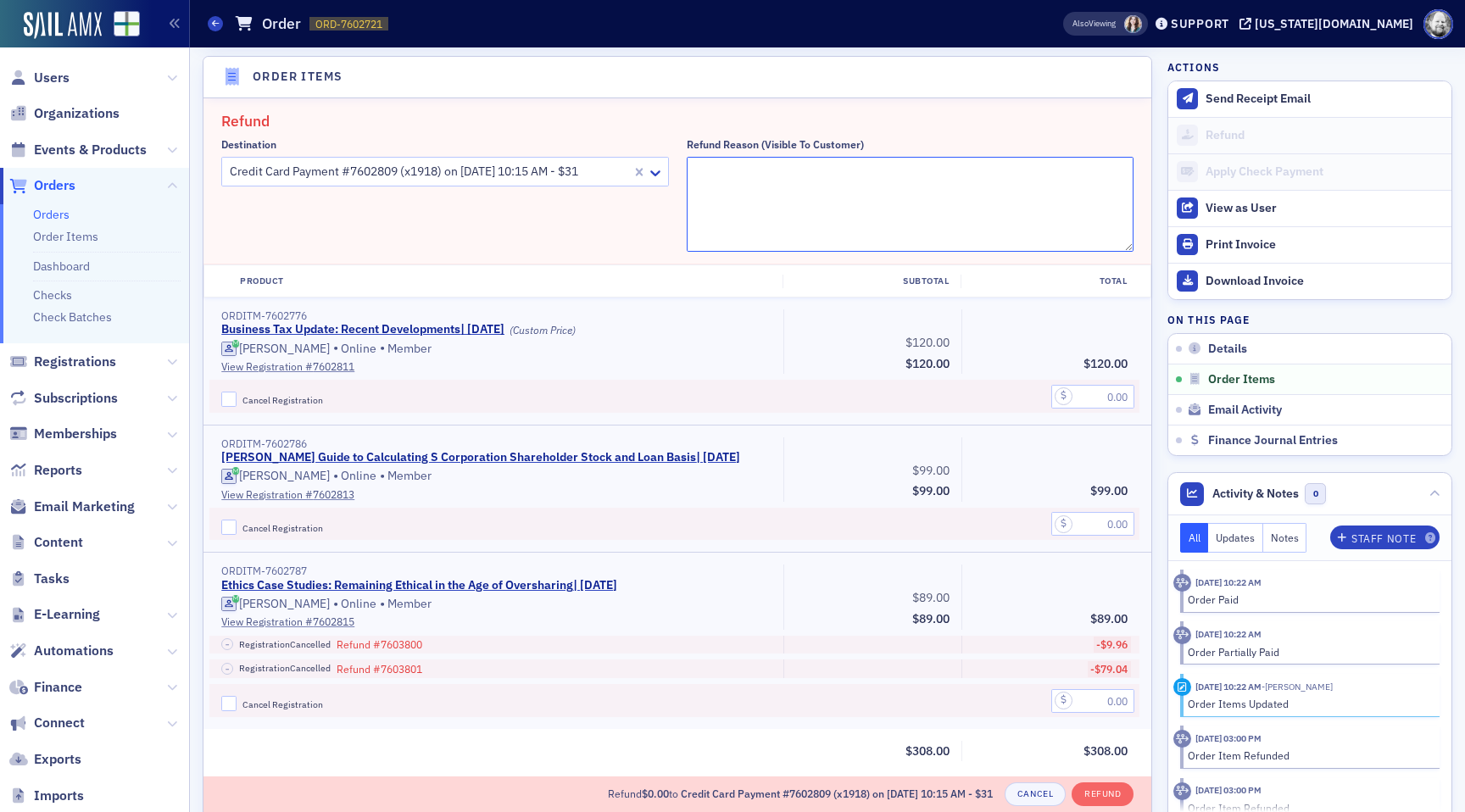
click at [771, 190] on textarea "Refund Reason (Visible to Customer)" at bounding box center [911, 204] width 448 height 95
type textarea "Duplicate charge."
click at [1090, 391] on input "text" at bounding box center [1093, 397] width 83 height 24
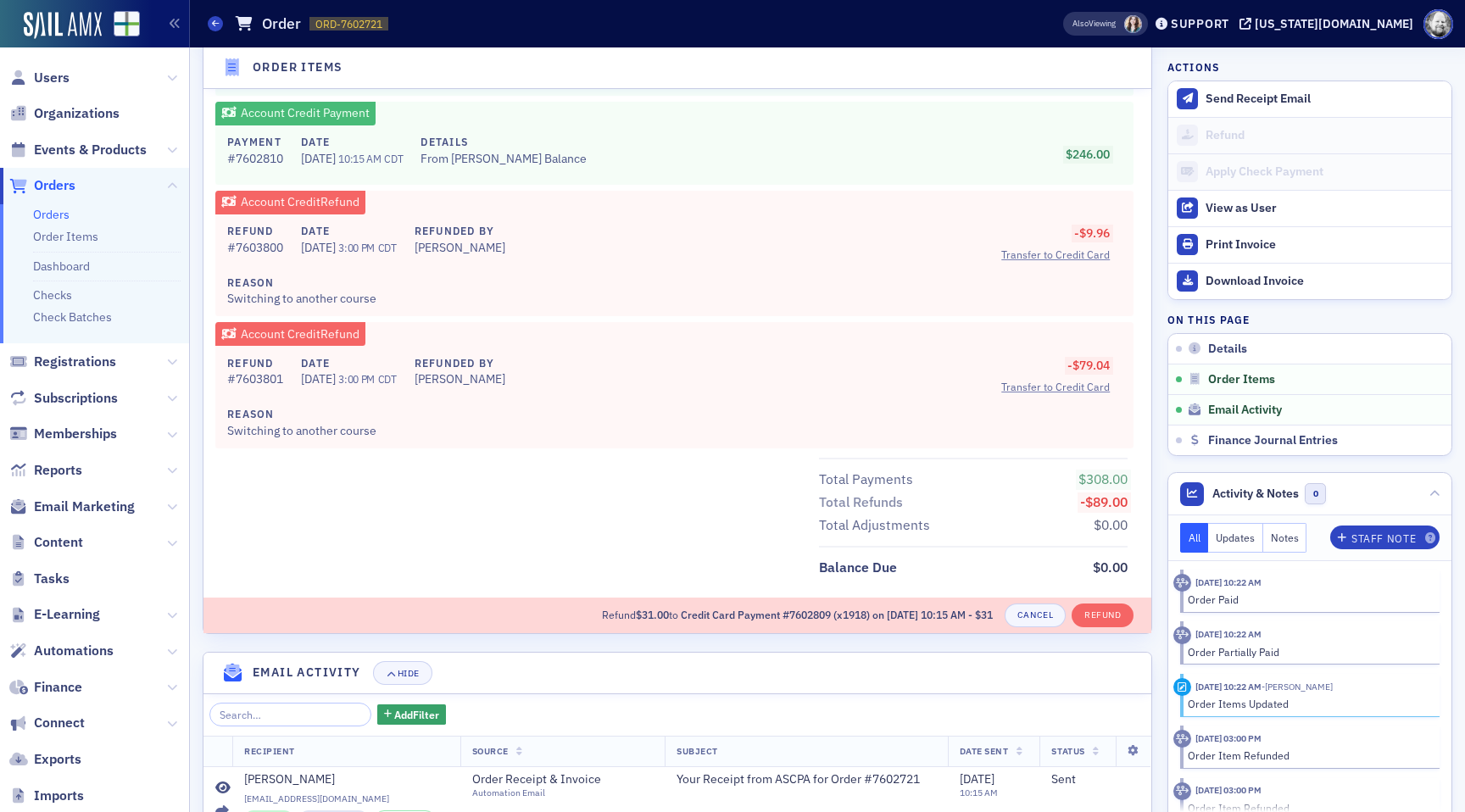
scroll to position [1610, 0]
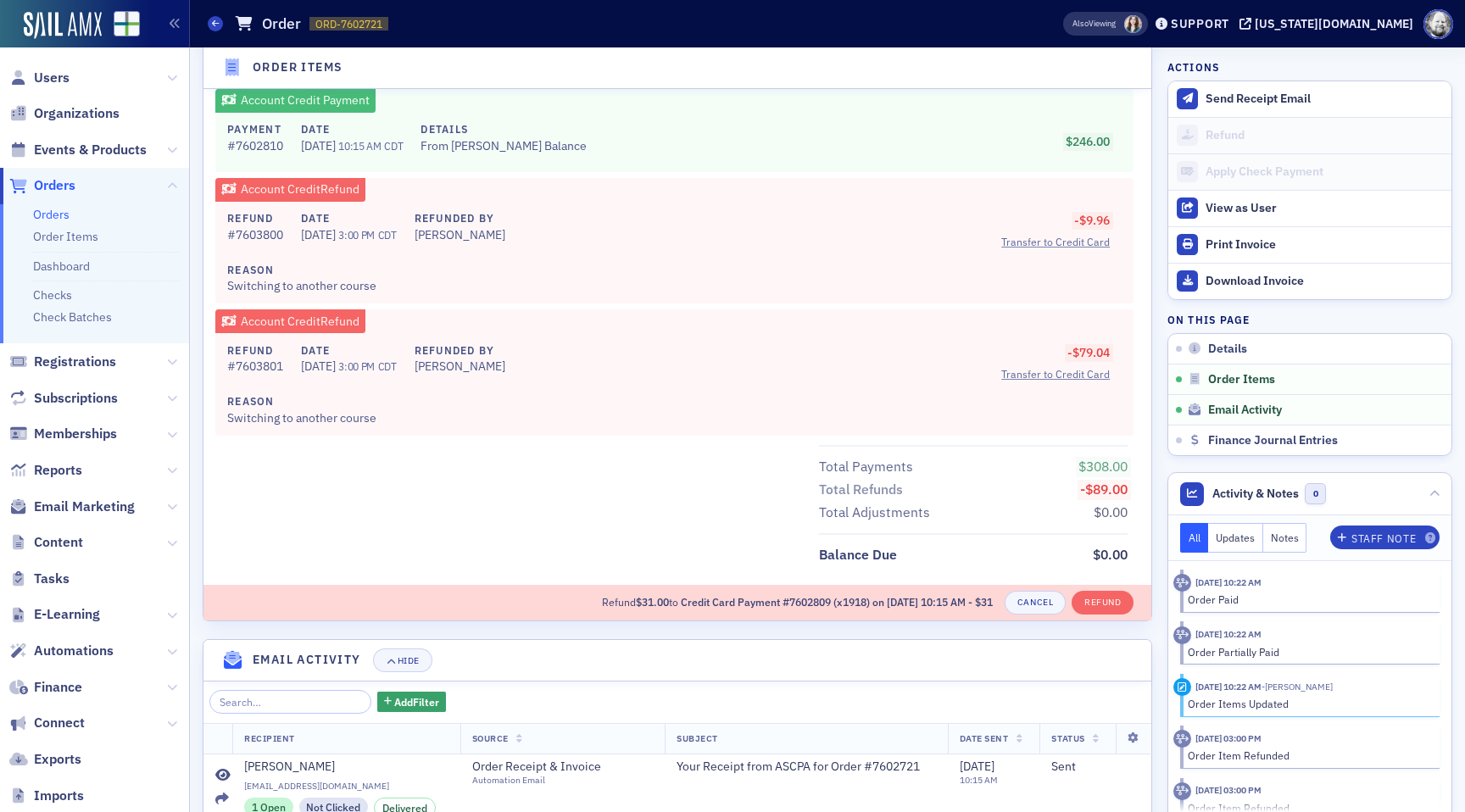
type input "31.00"
click at [1014, 512] on div "Total Adjustments $0.00" at bounding box center [974, 512] width 308 height 23
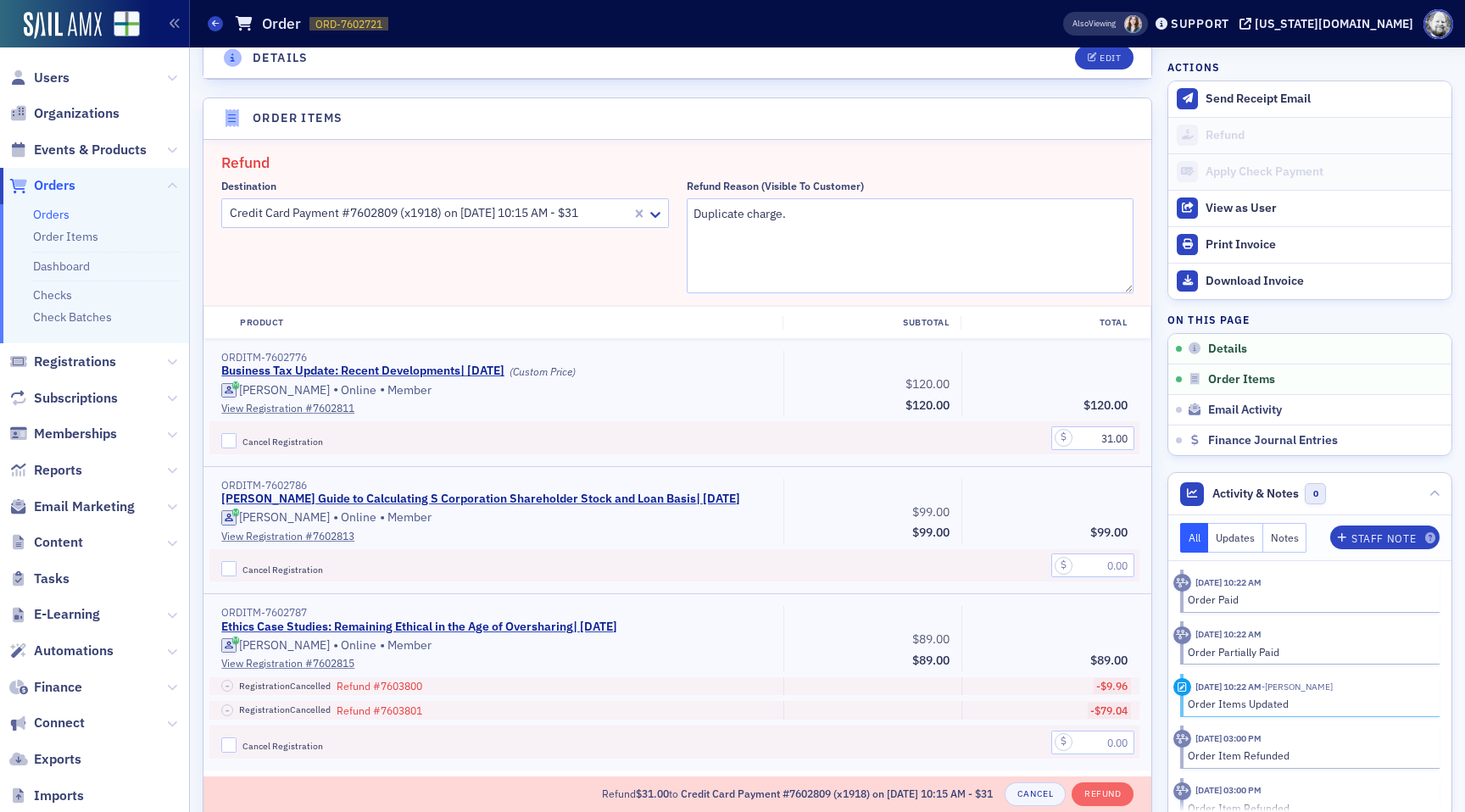
scroll to position [607, 0]
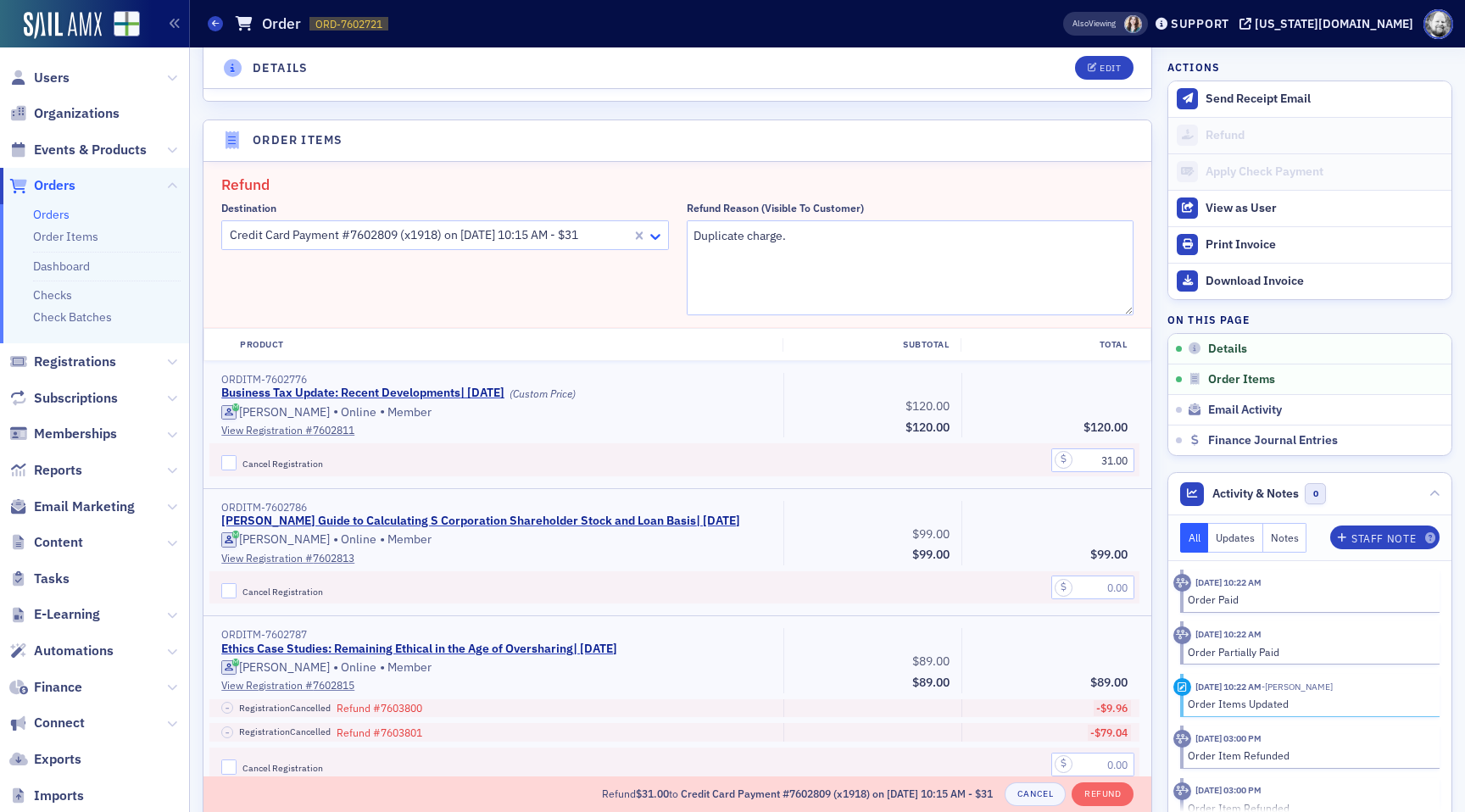
click at [658, 232] on icon at bounding box center [655, 237] width 17 height 17
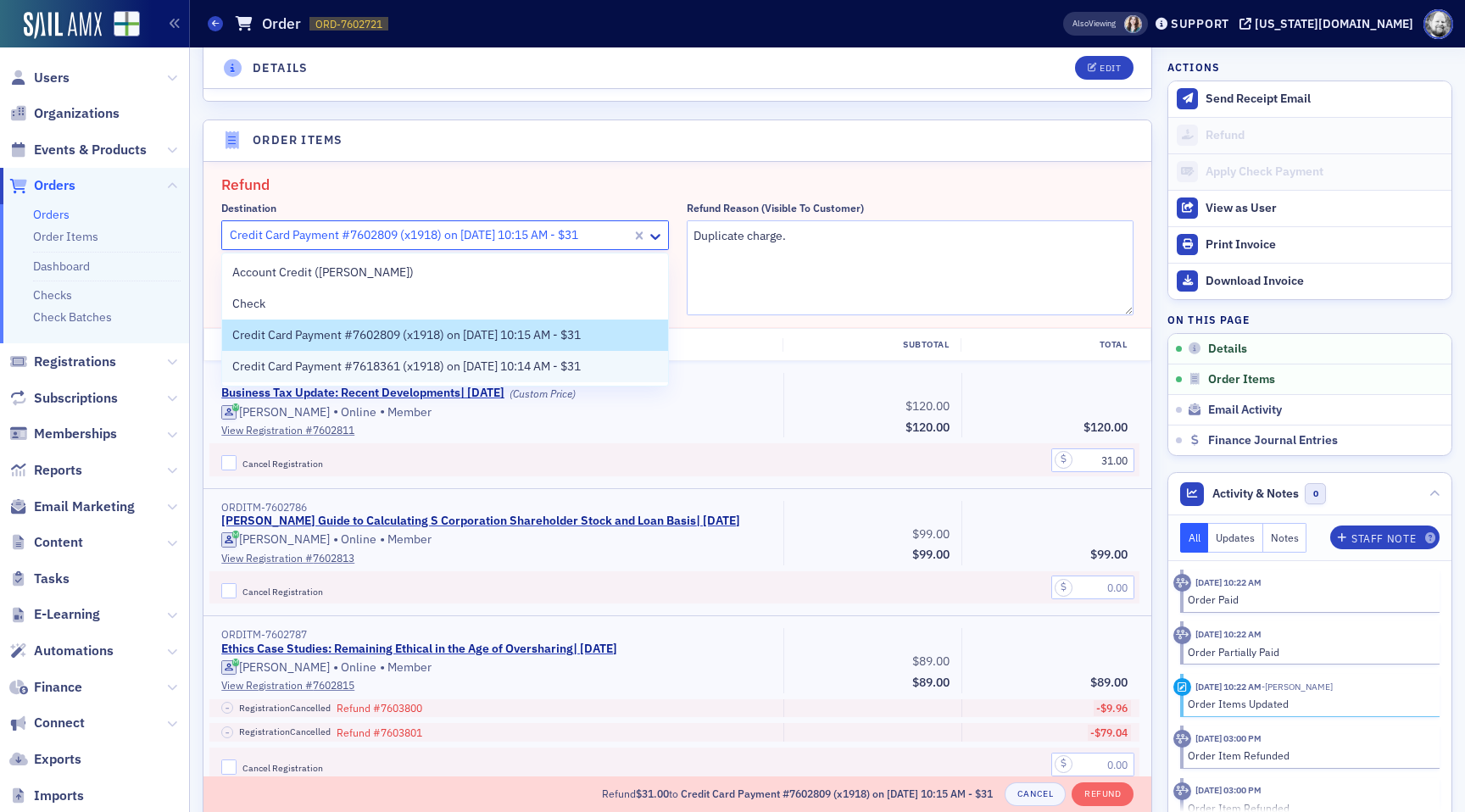
click at [581, 363] on span "Credit Card Payment #7618361 (x1918) on 8/27/2025 10:14 AM - $31" at bounding box center [406, 367] width 348 height 18
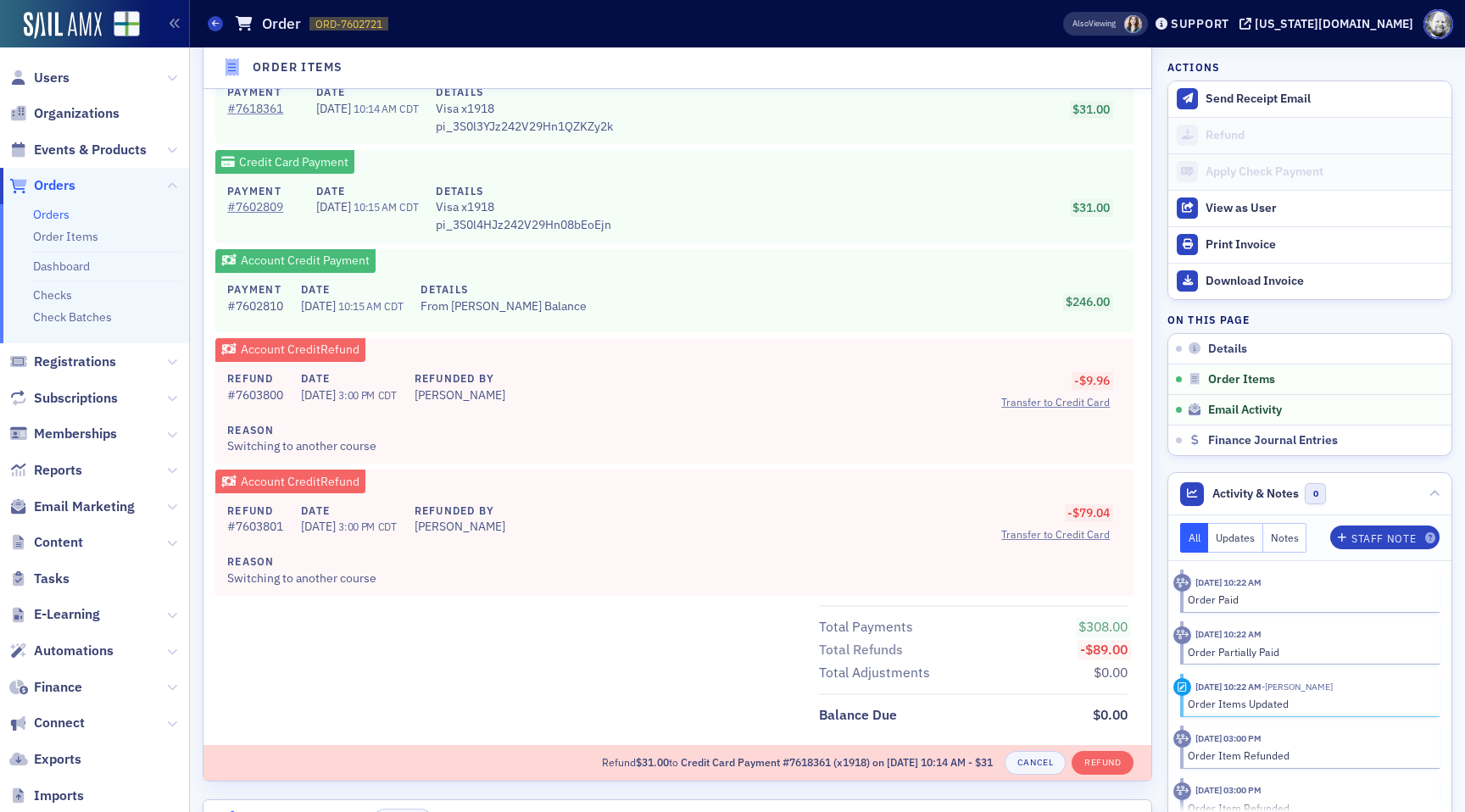
scroll to position [1451, 0]
click at [1109, 760] on button "Refund" at bounding box center [1102, 762] width 62 height 24
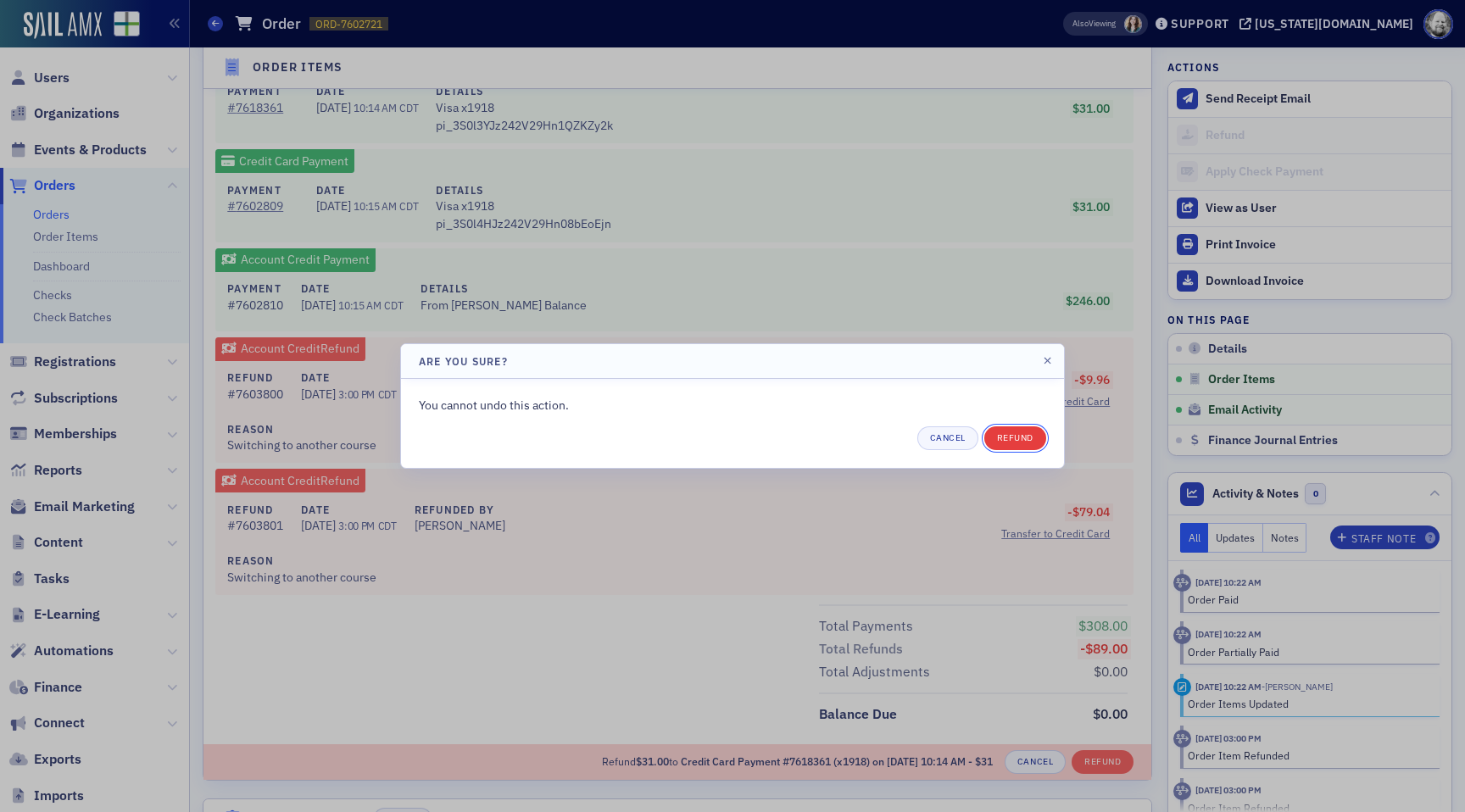
click at [1019, 437] on button "Refund" at bounding box center [1015, 439] width 62 height 24
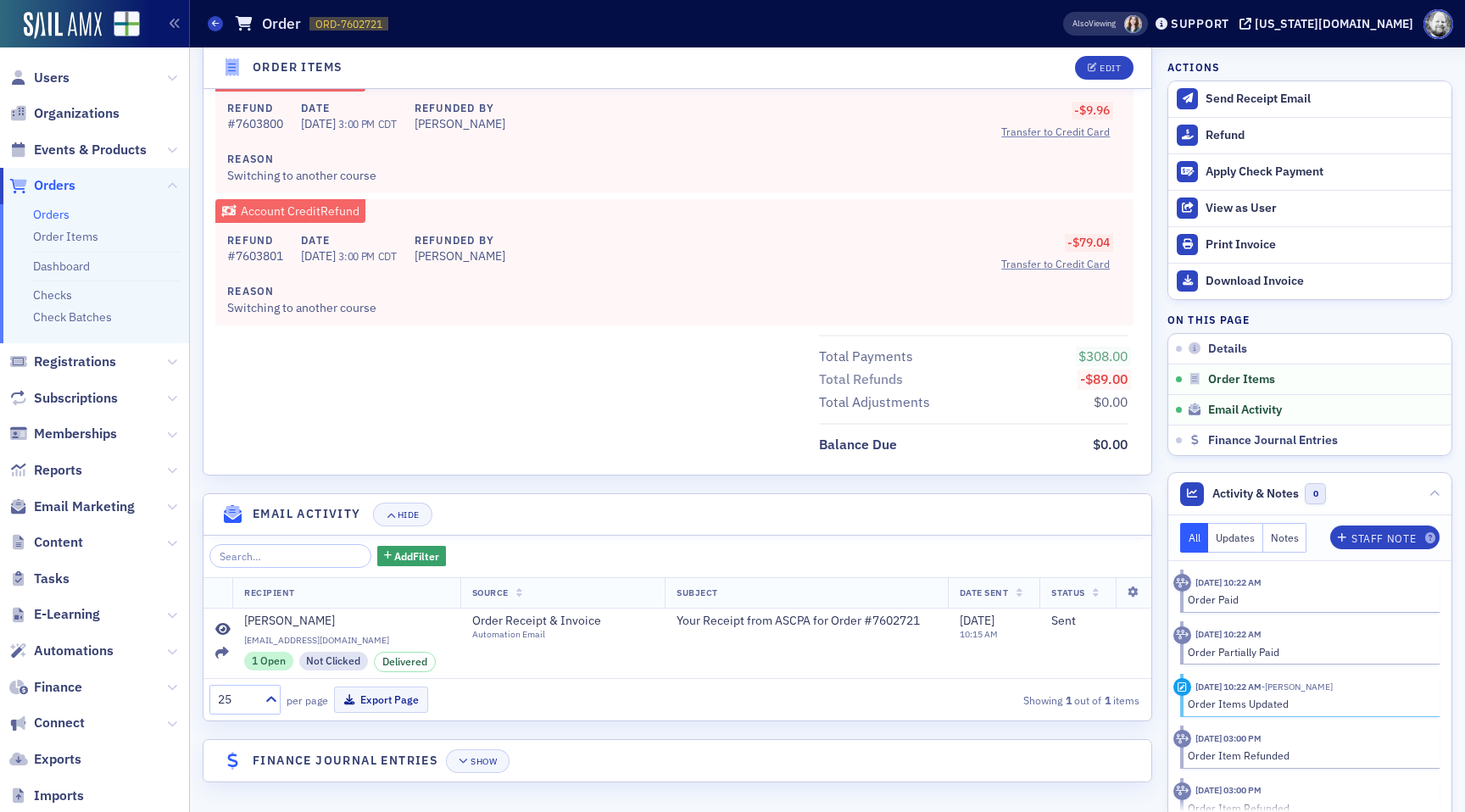
scroll to position [1437, 0]
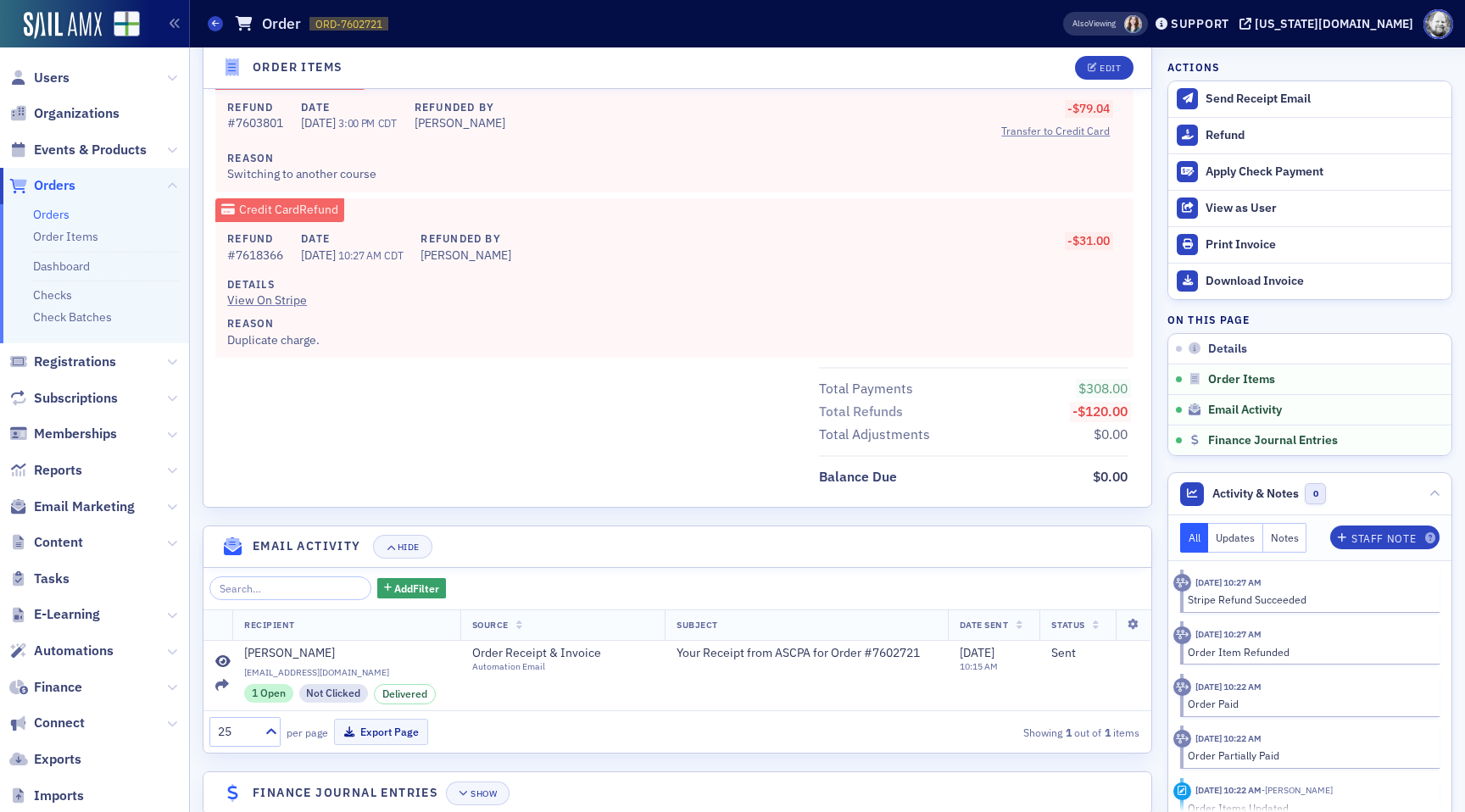
scroll to position [1599, 0]
click at [294, 295] on link "View On Stripe" at bounding box center [669, 297] width 883 height 18
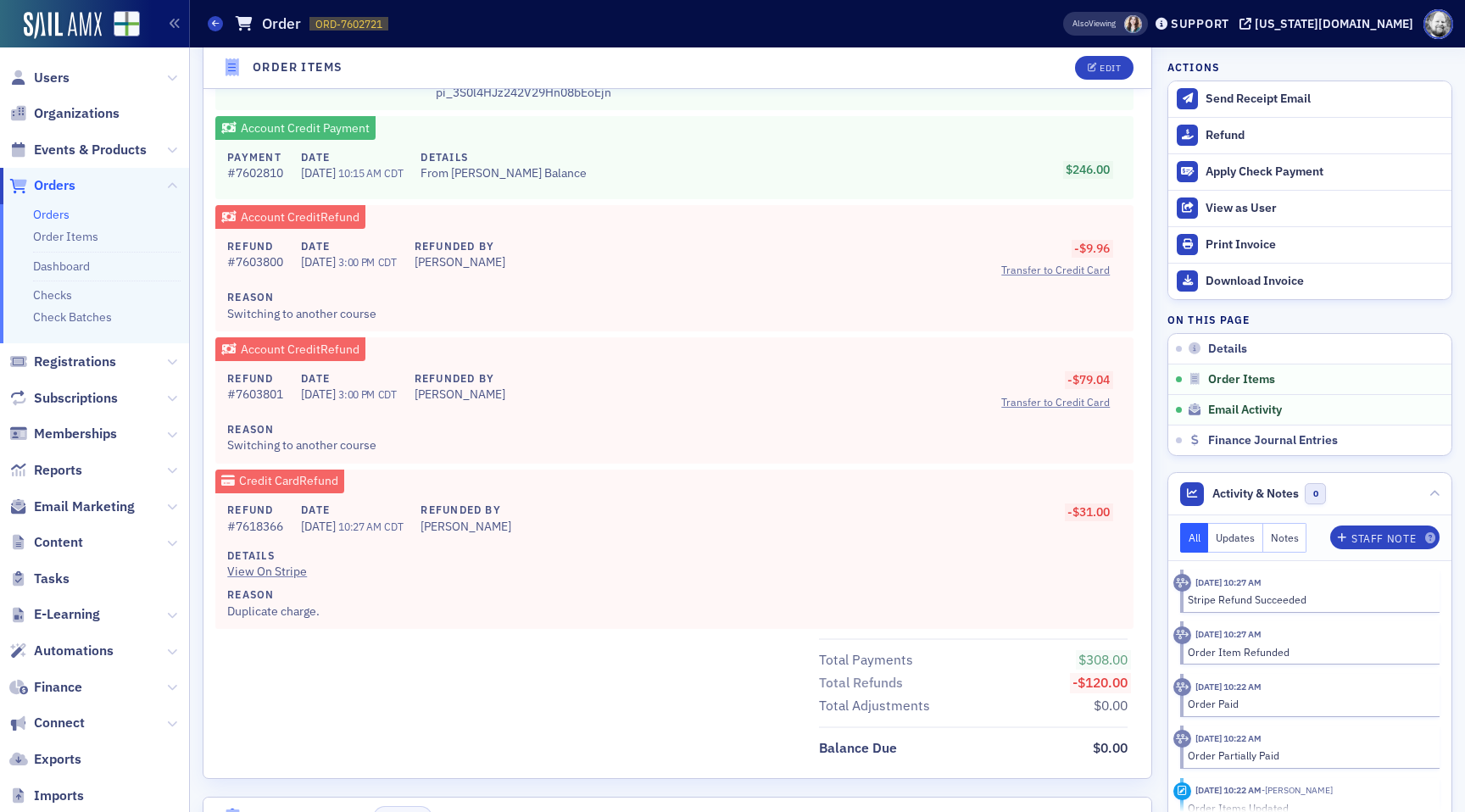
scroll to position [1320, 0]
